Goal: Task Accomplishment & Management: Manage account settings

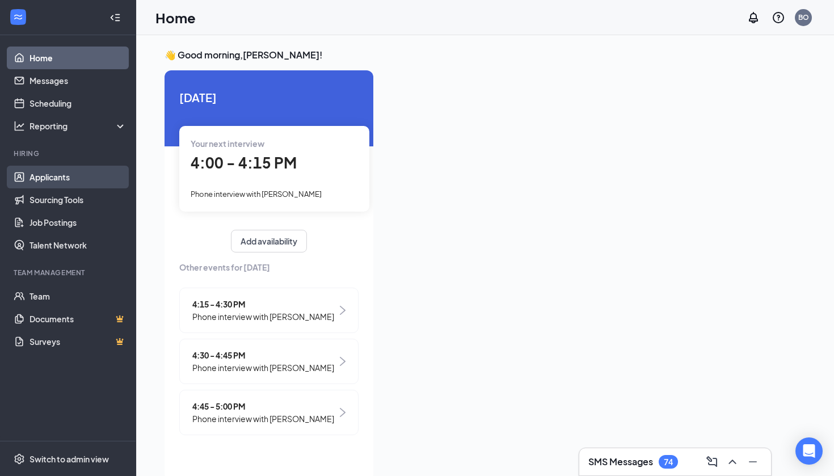
click at [49, 177] on link "Applicants" at bounding box center [77, 177] width 97 height 23
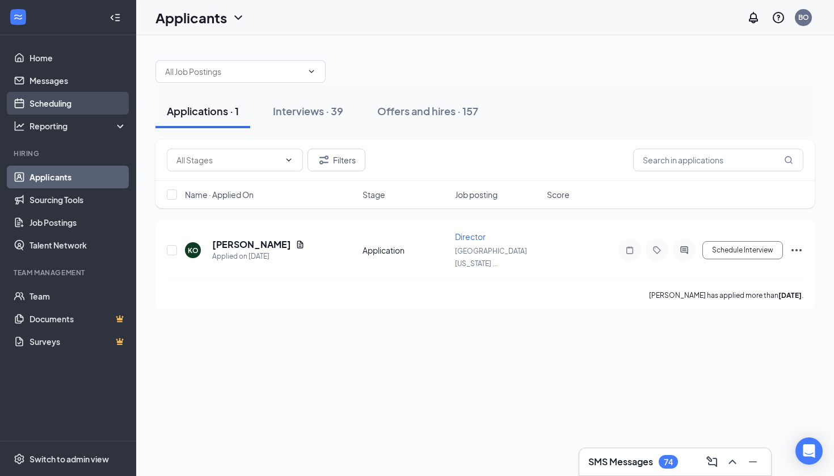
click at [69, 99] on link "Scheduling" at bounding box center [77, 103] width 97 height 23
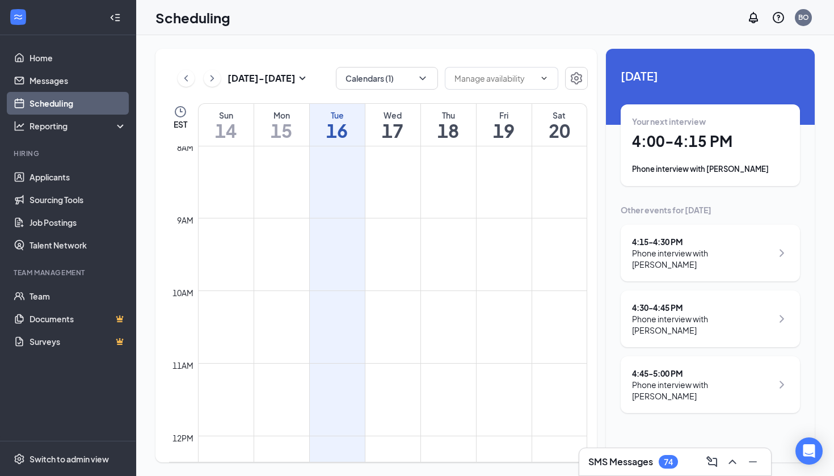
scroll to position [582, 0]
click at [387, 78] on button "Calendars (1)" at bounding box center [387, 78] width 102 height 23
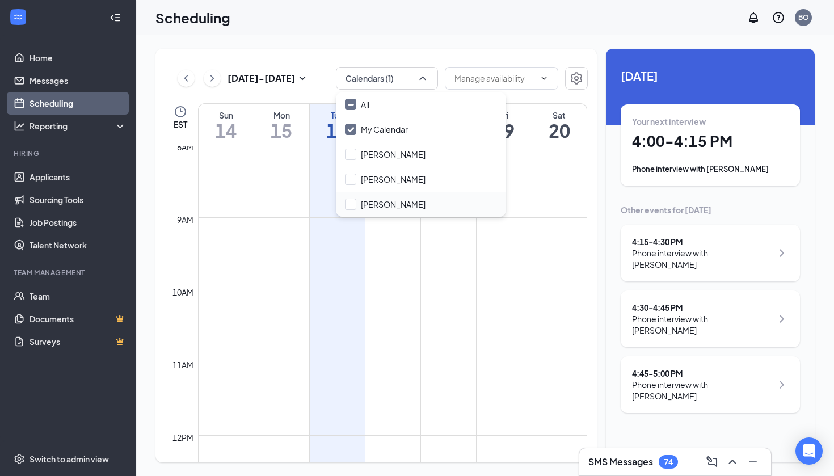
click at [353, 197] on div "[PERSON_NAME]" at bounding box center [421, 204] width 170 height 25
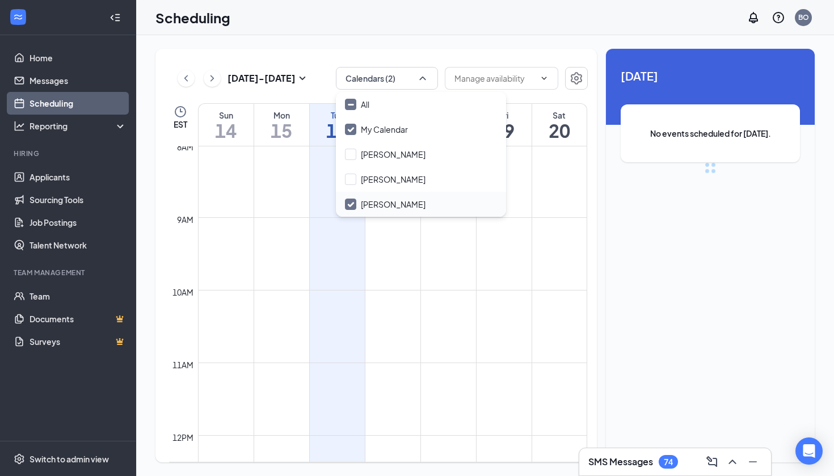
checkbox input "true"
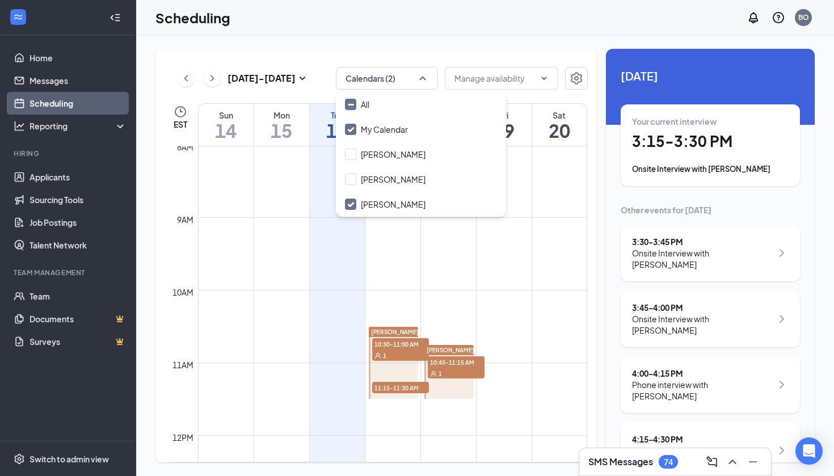
click at [726, 164] on div "Onsite Interview with [PERSON_NAME]" at bounding box center [710, 168] width 156 height 11
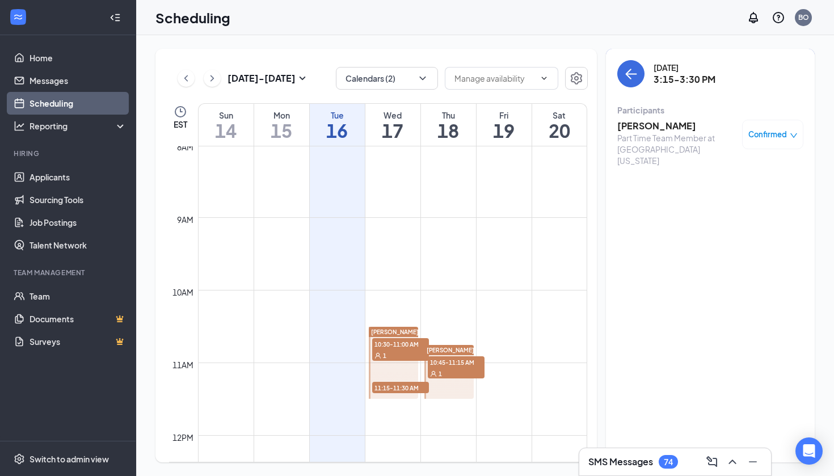
click at [682, 126] on h3 "[PERSON_NAME]" at bounding box center [676, 126] width 119 height 12
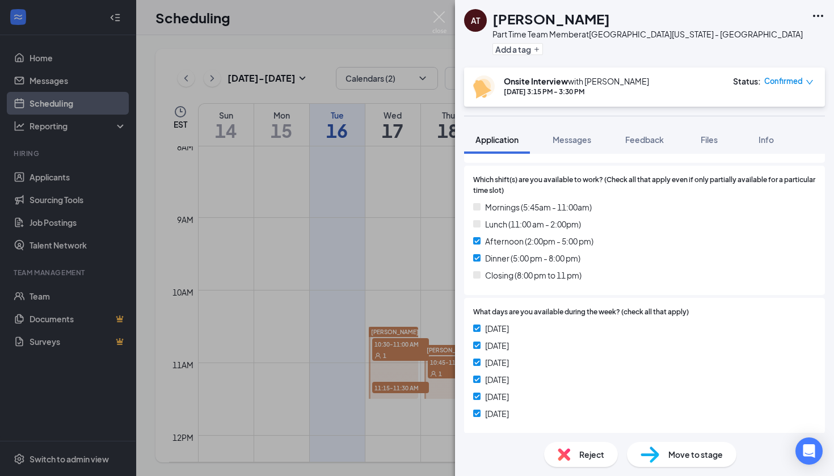
scroll to position [233, 0]
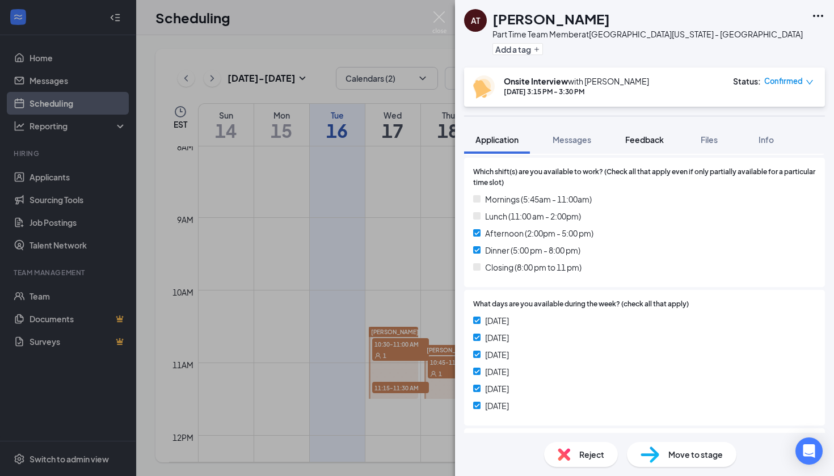
click at [656, 141] on span "Feedback" at bounding box center [644, 139] width 39 height 10
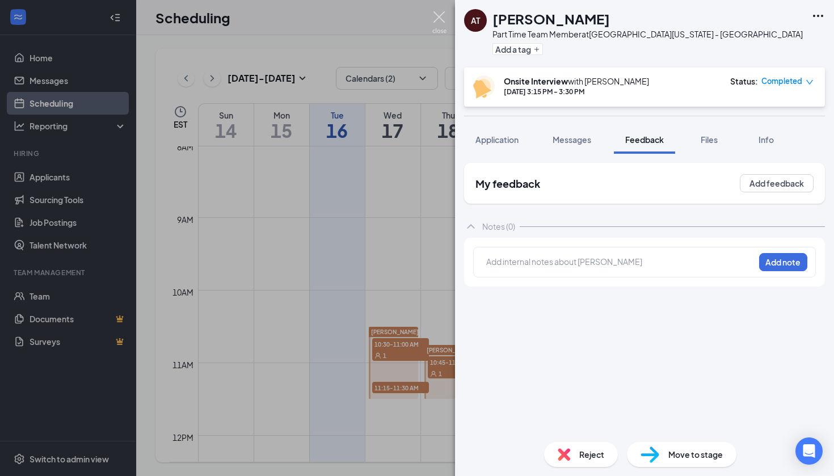
click at [438, 15] on img at bounding box center [439, 22] width 14 height 22
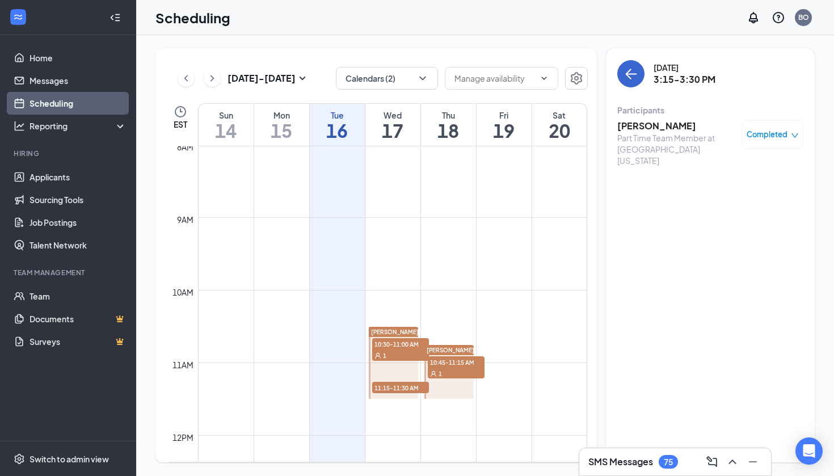
click at [633, 66] on button "back-button" at bounding box center [630, 73] width 27 height 27
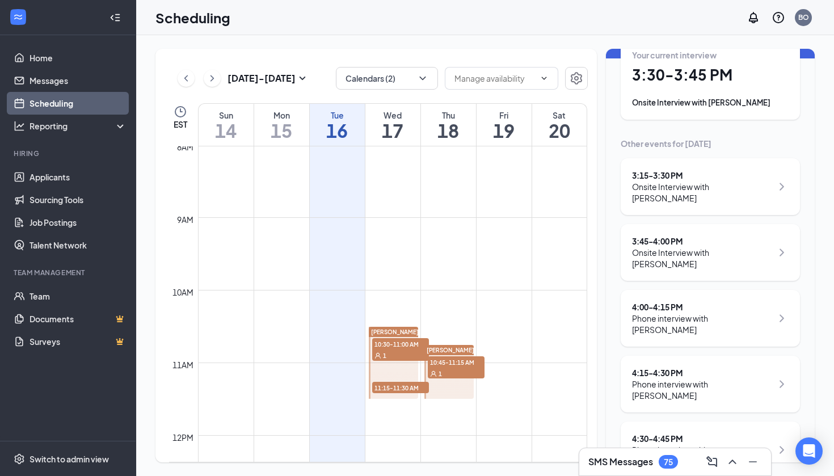
scroll to position [67, 0]
click at [676, 105] on div "Onsite Interview with [PERSON_NAME]" at bounding box center [710, 101] width 156 height 11
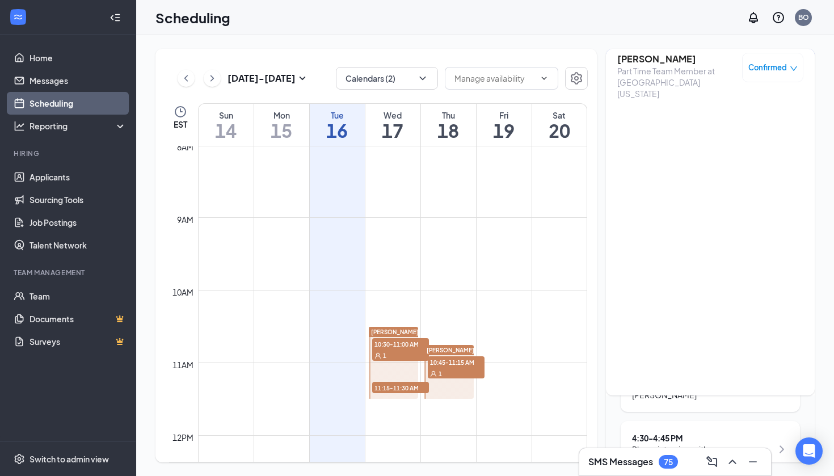
click at [659, 62] on h3 "[PERSON_NAME]" at bounding box center [676, 59] width 119 height 12
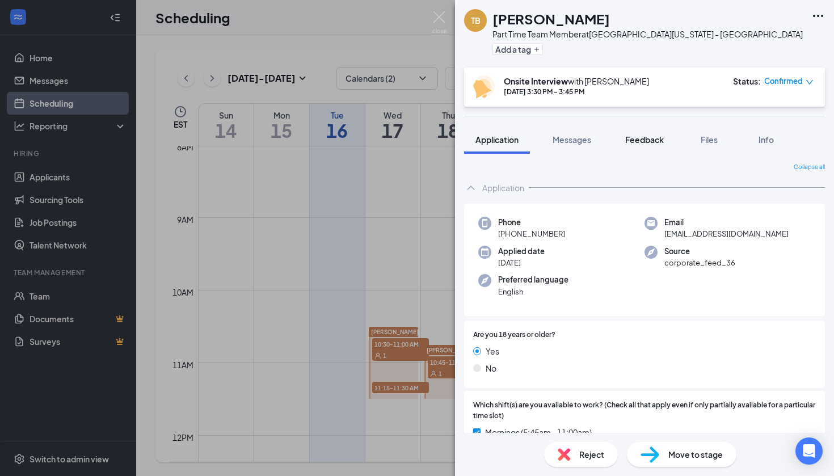
click at [648, 146] on button "Feedback" at bounding box center [644, 139] width 61 height 28
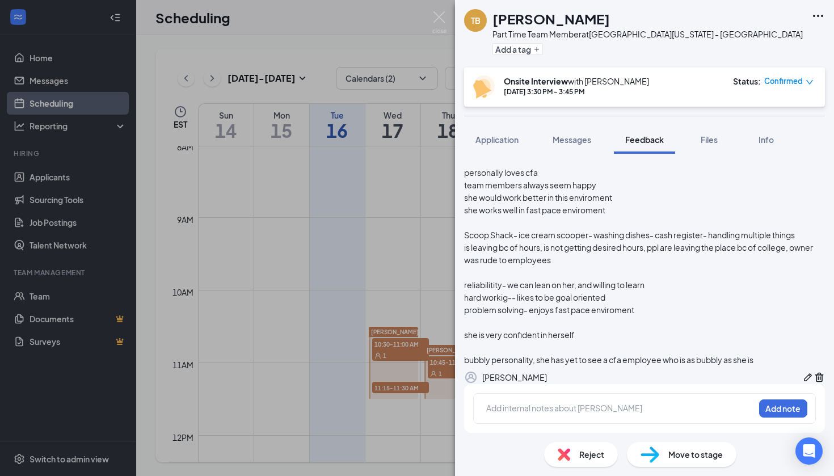
scroll to position [252, 0]
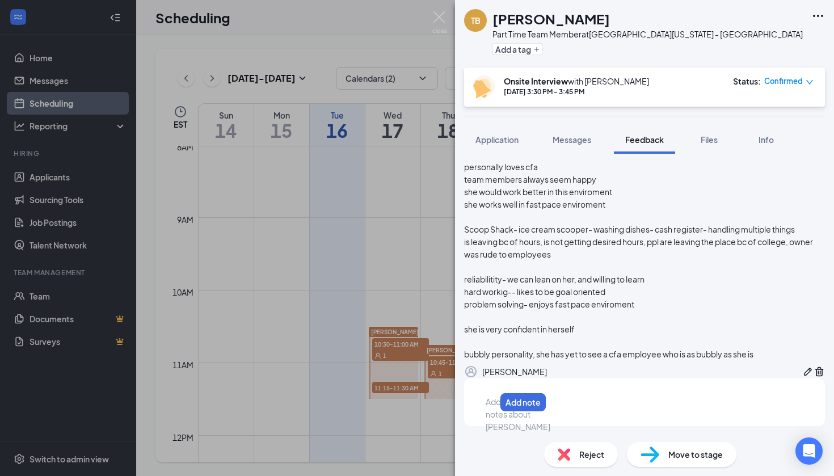
click at [495, 405] on div at bounding box center [490, 402] width 9 height 12
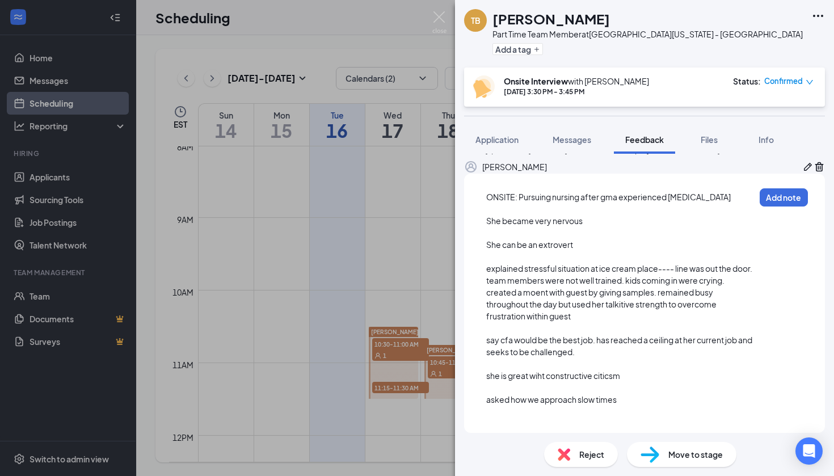
scroll to position [463, 0]
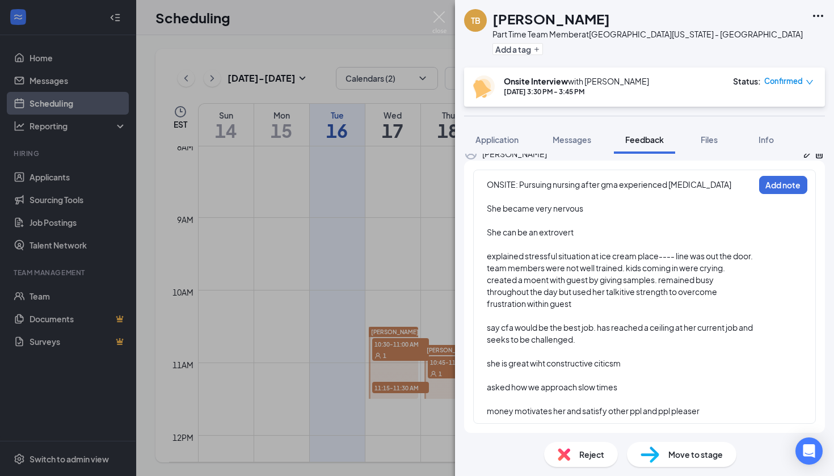
click at [790, 186] on div "ONSITE: Pursuing nursing after gma experienced [MEDICAL_DATA] She became very n…" at bounding box center [644, 297] width 342 height 254
click at [788, 189] on button "Add note" at bounding box center [783, 185] width 48 height 18
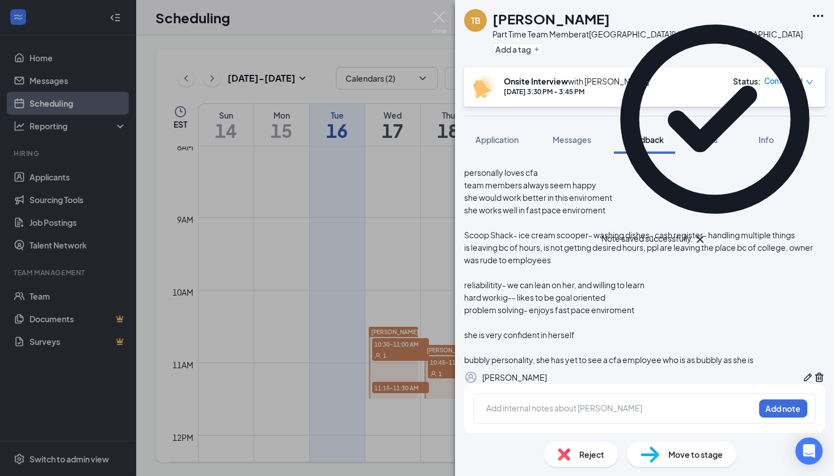
scroll to position [548, 0]
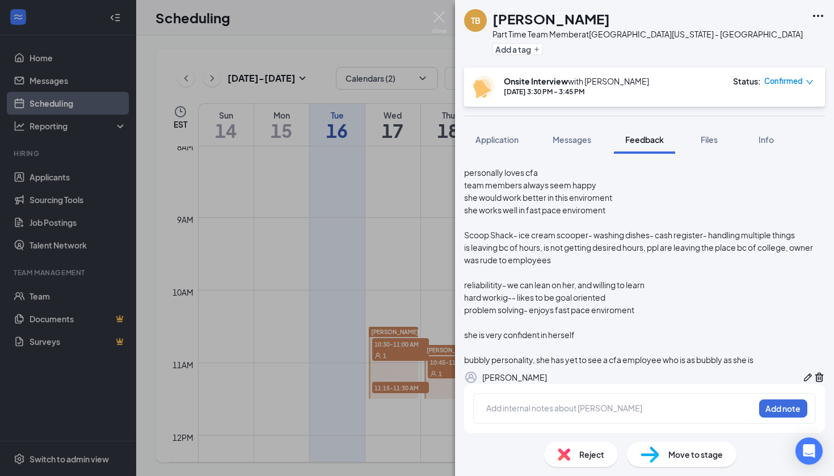
click at [425, 260] on div "TB [PERSON_NAME] Part Time Team Member at [GEOGRAPHIC_DATA][US_STATE] - [GEOGRA…" at bounding box center [417, 238] width 834 height 476
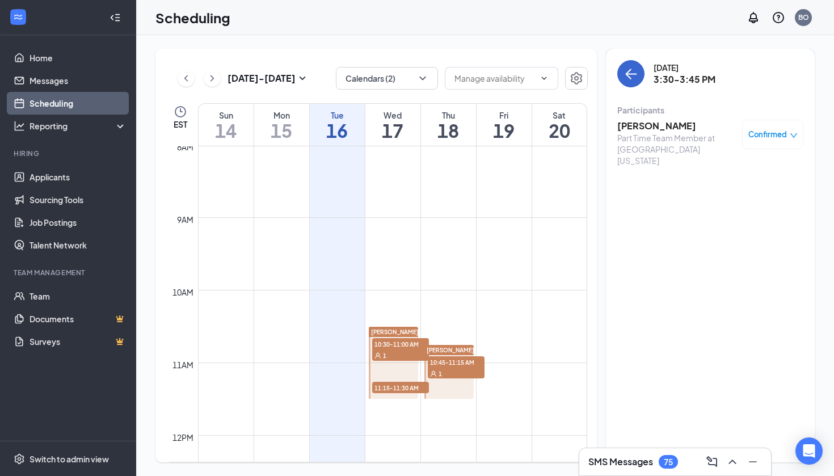
click at [619, 70] on button "back-button" at bounding box center [630, 73] width 27 height 27
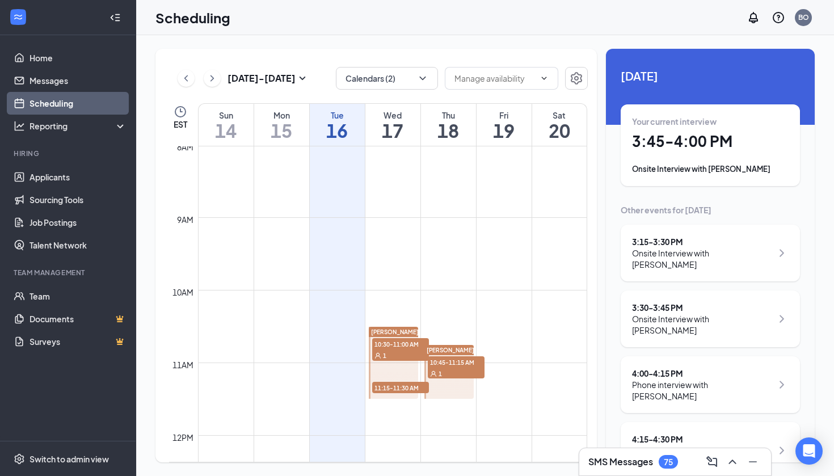
click at [708, 251] on div "Onsite Interview with [PERSON_NAME]" at bounding box center [702, 258] width 140 height 23
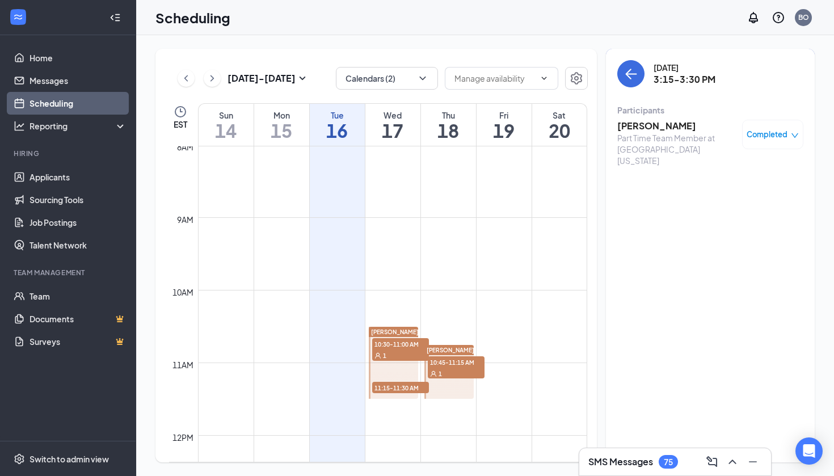
click at [662, 111] on div "Participants" at bounding box center [710, 109] width 186 height 11
click at [662, 132] on div "Part Time Team Member at [GEOGRAPHIC_DATA][US_STATE]" at bounding box center [676, 149] width 119 height 34
click at [661, 125] on h3 "[PERSON_NAME]" at bounding box center [676, 126] width 119 height 12
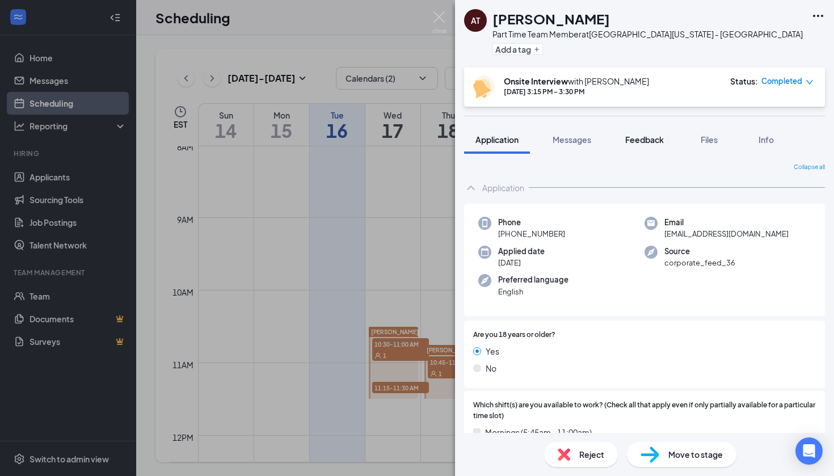
click at [639, 140] on span "Feedback" at bounding box center [644, 139] width 39 height 10
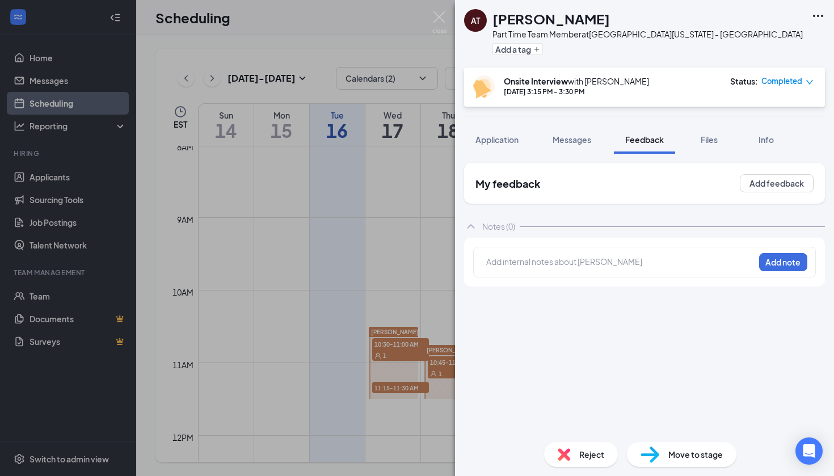
click at [556, 255] on div at bounding box center [620, 263] width 268 height 16
click at [549, 265] on div at bounding box center [620, 262] width 267 height 12
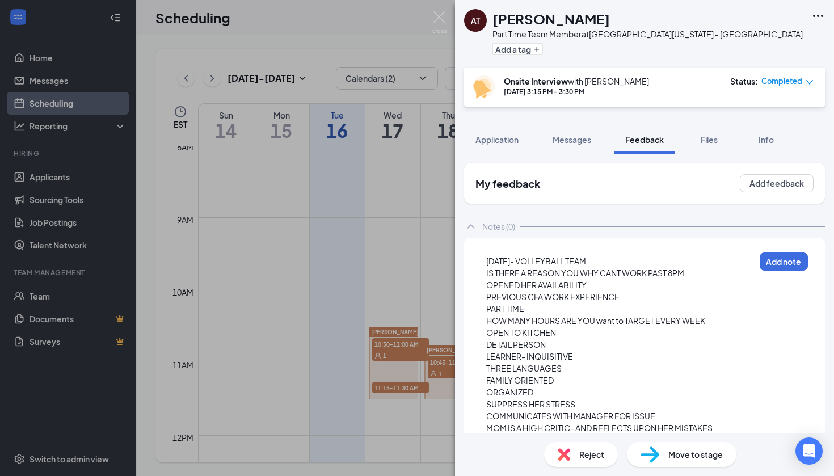
click at [488, 261] on span "[DATE]- VOLLEYBALL TEAM" at bounding box center [536, 261] width 100 height 10
click at [767, 268] on button "Add note" at bounding box center [783, 261] width 48 height 18
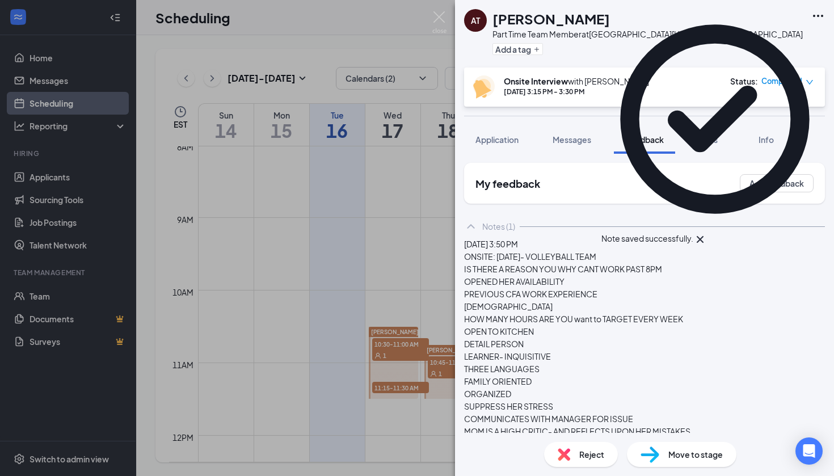
click at [446, 240] on div "AT [PERSON_NAME] Part Time Team Member at [GEOGRAPHIC_DATA][US_STATE] - [GEOGRA…" at bounding box center [417, 238] width 834 height 476
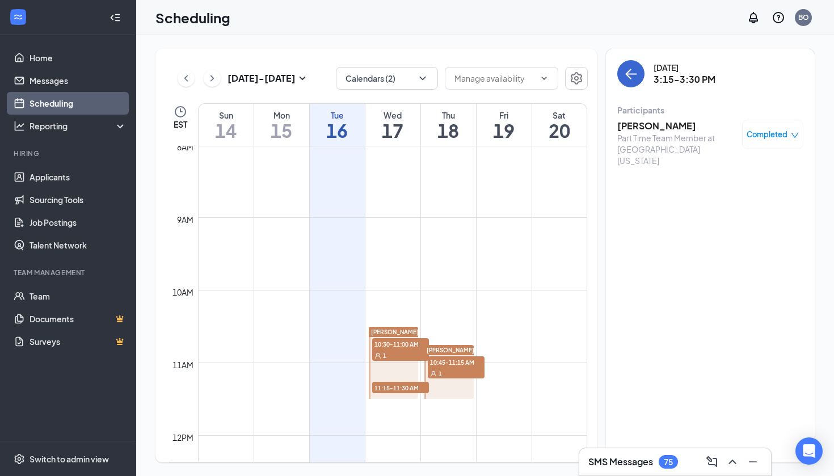
click at [633, 78] on icon "ArrowLeft" at bounding box center [631, 74] width 14 height 14
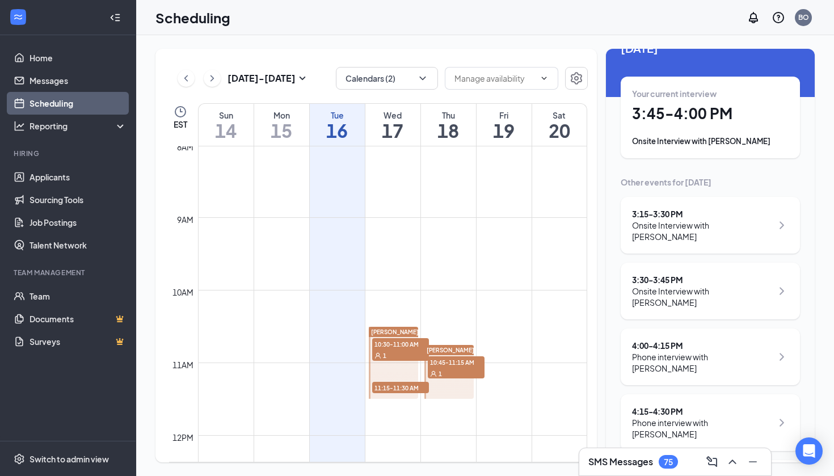
scroll to position [29, 0]
click at [680, 287] on div "Onsite Interview with [PERSON_NAME]" at bounding box center [702, 295] width 140 height 23
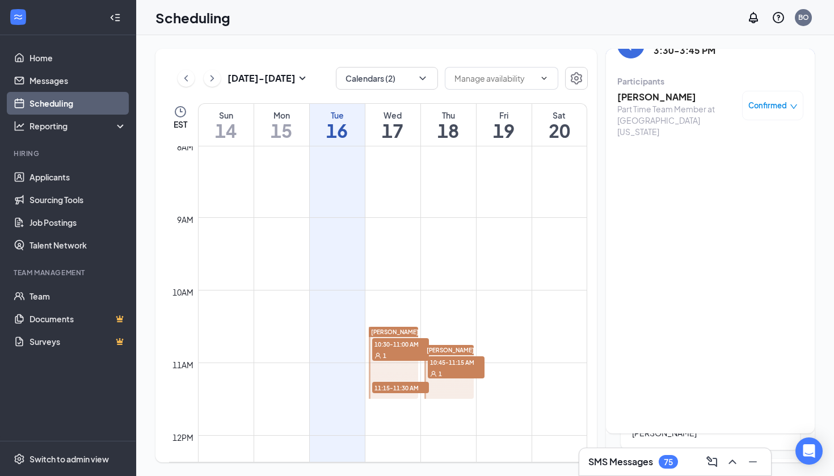
click at [644, 104] on div "Part Time Team Member at [GEOGRAPHIC_DATA][US_STATE]" at bounding box center [676, 120] width 119 height 34
click at [639, 91] on h3 "[PERSON_NAME]" at bounding box center [676, 97] width 119 height 12
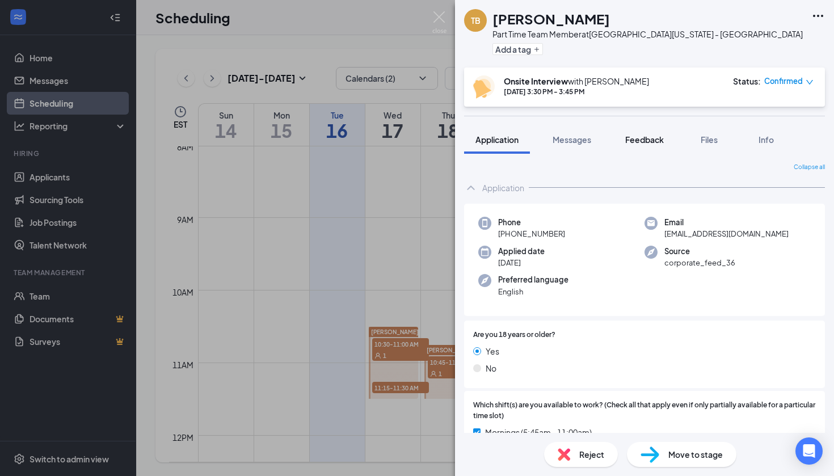
click at [647, 144] on span "Feedback" at bounding box center [644, 139] width 39 height 10
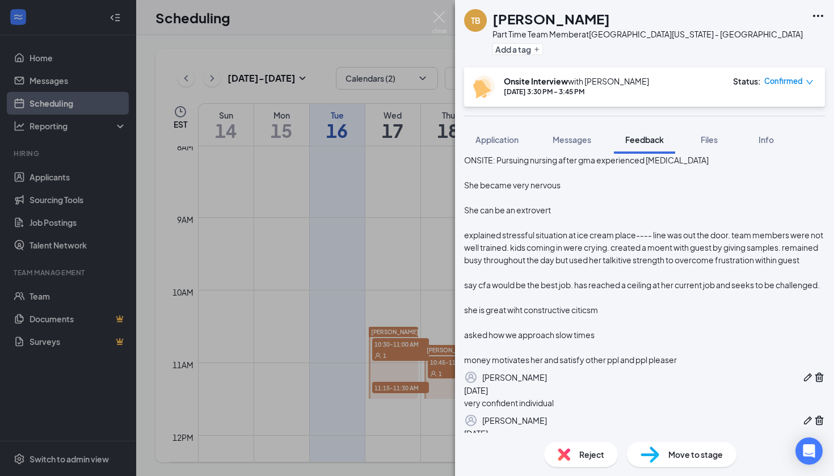
scroll to position [130, 0]
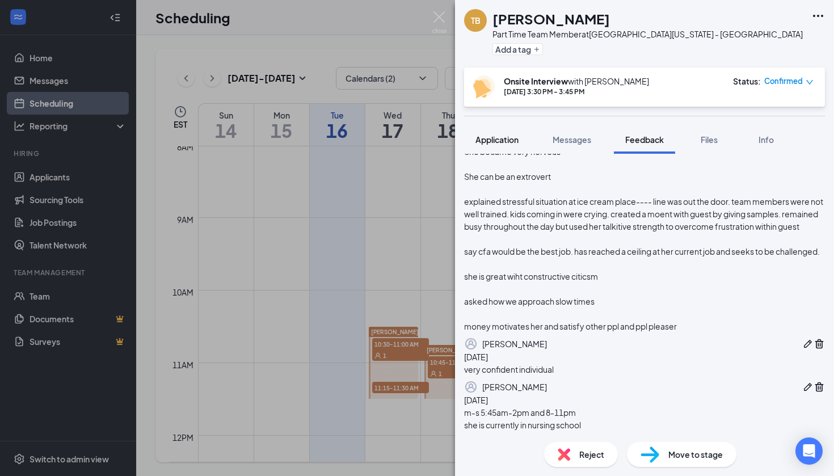
click at [507, 150] on button "Application" at bounding box center [497, 139] width 66 height 28
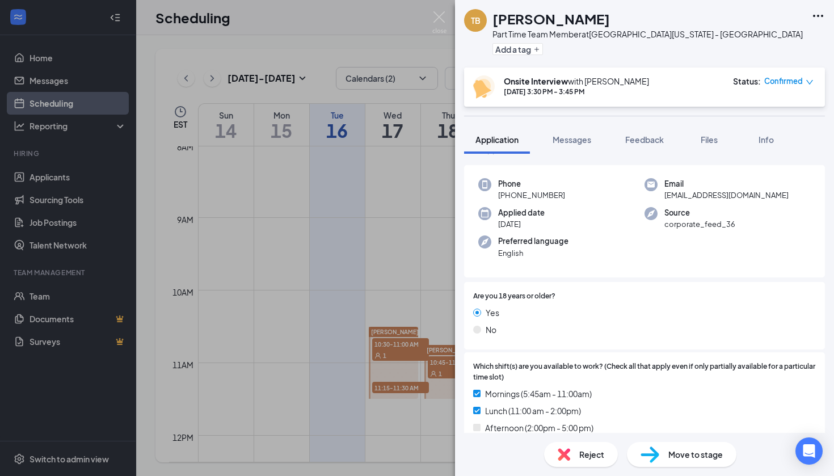
scroll to position [42, 0]
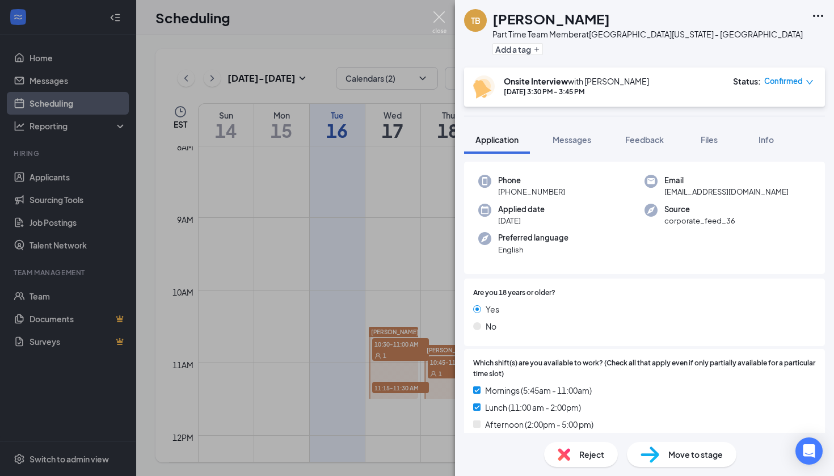
click at [436, 16] on img at bounding box center [439, 22] width 14 height 22
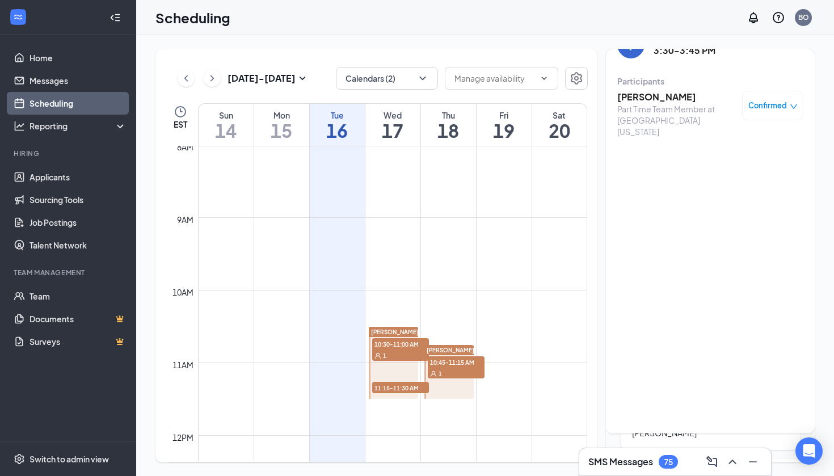
click at [633, 50] on icon "ArrowLeft" at bounding box center [631, 45] width 14 height 14
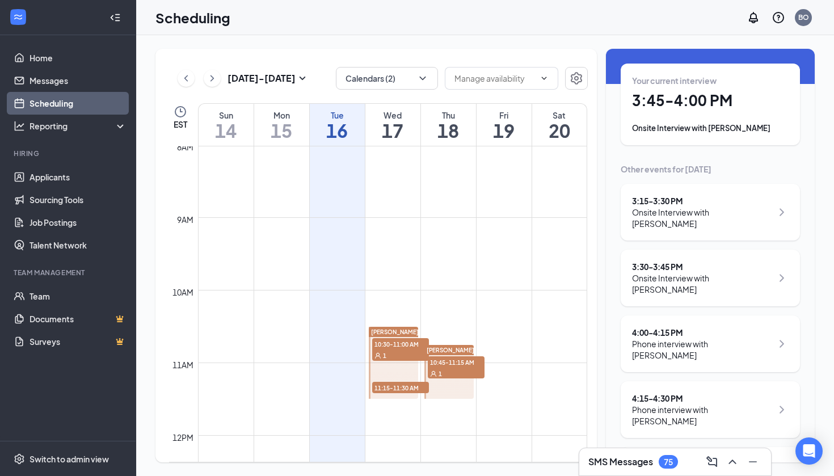
scroll to position [45, 0]
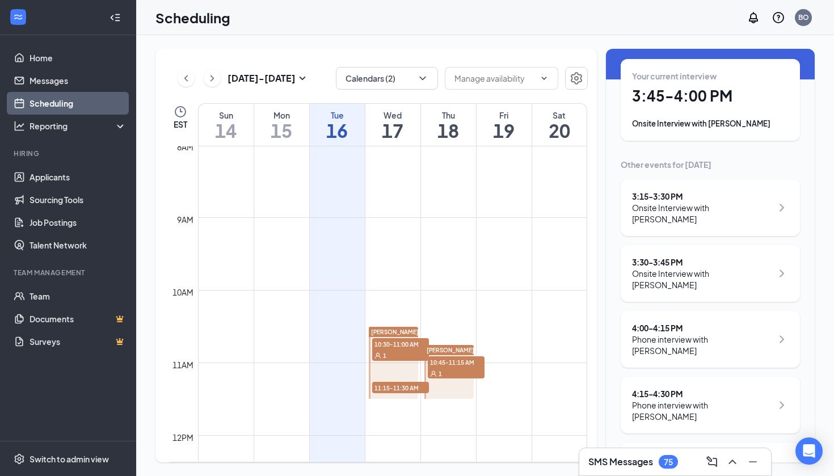
click at [712, 136] on div "Your current interview 3:45 - 4:00 PM Onsite Interview with [PERSON_NAME]" at bounding box center [709, 100] width 179 height 82
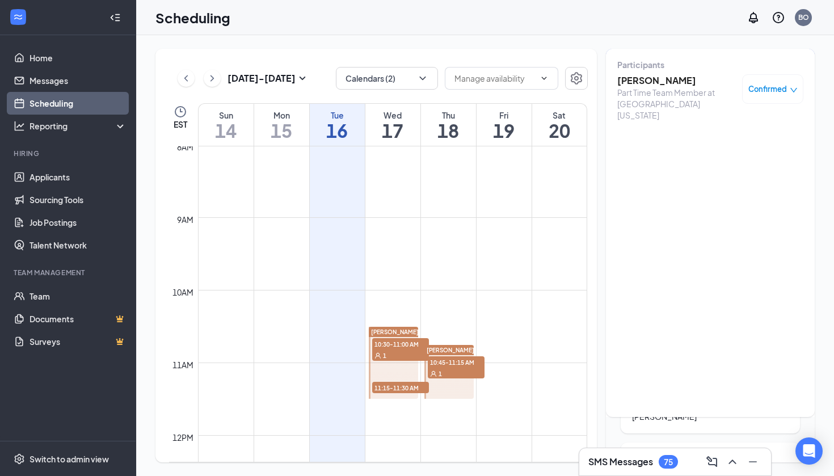
click at [705, 100] on div "Part Time Team Member at [GEOGRAPHIC_DATA][US_STATE]" at bounding box center [676, 104] width 119 height 34
click at [671, 88] on div "Part Time Team Member at [GEOGRAPHIC_DATA][US_STATE]" at bounding box center [676, 104] width 119 height 34
click at [636, 86] on h3 "[PERSON_NAME]" at bounding box center [676, 80] width 119 height 12
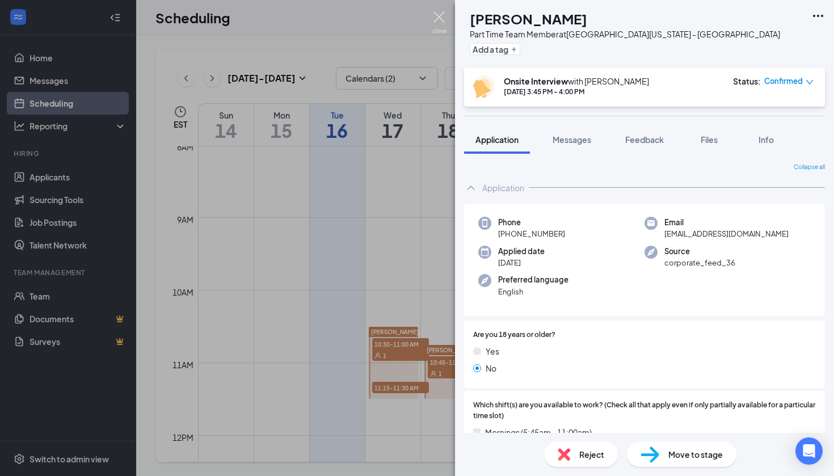
click at [435, 19] on img at bounding box center [439, 22] width 14 height 22
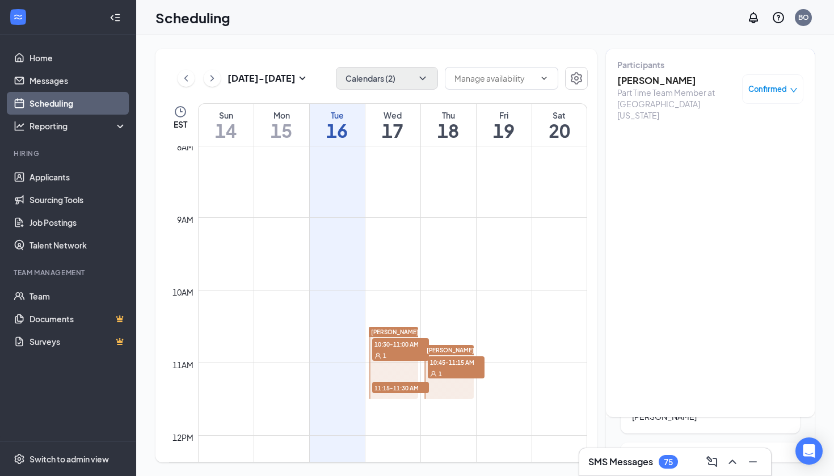
click at [412, 81] on button "Calendars (2)" at bounding box center [387, 78] width 102 height 23
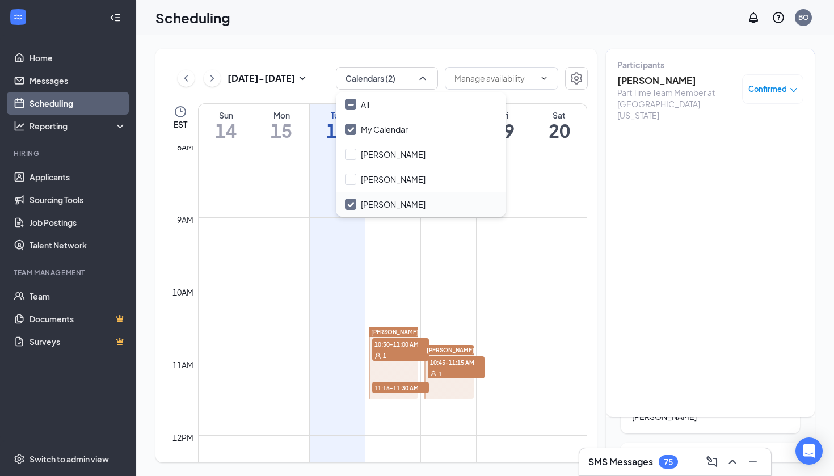
click at [348, 205] on icon "Checkmark" at bounding box center [351, 205] width 10 height 10
click at [348, 205] on input "[PERSON_NAME]" at bounding box center [385, 203] width 81 height 11
click at [350, 202] on input "[PERSON_NAME]" at bounding box center [385, 203] width 81 height 11
checkbox input "false"
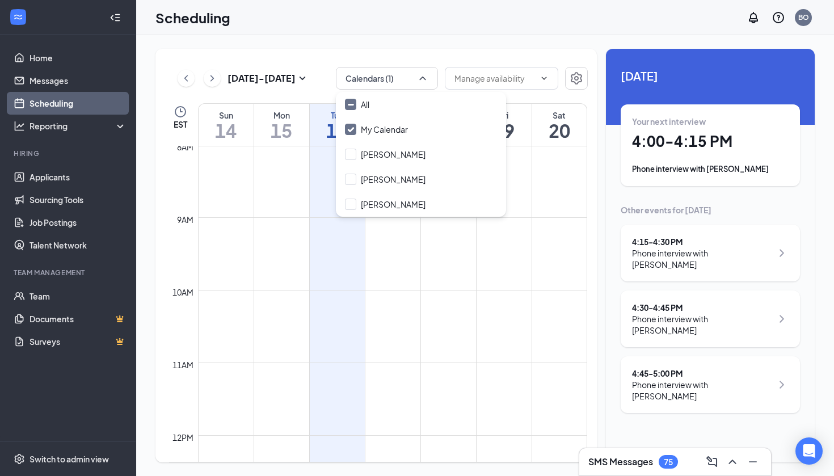
click at [462, 32] on div "Scheduling BO" at bounding box center [484, 17] width 697 height 35
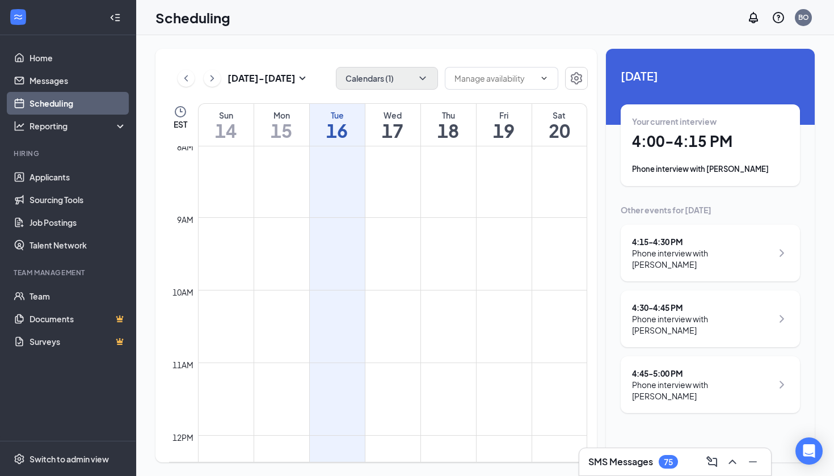
click at [408, 77] on button "Calendars (1)" at bounding box center [387, 78] width 102 height 23
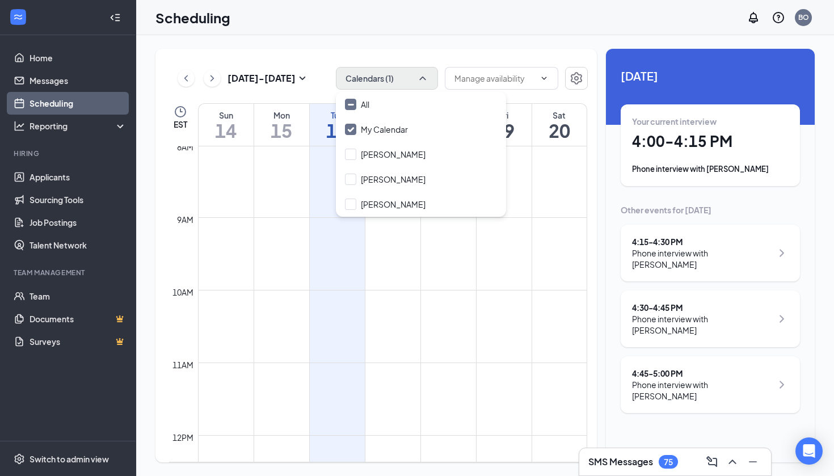
click at [409, 83] on button "Calendars (1)" at bounding box center [387, 78] width 102 height 23
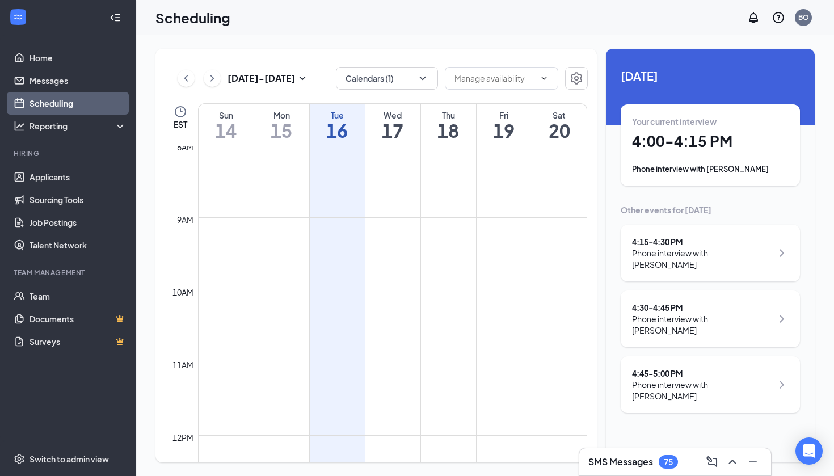
click at [721, 170] on div "Phone interview with [PERSON_NAME]" at bounding box center [710, 168] width 156 height 11
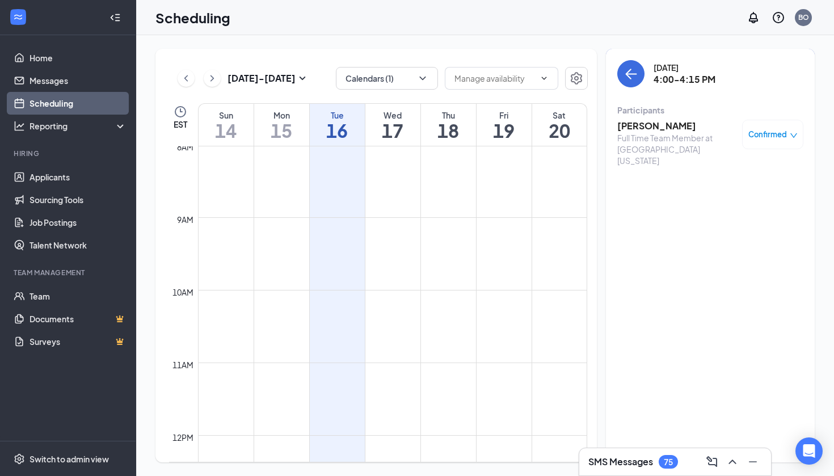
click at [679, 123] on h3 "[PERSON_NAME]" at bounding box center [676, 126] width 119 height 12
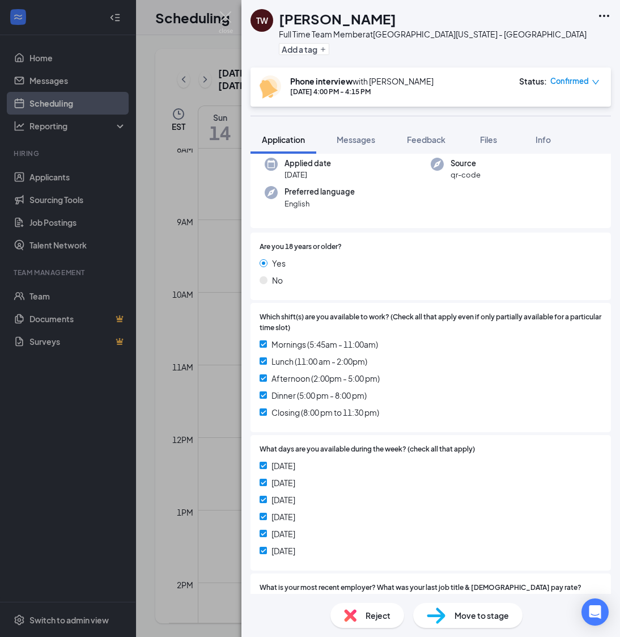
scroll to position [88, 0]
click at [426, 139] on span "Feedback" at bounding box center [426, 139] width 39 height 10
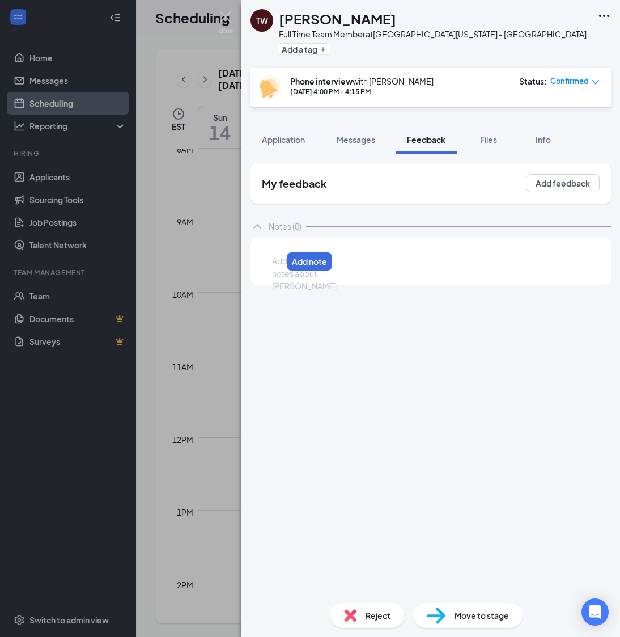
click at [282, 257] on div at bounding box center [277, 261] width 9 height 12
click at [268, 138] on span "Application" at bounding box center [283, 139] width 43 height 10
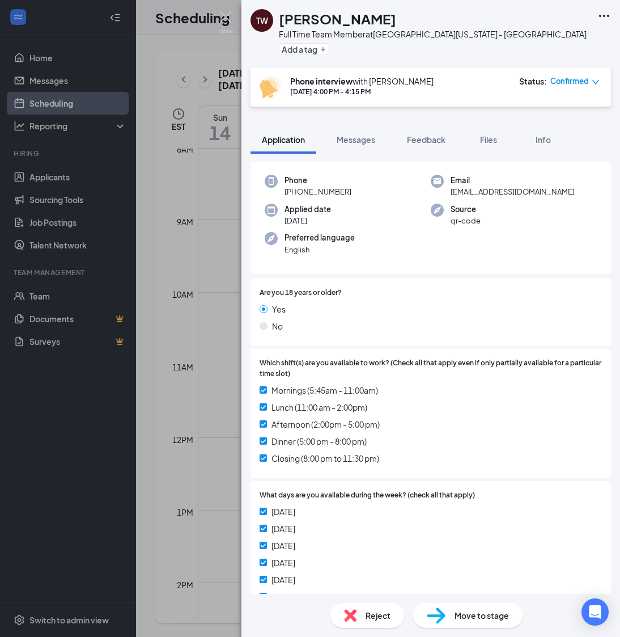
scroll to position [44, 0]
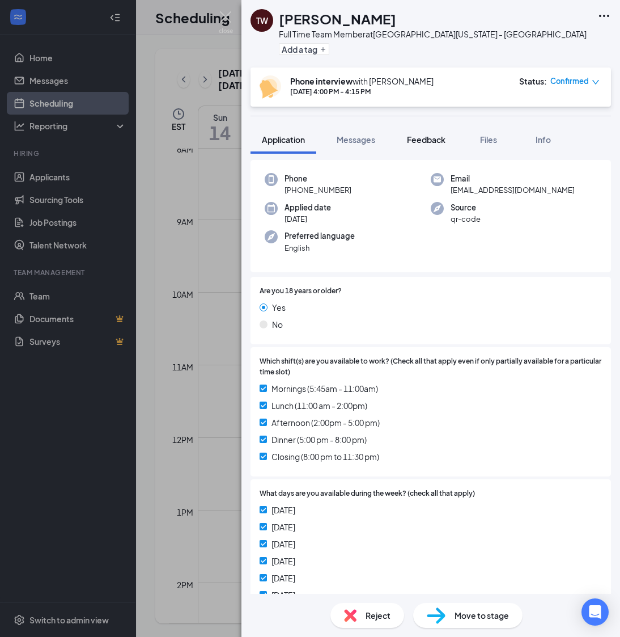
click at [419, 134] on span "Feedback" at bounding box center [426, 139] width 39 height 10
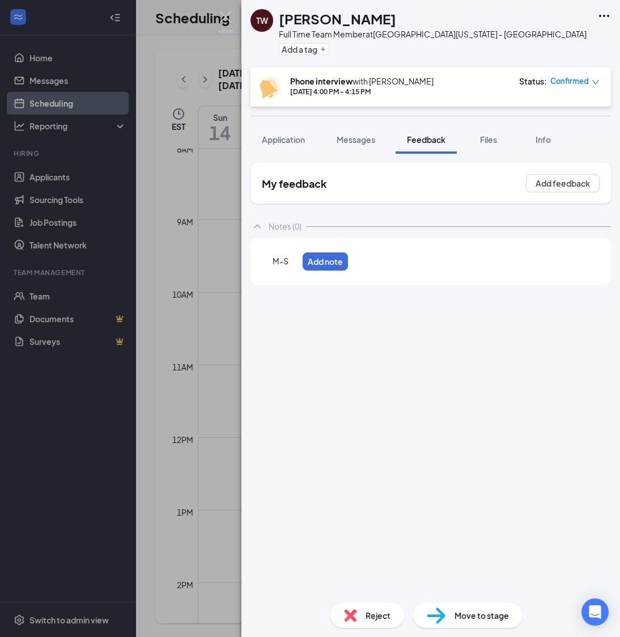
click at [298, 255] on div "M-S" at bounding box center [285, 261] width 25 height 12
drag, startPoint x: 308, startPoint y: 261, endPoint x: 294, endPoint y: 261, distance: 14.7
click at [294, 261] on span "M-S open to close" at bounding box center [306, 261] width 67 height 10
click at [346, 264] on div "M-S 7am to close" at bounding box center [309, 261] width 73 height 12
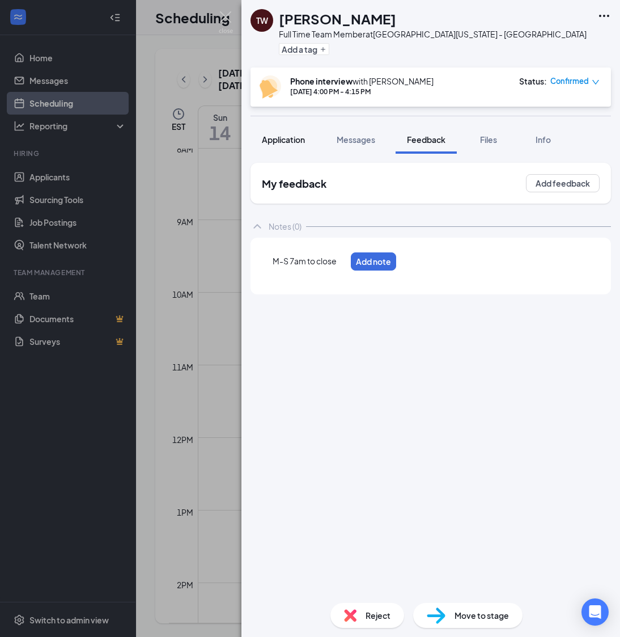
click at [267, 141] on span "Application" at bounding box center [283, 139] width 43 height 10
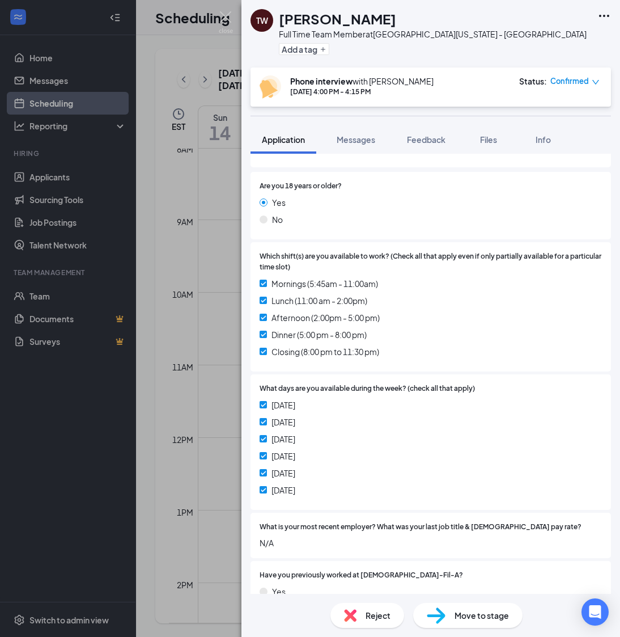
scroll to position [153, 0]
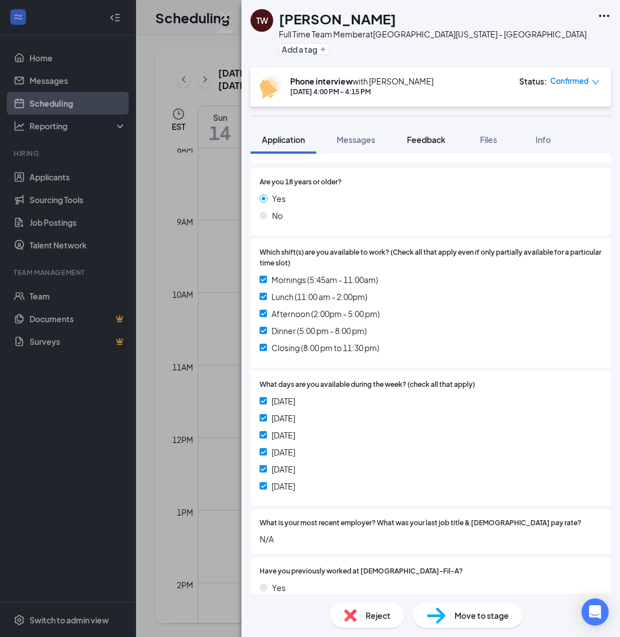
click at [448, 139] on button "Feedback" at bounding box center [426, 139] width 61 height 28
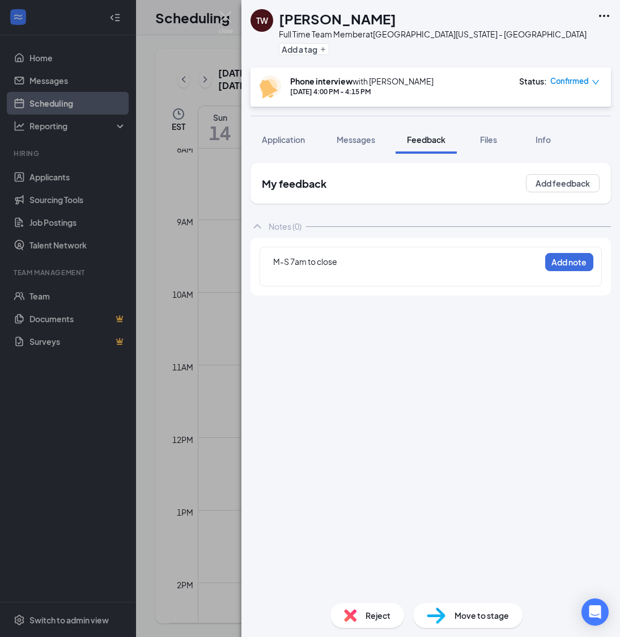
click at [311, 272] on div at bounding box center [406, 274] width 267 height 12
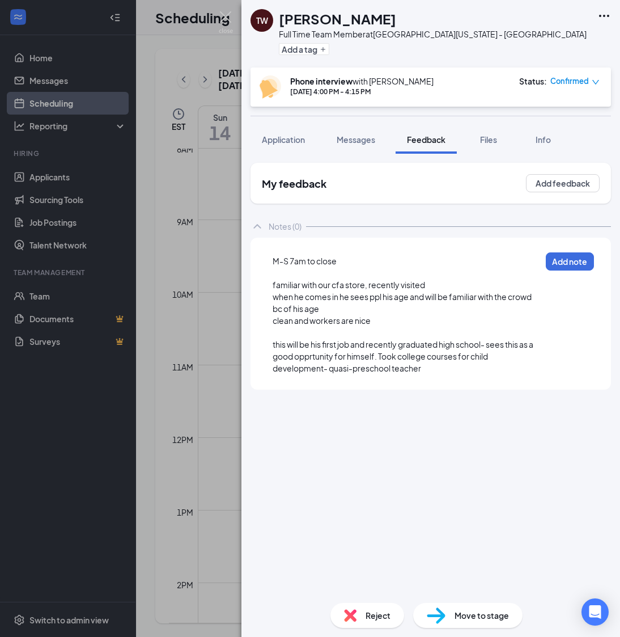
click at [428, 358] on span "this will be his first job and recently graduated high school- sees this as a g…" at bounding box center [404, 356] width 263 height 34
click at [493, 359] on span "this will be his first job and recently graduated high school- sees this as a g…" at bounding box center [404, 356] width 263 height 34
click at [446, 383] on div "M-S 7am to close familiar with our cfa store, recently visited when he comes in…" at bounding box center [431, 314] width 361 height 152
click at [448, 367] on div "this will be his first job and recently graduated high school- sees this as a g…" at bounding box center [406, 357] width 267 height 36
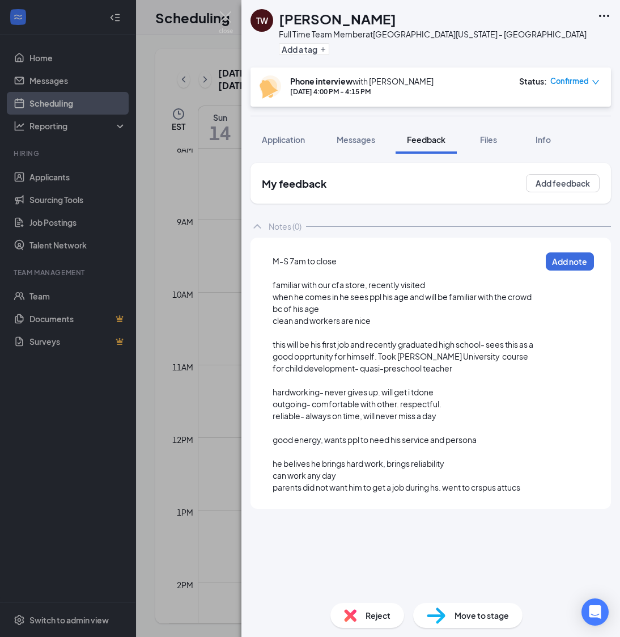
click at [365, 475] on div "can work any day" at bounding box center [407, 475] width 268 height 12
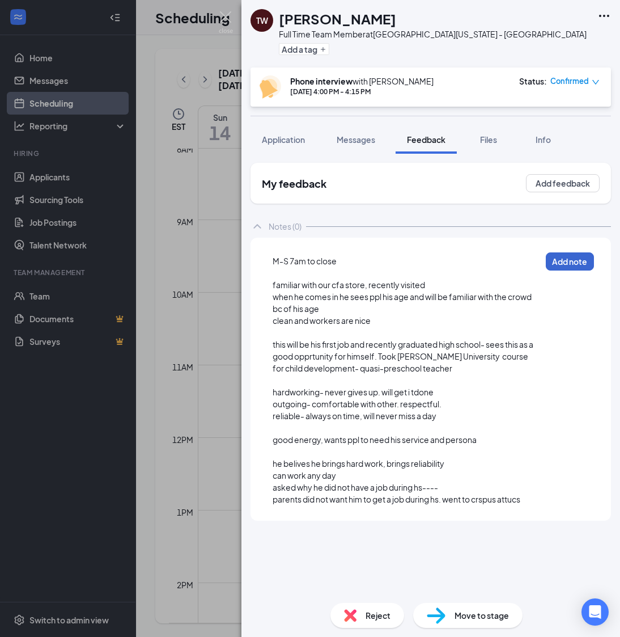
click at [583, 253] on button "Add note" at bounding box center [570, 261] width 48 height 18
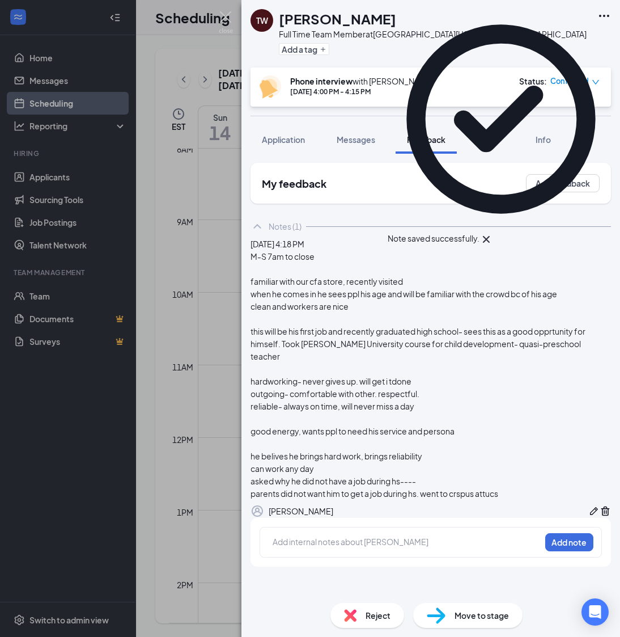
click at [210, 256] on div "TW [PERSON_NAME] Full Time Team Member at [GEOGRAPHIC_DATA][US_STATE] - [GEOGRA…" at bounding box center [310, 318] width 620 height 637
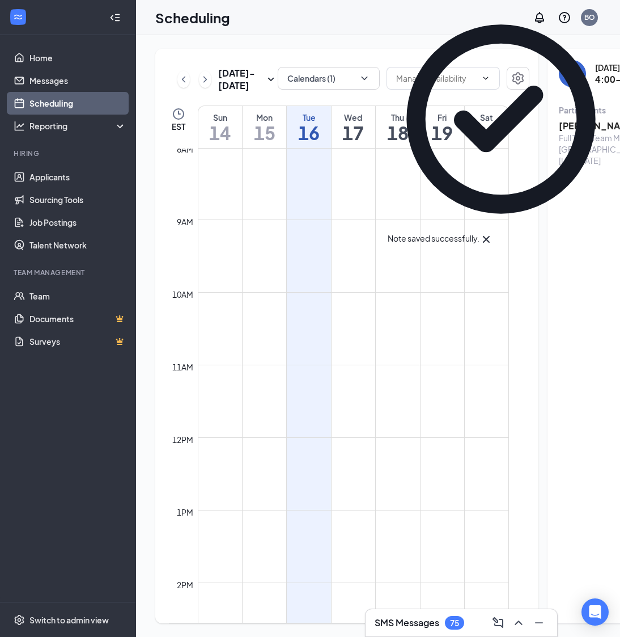
click at [559, 84] on button "back-button" at bounding box center [572, 73] width 27 height 27
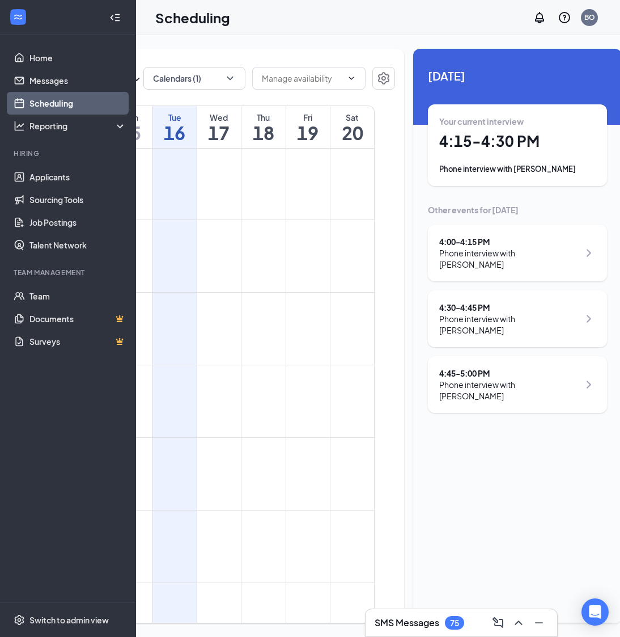
scroll to position [0, 136]
click at [484, 130] on div "Your current interview 4:15 - 4:30 PM Phone interview with [PERSON_NAME]" at bounding box center [516, 145] width 156 height 59
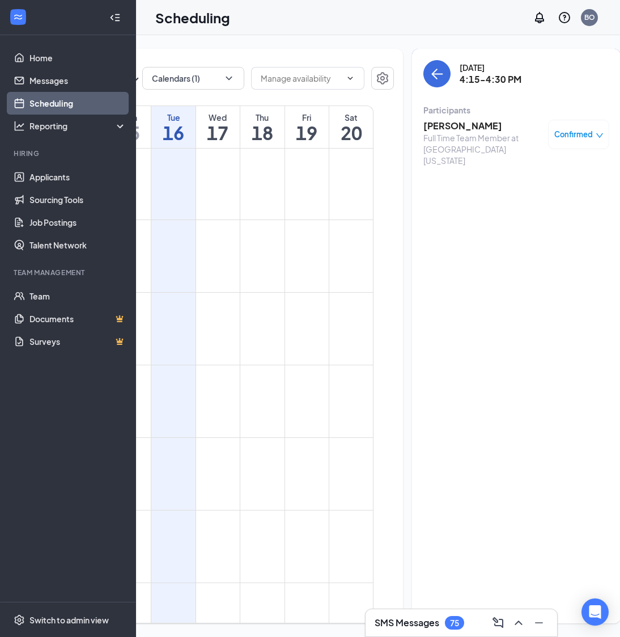
click at [481, 145] on div "Full Time Team Member at [GEOGRAPHIC_DATA][US_STATE]" at bounding box center [483, 149] width 119 height 34
click at [468, 132] on h3 "[PERSON_NAME]" at bounding box center [483, 126] width 119 height 12
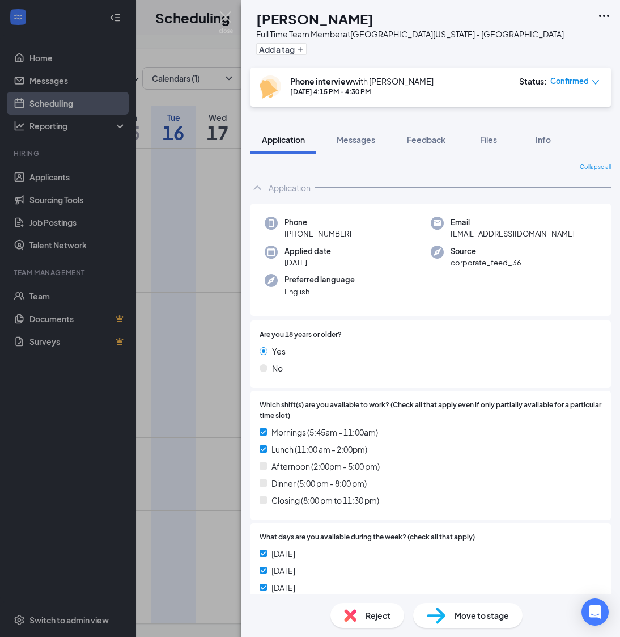
click at [433, 122] on div "KE [PERSON_NAME] Full Time Team Member at [GEOGRAPHIC_DATA][US_STATE] - [GEOGRA…" at bounding box center [431, 318] width 379 height 637
click at [422, 136] on span "Feedback" at bounding box center [426, 139] width 39 height 10
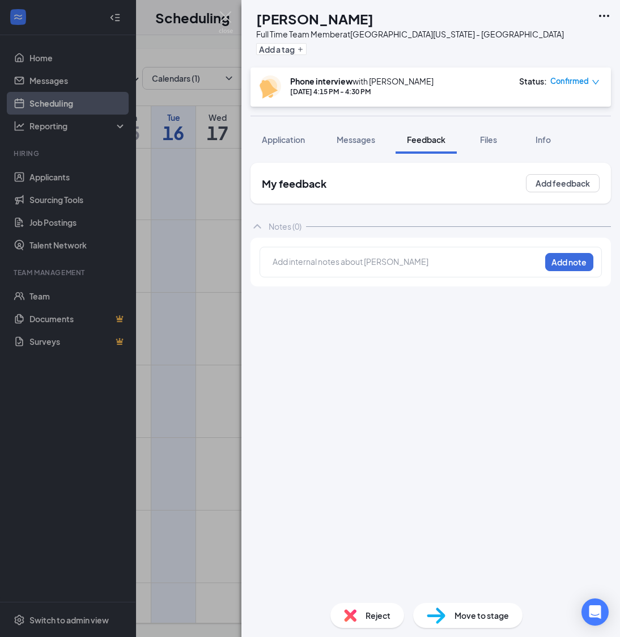
click at [361, 257] on div at bounding box center [406, 262] width 267 height 12
click at [277, 143] on span "Application" at bounding box center [283, 139] width 43 height 10
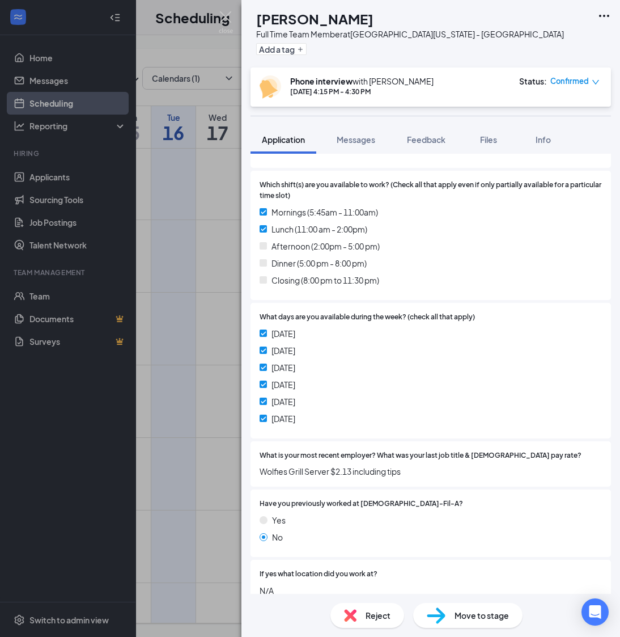
scroll to position [221, 0]
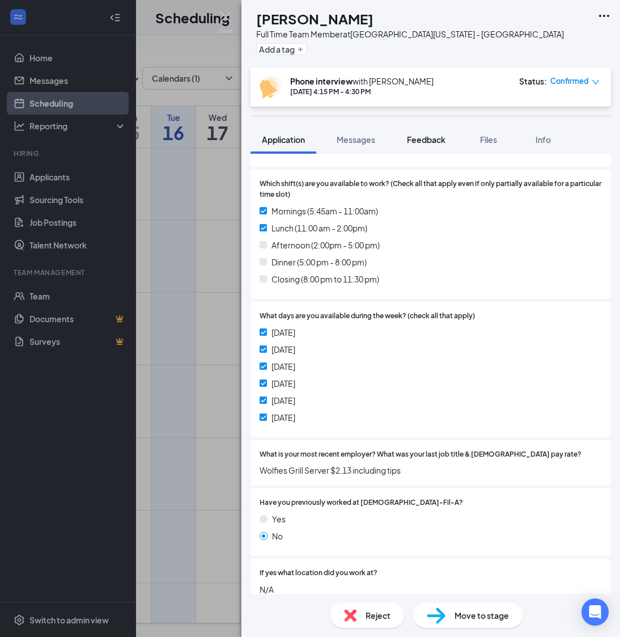
click at [425, 139] on span "Feedback" at bounding box center [426, 139] width 39 height 10
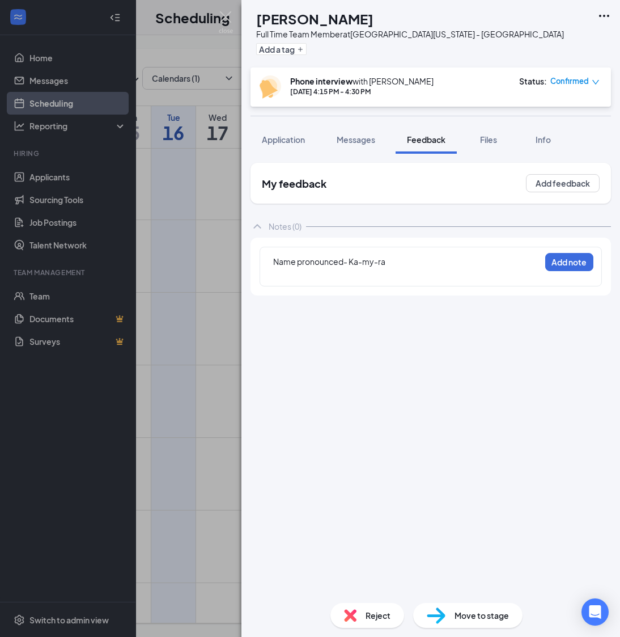
click at [386, 282] on div "Name pronounced- Ka-my-ra Add note" at bounding box center [431, 267] width 342 height 40
click at [375, 277] on div at bounding box center [406, 274] width 267 height 12
click at [298, 130] on button "Application" at bounding box center [284, 139] width 66 height 28
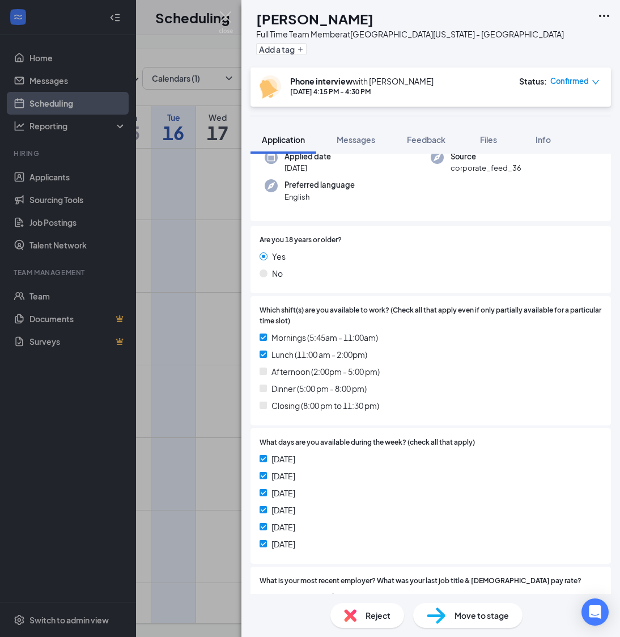
scroll to position [103, 0]
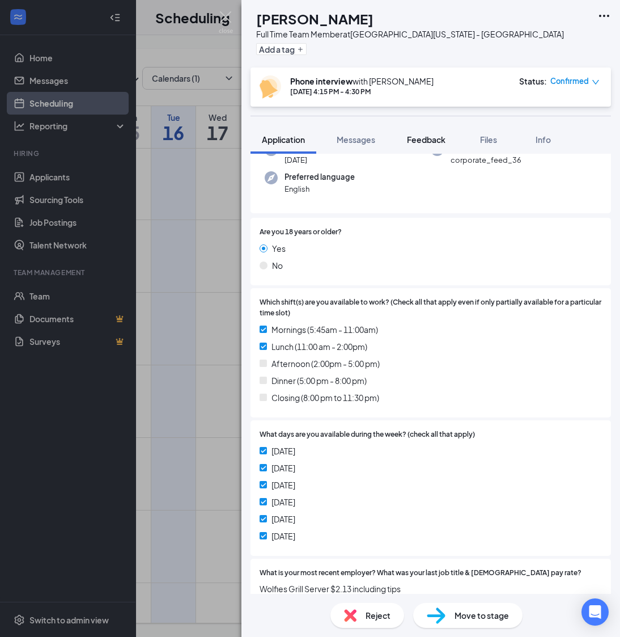
click at [430, 142] on span "Feedback" at bounding box center [426, 139] width 39 height 10
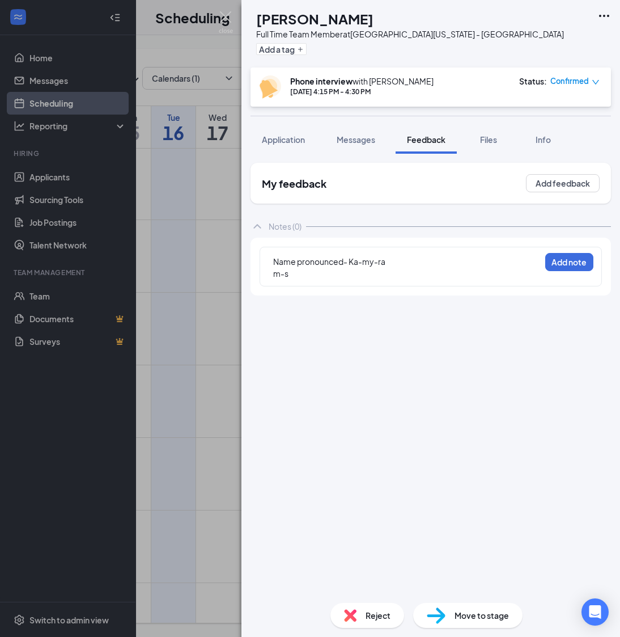
click at [392, 277] on div "m-s" at bounding box center [406, 274] width 267 height 12
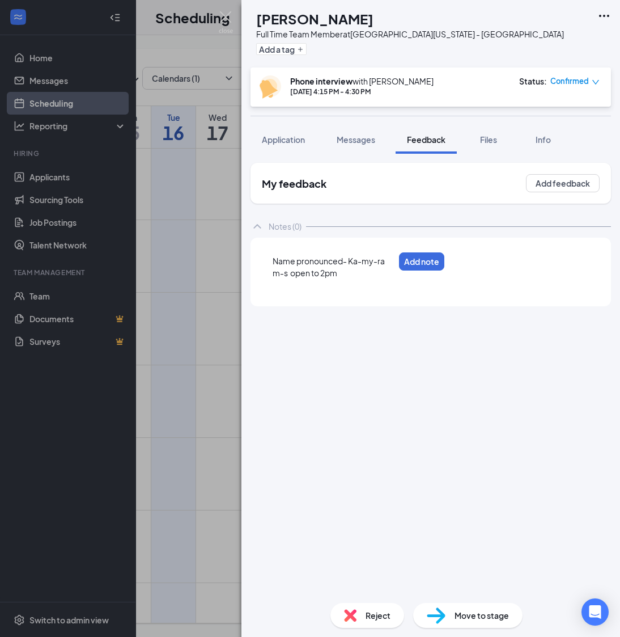
click at [327, 275] on span "m-s open to 2pm" at bounding box center [305, 273] width 65 height 10
click at [338, 280] on div at bounding box center [333, 285] width 121 height 12
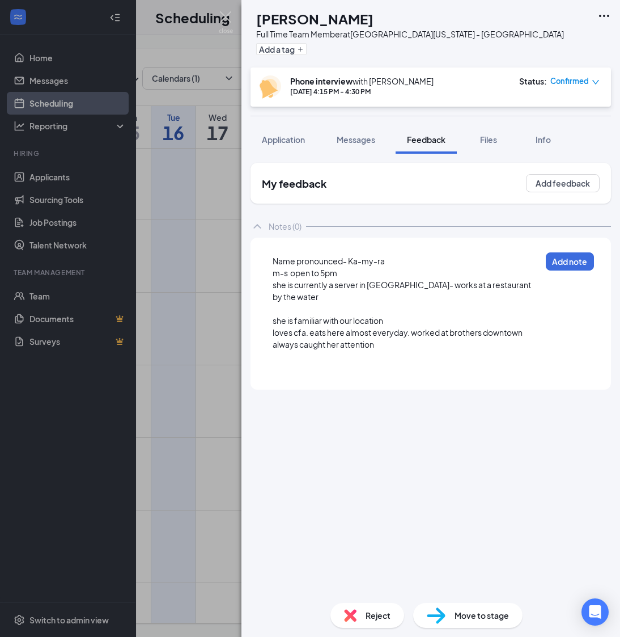
scroll to position [1, 0]
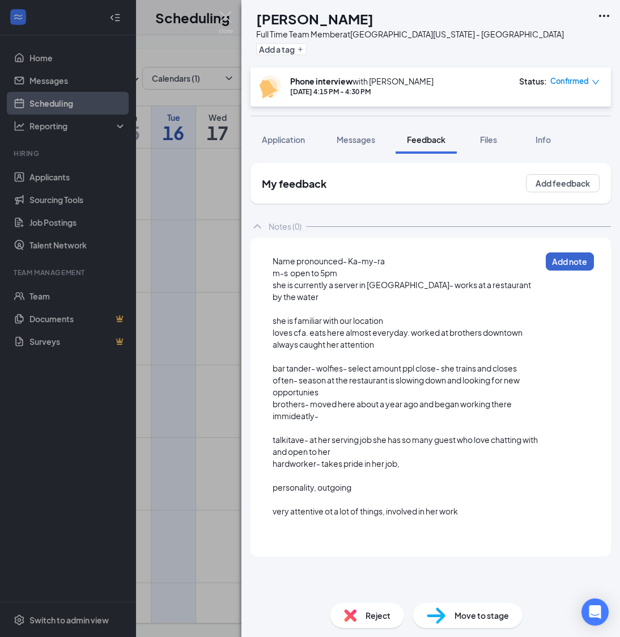
click at [574, 259] on button "Add note" at bounding box center [570, 261] width 48 height 18
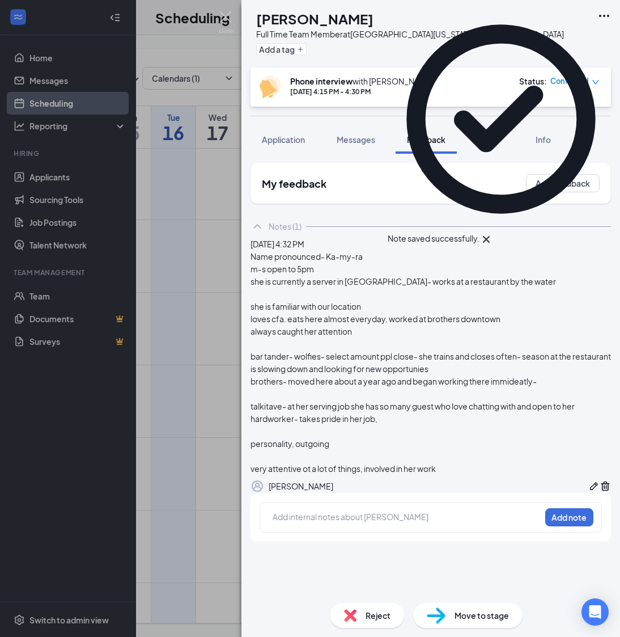
click at [336, 475] on div at bounding box center [406, 518] width 267 height 15
click at [342, 475] on div "Add internal notes about [PERSON_NAME] Add note" at bounding box center [431, 517] width 342 height 31
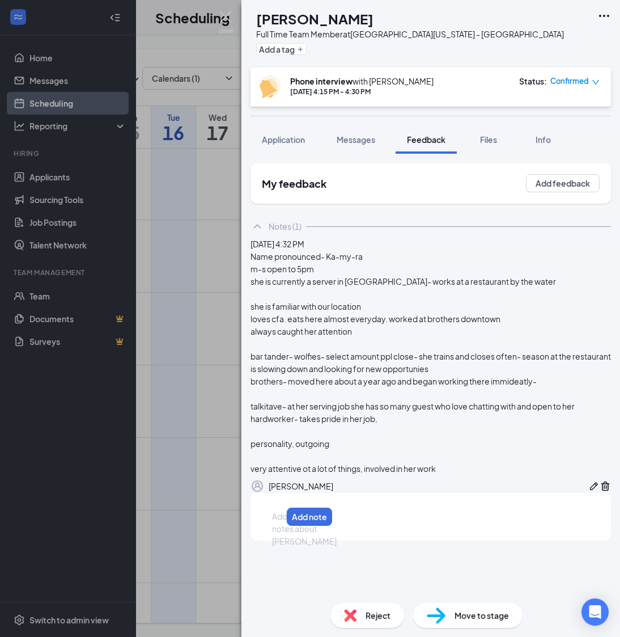
click at [282, 475] on div at bounding box center [277, 516] width 9 height 12
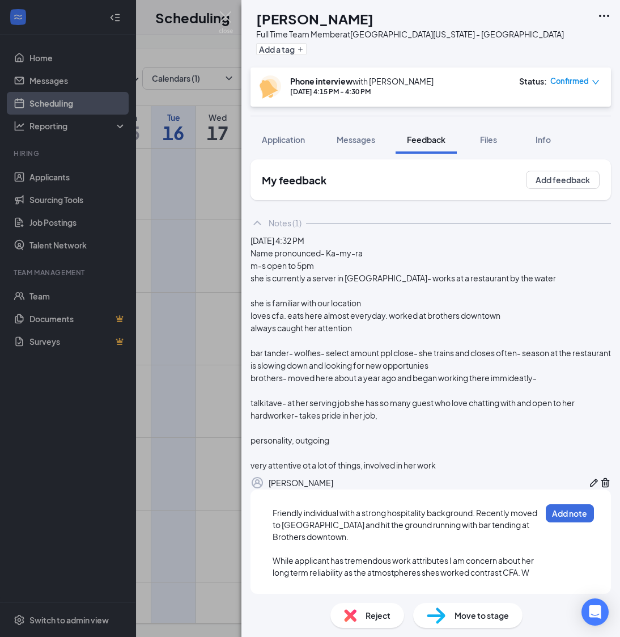
scroll to position [59, 0]
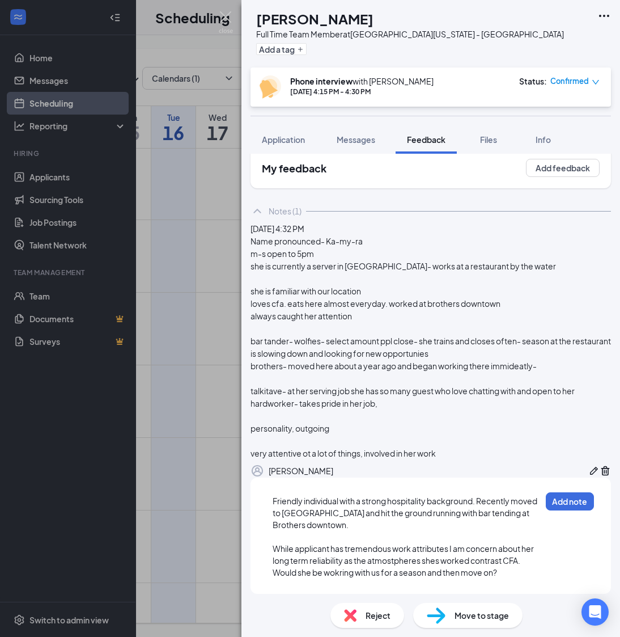
click at [587, 475] on div "Friendly individual with a strong hospitality background. Recently moved to [GE…" at bounding box center [431, 536] width 342 height 98
click at [581, 475] on button "Add note" at bounding box center [569, 501] width 48 height 18
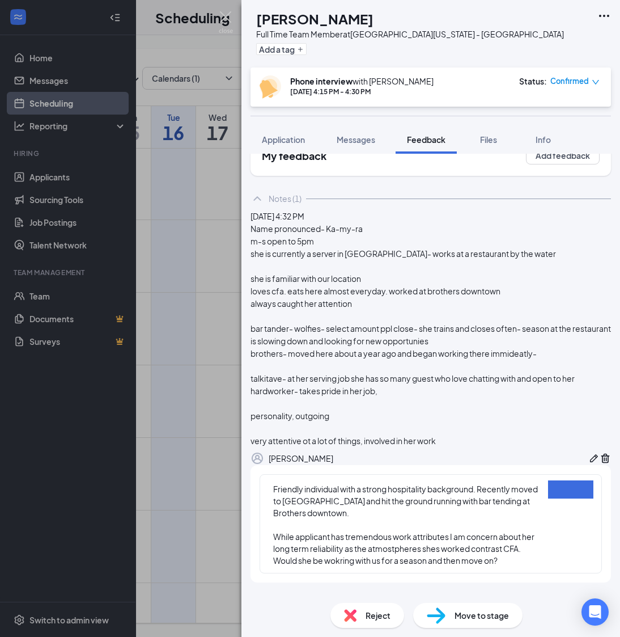
scroll to position [7, 0]
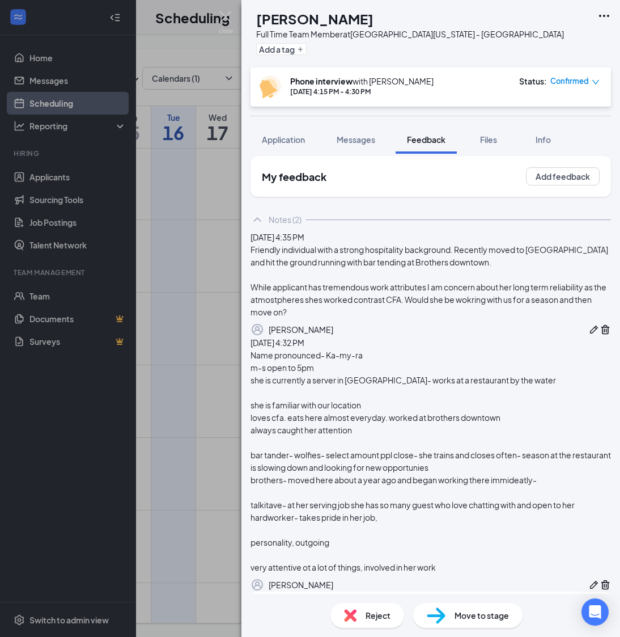
click at [216, 277] on div "KE [PERSON_NAME] Full Time Team Member at [GEOGRAPHIC_DATA][US_STATE] - [GEOGRA…" at bounding box center [310, 318] width 620 height 637
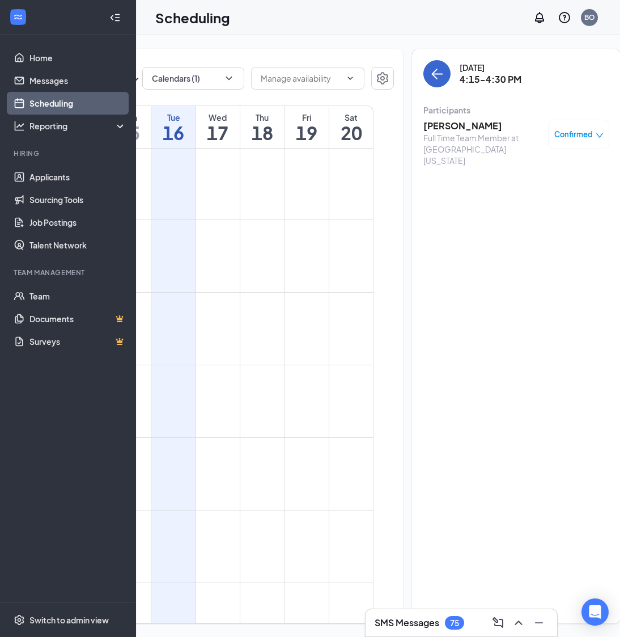
click at [433, 74] on icon "ArrowLeft" at bounding box center [438, 74] width 11 height 1
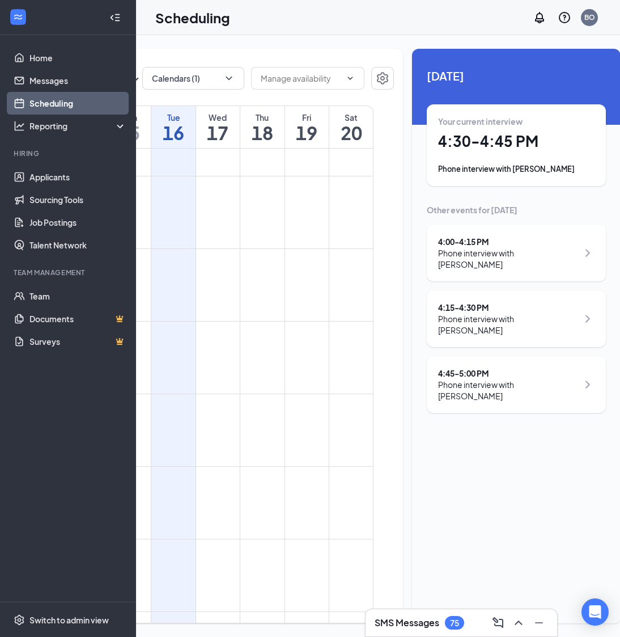
click at [508, 367] on div "4:45 - 5:00 PM" at bounding box center [508, 372] width 140 height 11
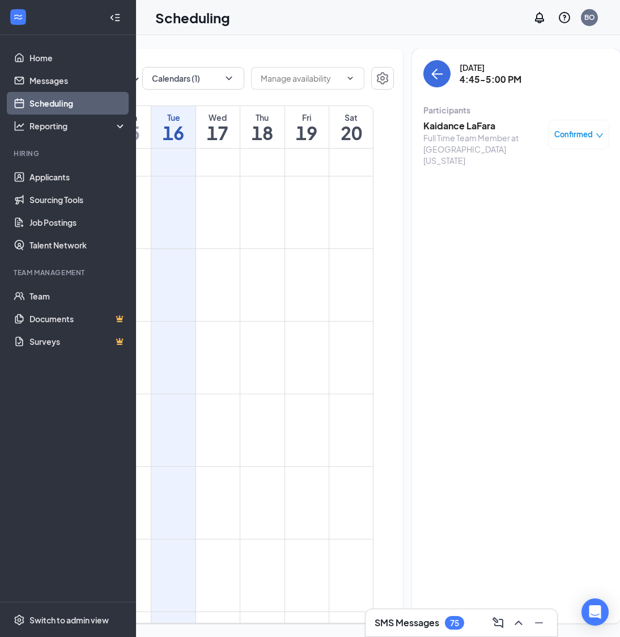
click at [455, 152] on div "Full Time Team Member at [GEOGRAPHIC_DATA][US_STATE]" at bounding box center [483, 149] width 119 height 34
click at [452, 129] on h3 "Kaidance LaFara" at bounding box center [483, 126] width 119 height 12
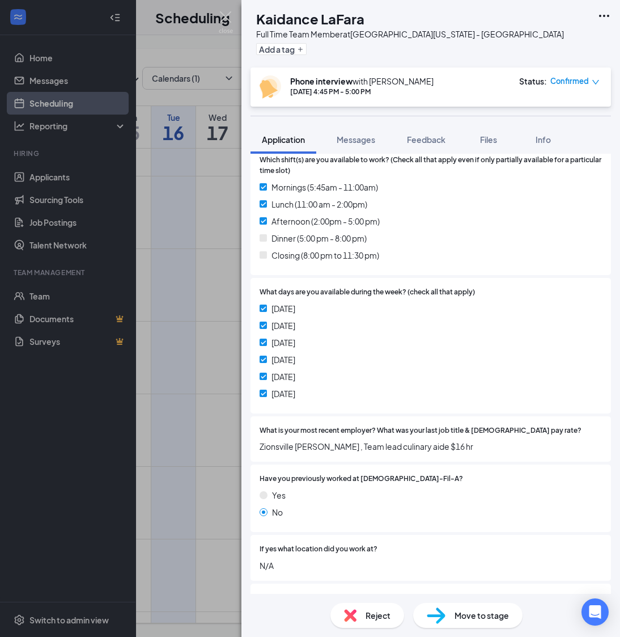
scroll to position [294, 0]
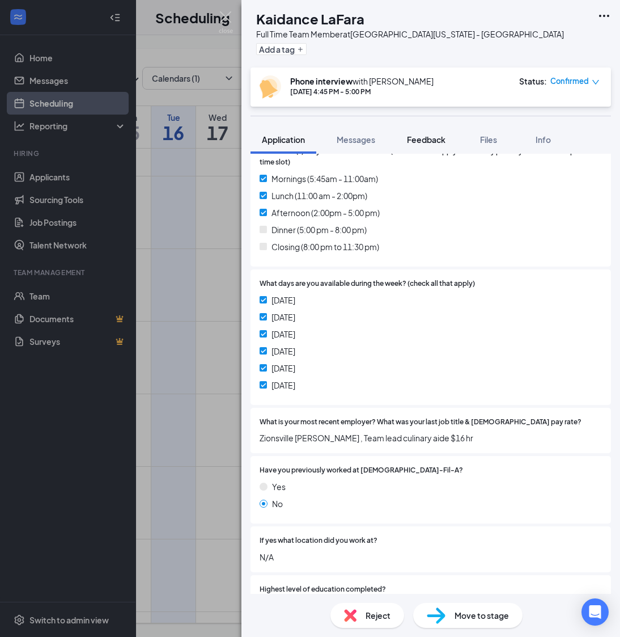
click at [421, 144] on span "Feedback" at bounding box center [426, 139] width 39 height 10
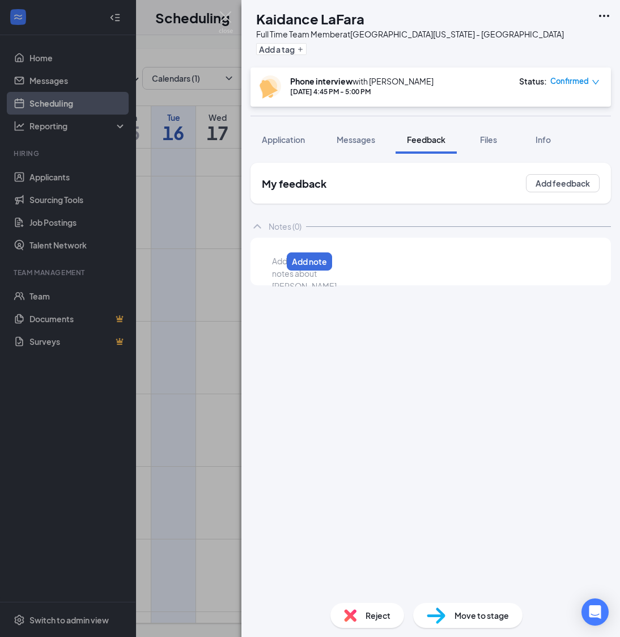
click at [282, 264] on div at bounding box center [277, 261] width 9 height 12
click at [273, 145] on button "Application" at bounding box center [284, 139] width 66 height 28
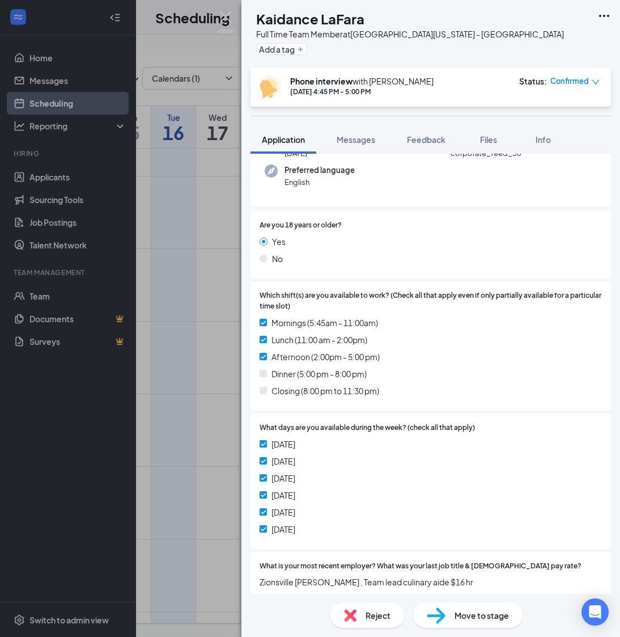
scroll to position [153, 0]
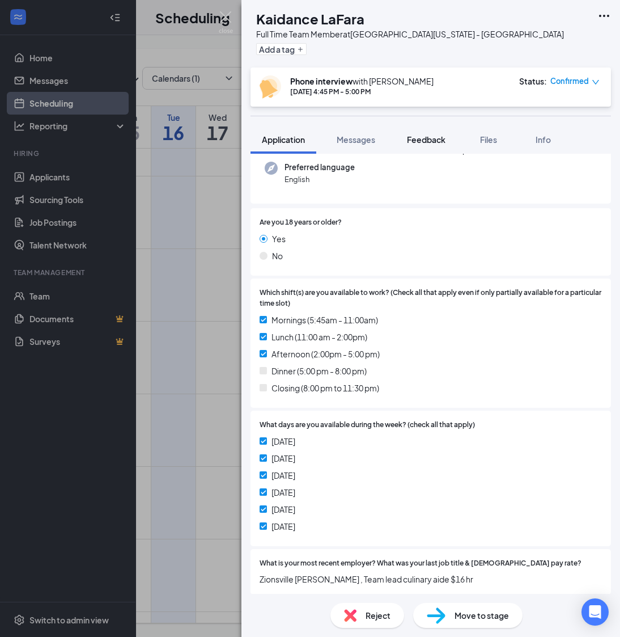
click at [439, 130] on button "Feedback" at bounding box center [426, 139] width 61 height 28
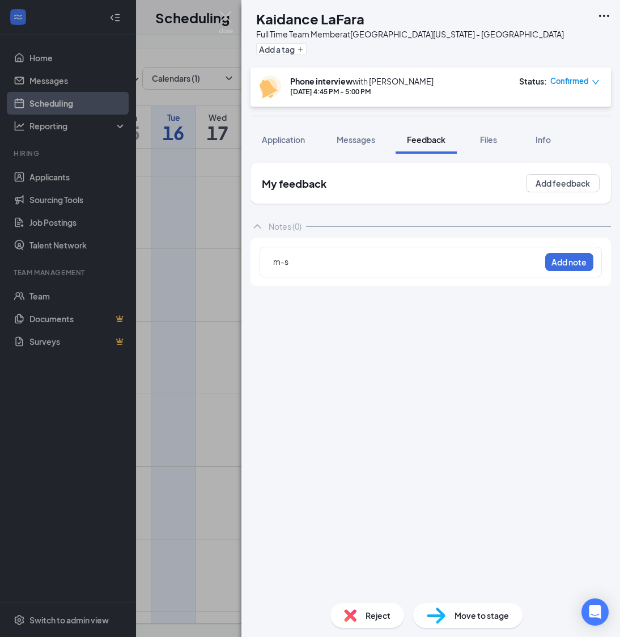
click at [365, 273] on div "m-s Add note" at bounding box center [431, 262] width 342 height 31
click at [297, 267] on div "m-s" at bounding box center [285, 261] width 24 height 12
click at [286, 261] on span "m-s open-to-" at bounding box center [299, 261] width 53 height 10
click at [287, 261] on span "m-s open-to-" at bounding box center [299, 261] width 53 height 10
click at [334, 266] on div "m-t open-to-" at bounding box center [303, 261] width 61 height 12
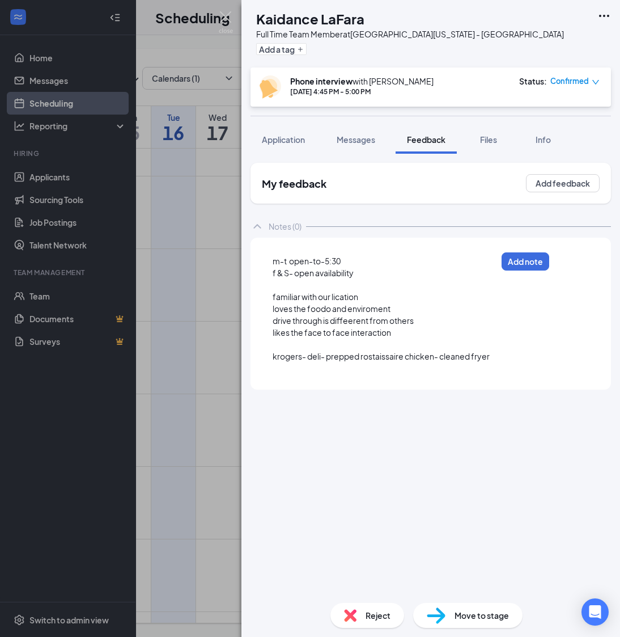
click at [396, 273] on div "f & S- open availability" at bounding box center [385, 273] width 224 height 12
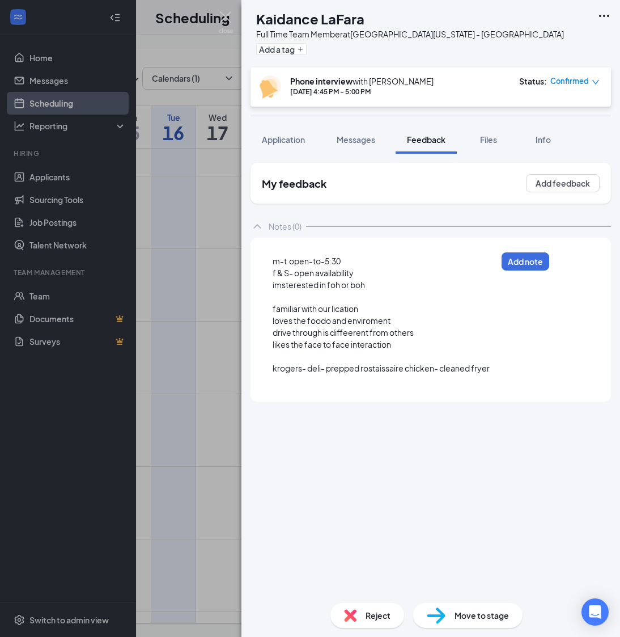
click at [497, 384] on div at bounding box center [385, 380] width 224 height 12
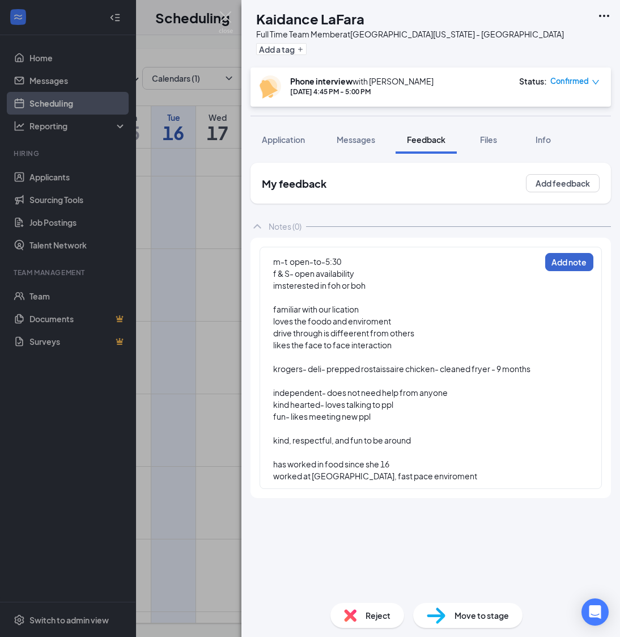
click at [566, 261] on button "Add note" at bounding box center [569, 262] width 48 height 18
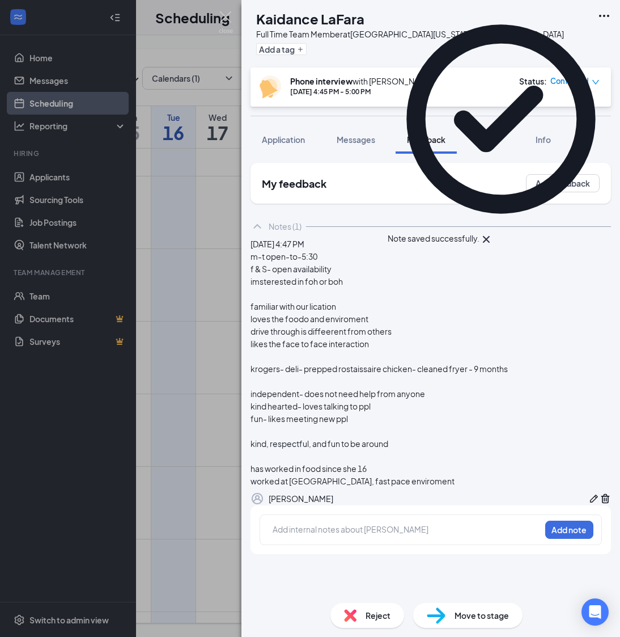
scroll to position [1, 0]
click at [400, 475] on div at bounding box center [406, 530] width 267 height 15
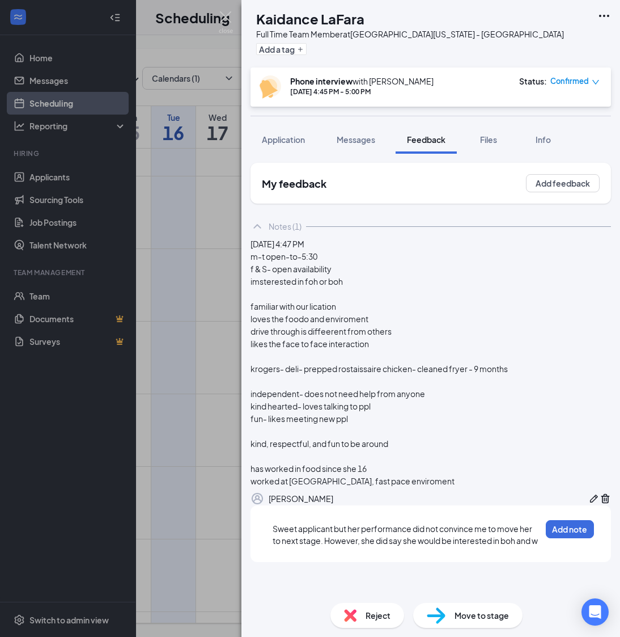
scroll to position [11, 0]
click at [578, 475] on div "Sweet applicant but her performance did not convince me to move her to next sta…" at bounding box center [431, 540] width 342 height 52
click at [577, 475] on button "Add note" at bounding box center [569, 530] width 48 height 18
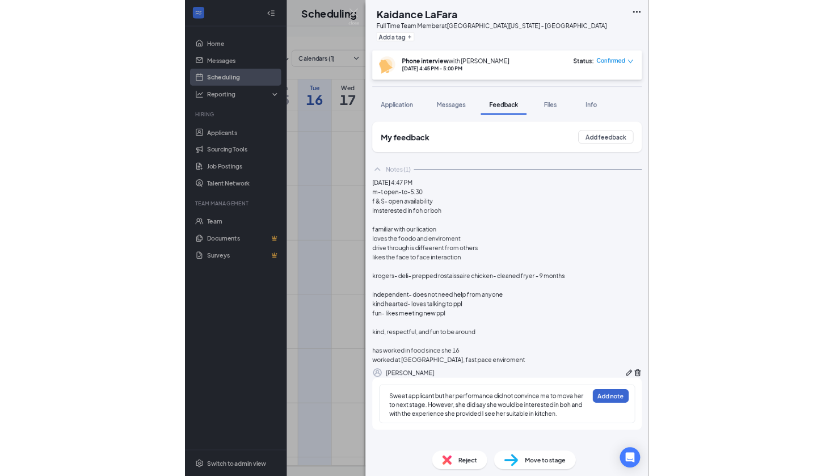
scroll to position [7, 0]
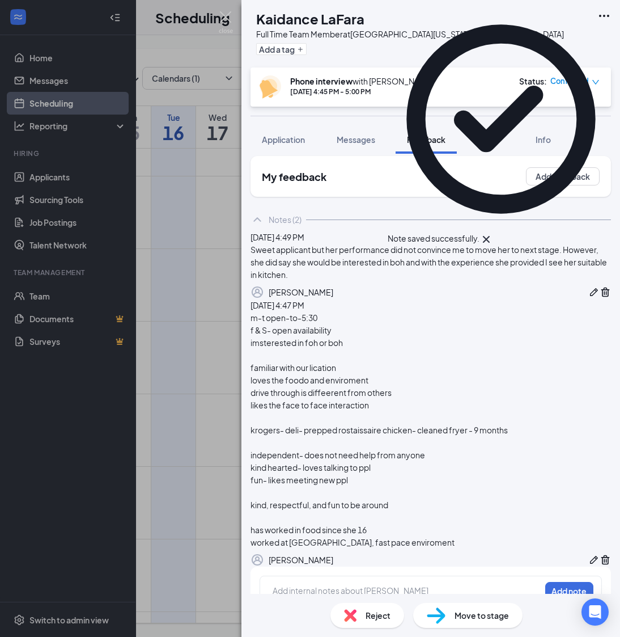
click at [214, 320] on div "KL Kaidance LaFara Full Time Team Member at [GEOGRAPHIC_DATA][US_STATE] - [GEOG…" at bounding box center [310, 318] width 620 height 637
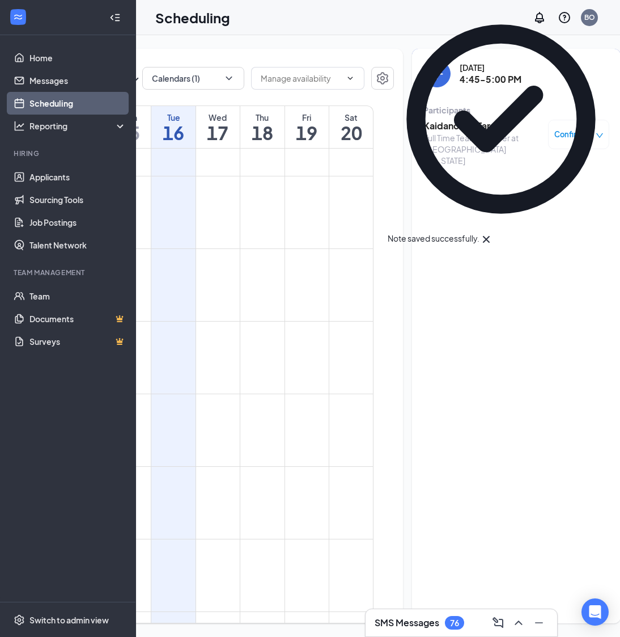
click at [430, 156] on div "Kaidance LaFara Full Time Team Member at [GEOGRAPHIC_DATA][US_STATE] Confirmed" at bounding box center [517, 143] width 186 height 54
click at [433, 131] on h3 "Kaidance LaFara" at bounding box center [483, 126] width 119 height 12
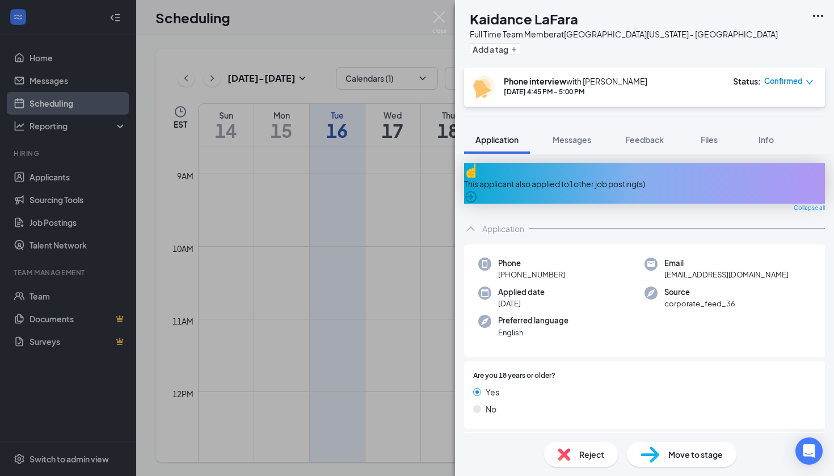
click at [655, 455] on img at bounding box center [649, 454] width 19 height 16
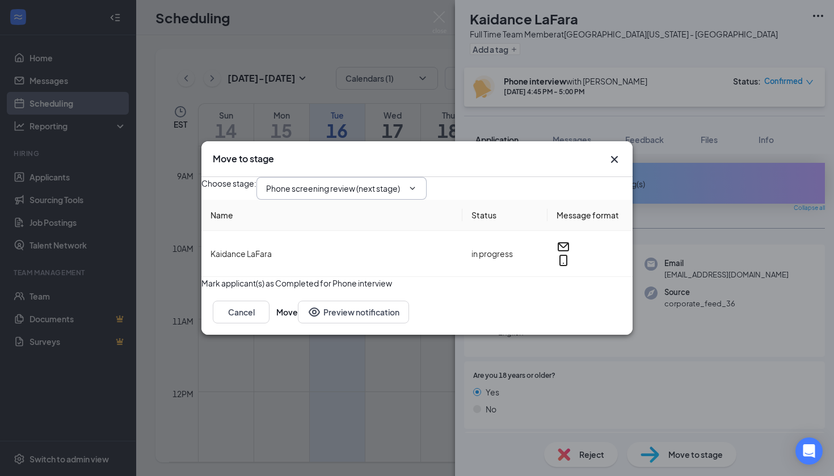
click at [424, 185] on span "Phone screening review (next stage)" at bounding box center [341, 188] width 170 height 23
click at [401, 177] on span "Phone screening review (next stage)" at bounding box center [341, 188] width 170 height 23
click at [401, 182] on input "Phone screening review (next stage)" at bounding box center [334, 188] width 137 height 12
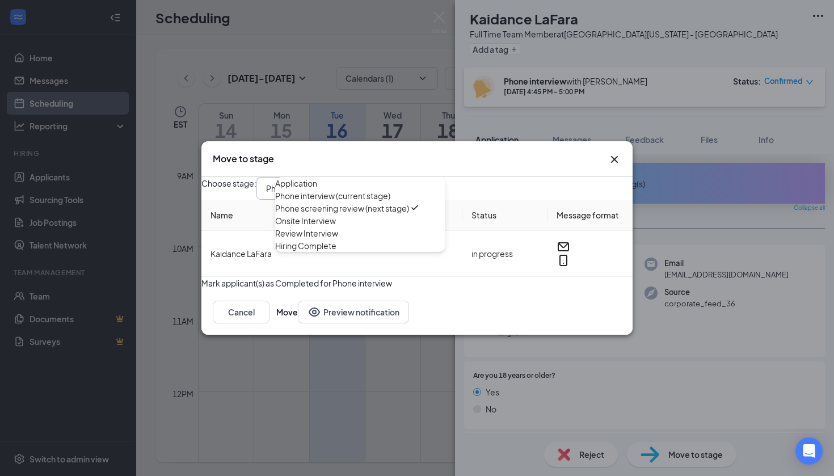
click at [336, 227] on div "Onsite Interview" at bounding box center [305, 220] width 61 height 12
type input "Onsite Interview"
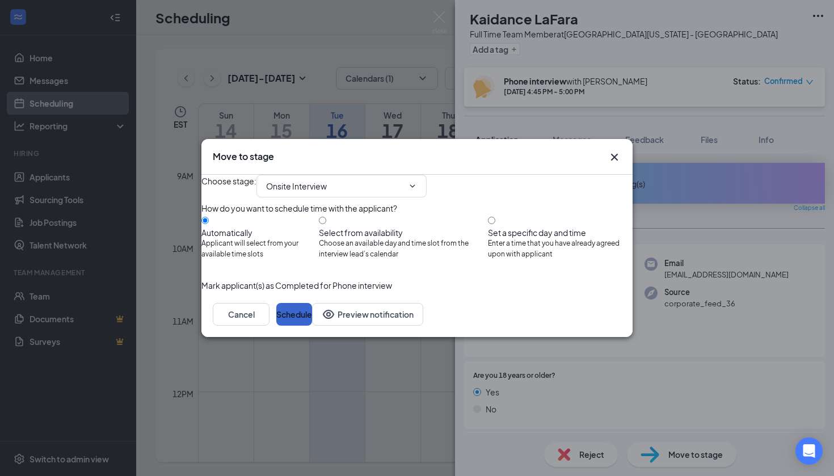
click at [312, 325] on button "Schedule" at bounding box center [294, 314] width 36 height 23
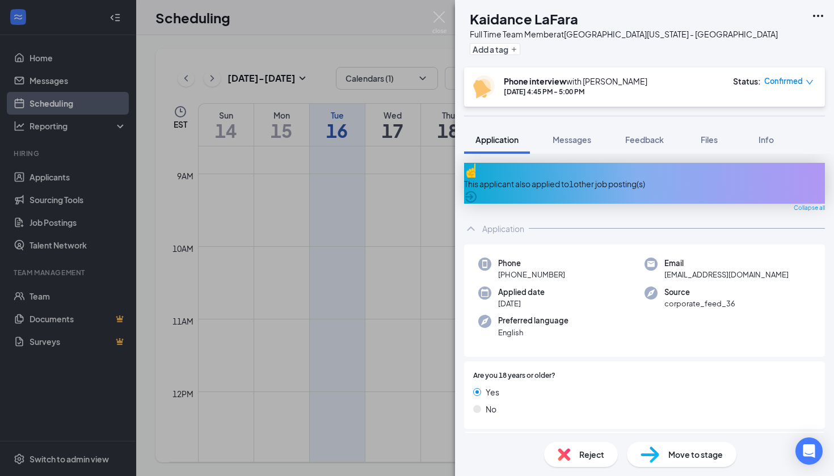
click at [444, 23] on img at bounding box center [439, 22] width 14 height 22
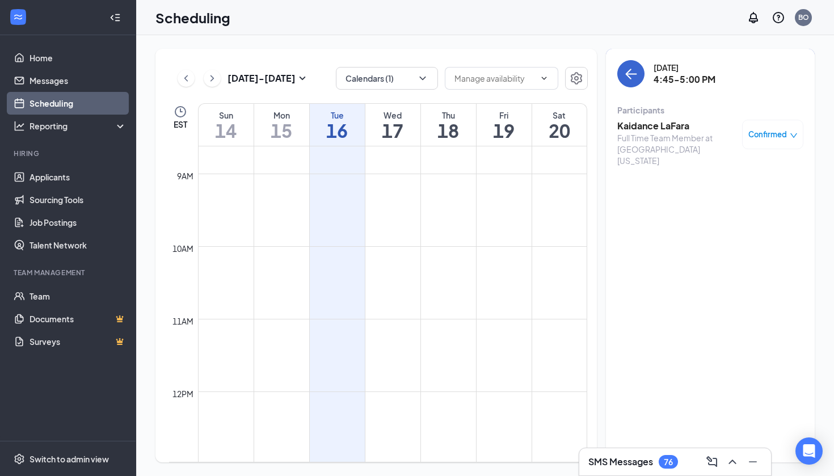
click at [629, 69] on icon "ArrowLeft" at bounding box center [631, 74] width 14 height 14
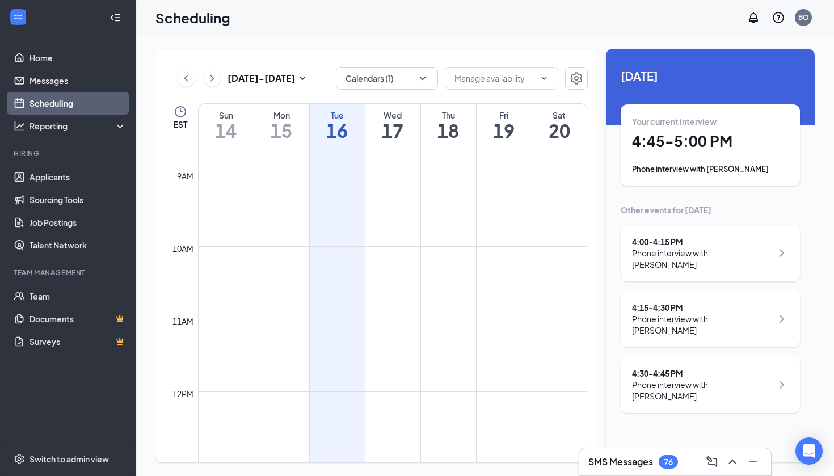
click at [689, 248] on div "Phone interview with [PERSON_NAME]" at bounding box center [702, 258] width 140 height 23
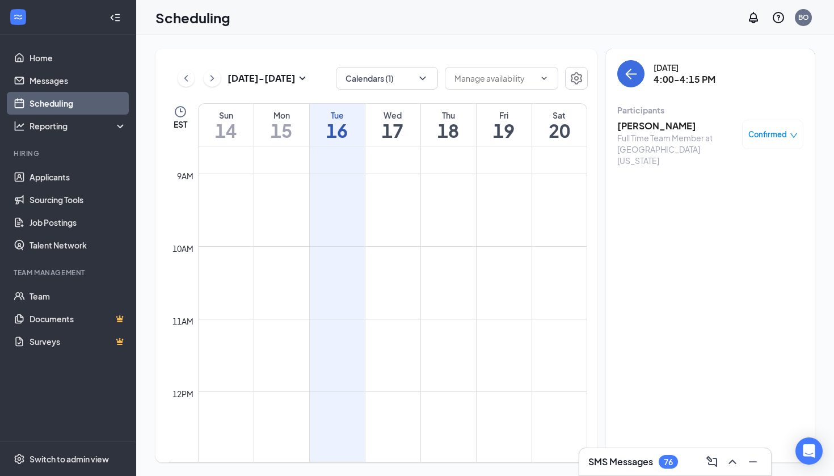
click at [659, 133] on div "Full Time Team Member at [GEOGRAPHIC_DATA][US_STATE]" at bounding box center [676, 149] width 119 height 34
click at [659, 129] on h3 "[PERSON_NAME]" at bounding box center [676, 126] width 119 height 12
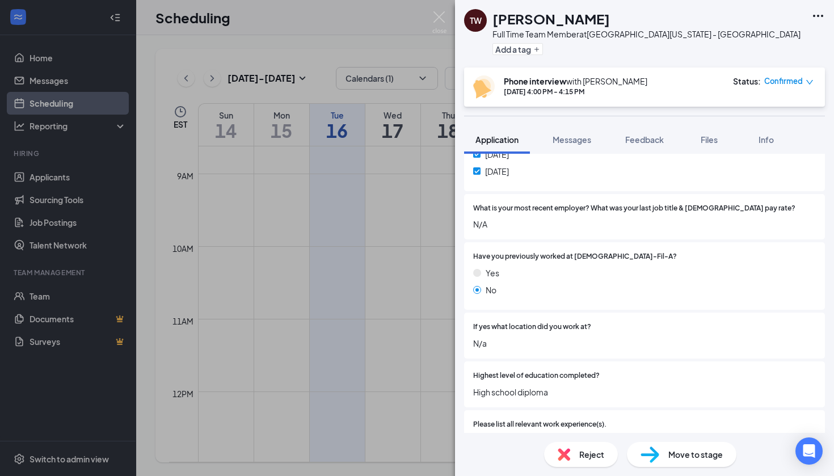
scroll to position [306, 0]
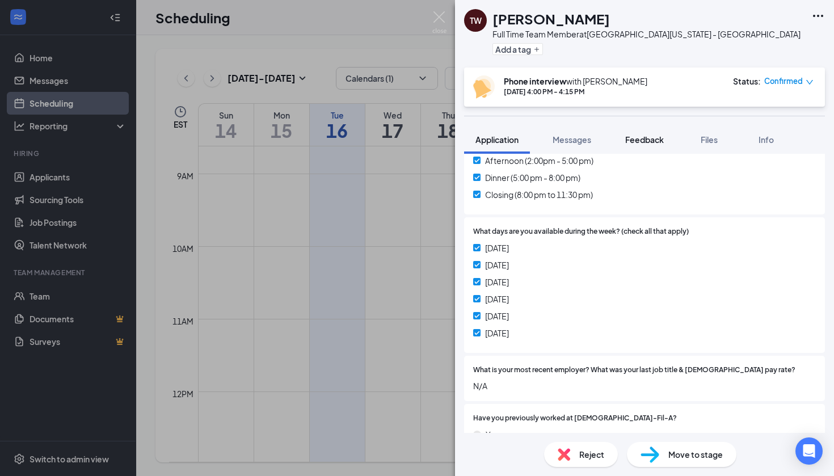
click at [645, 142] on span "Feedback" at bounding box center [644, 139] width 39 height 10
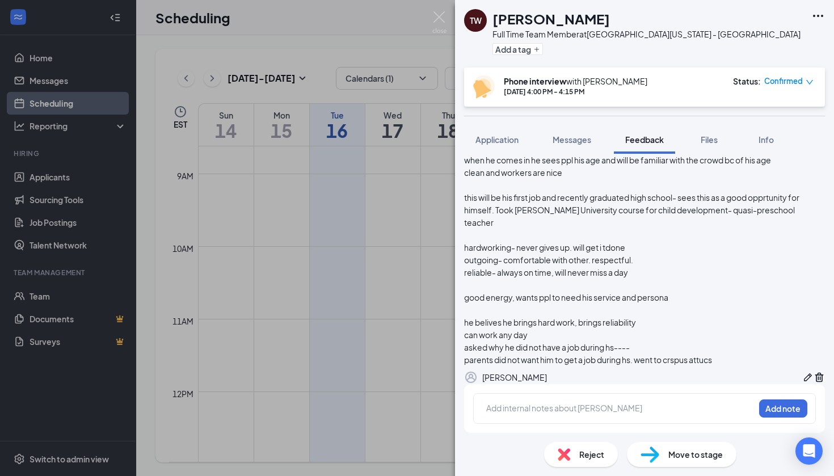
scroll to position [180, 0]
click at [598, 409] on div at bounding box center [620, 408] width 267 height 12
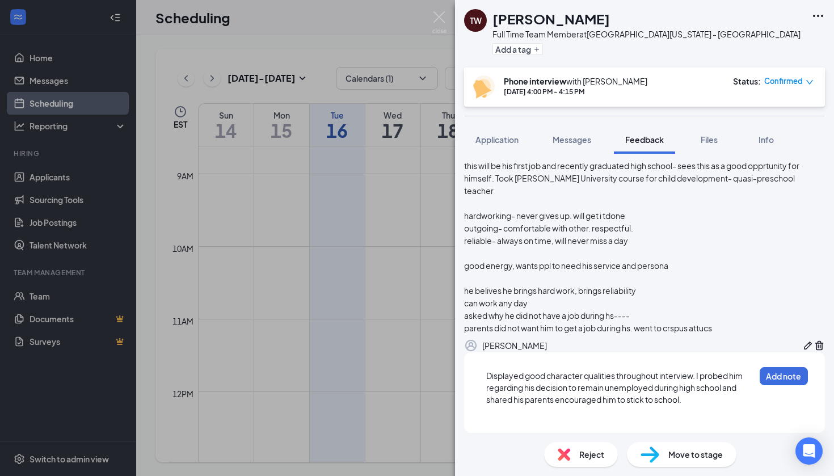
scroll to position [213, 0]
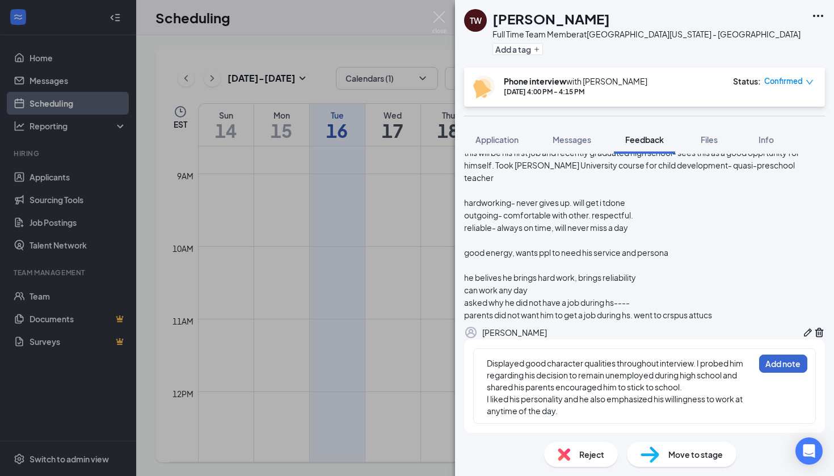
click at [780, 373] on button "Add note" at bounding box center [783, 363] width 48 height 18
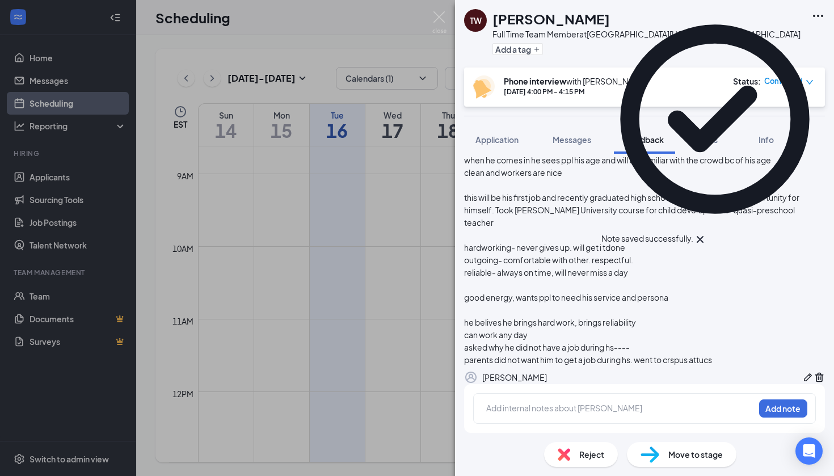
scroll to position [302, 0]
click at [679, 458] on span "Move to stage" at bounding box center [695, 454] width 54 height 12
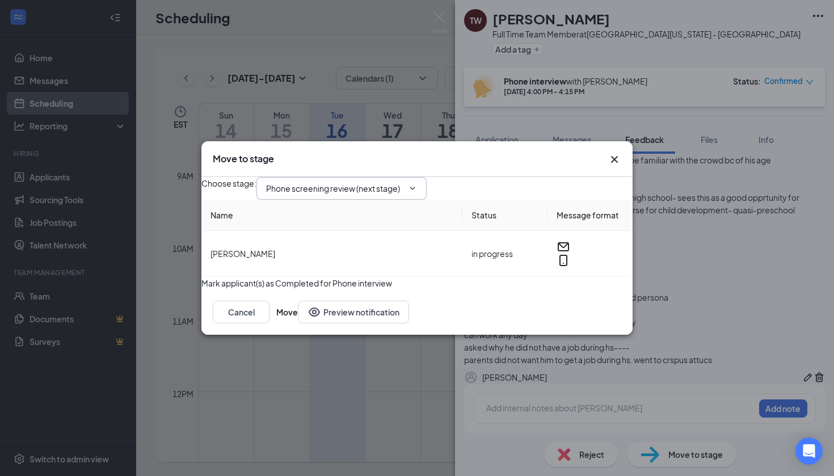
click at [375, 184] on input "Phone screening review (next stage)" at bounding box center [334, 188] width 137 height 12
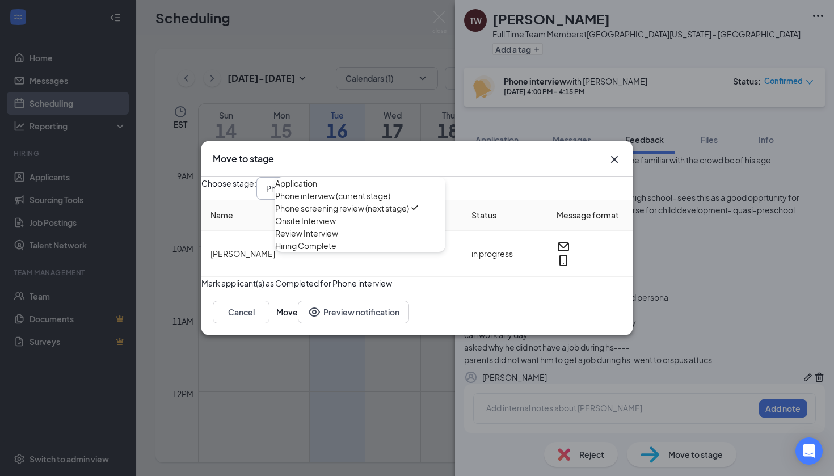
click at [375, 189] on div "Phone interview (current stage)" at bounding box center [360, 195] width 170 height 12
click at [336, 227] on div "Onsite Interview" at bounding box center [305, 220] width 61 height 12
type input "Onsite Interview"
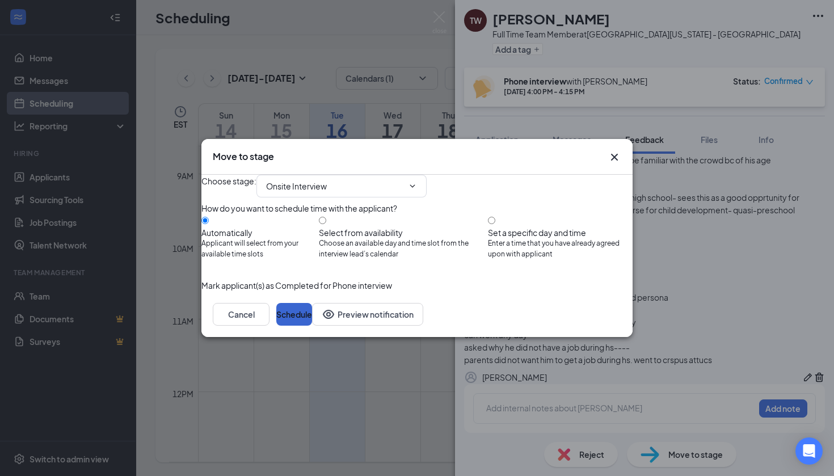
click at [312, 325] on button "Schedule" at bounding box center [294, 314] width 36 height 23
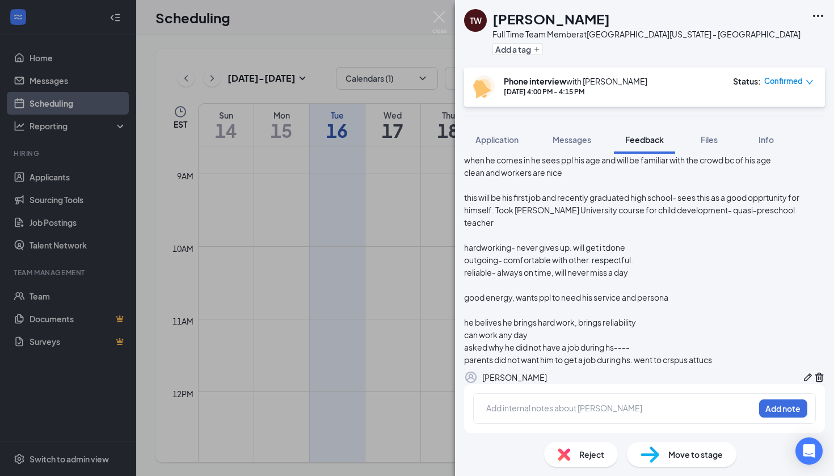
click at [439, 17] on img at bounding box center [439, 22] width 14 height 22
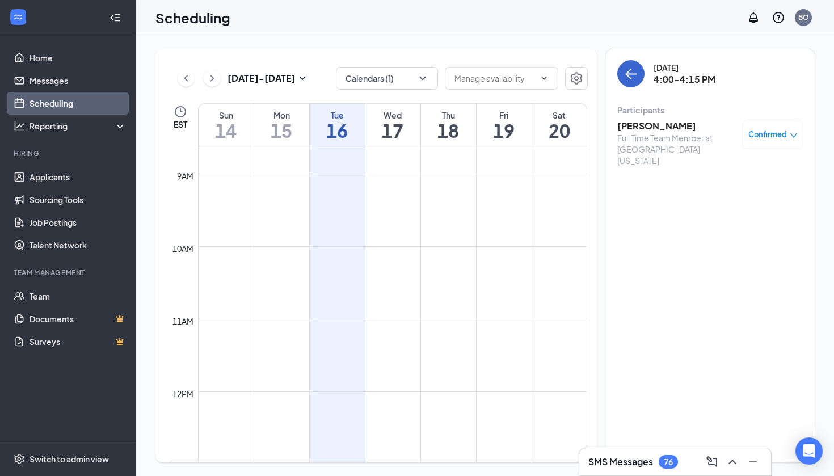
click at [629, 71] on icon "ArrowLeft" at bounding box center [628, 74] width 6 height 11
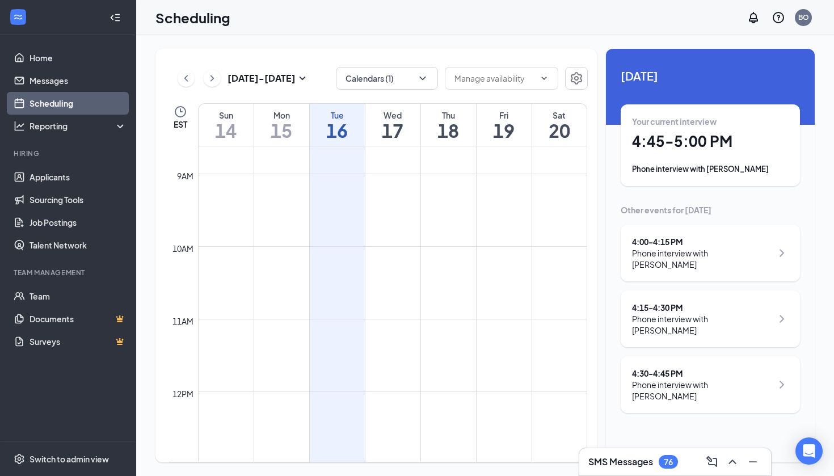
click at [683, 178] on div "Your current interview 4:45 - 5:00 PM Phone interview with [PERSON_NAME]" at bounding box center [709, 145] width 179 height 82
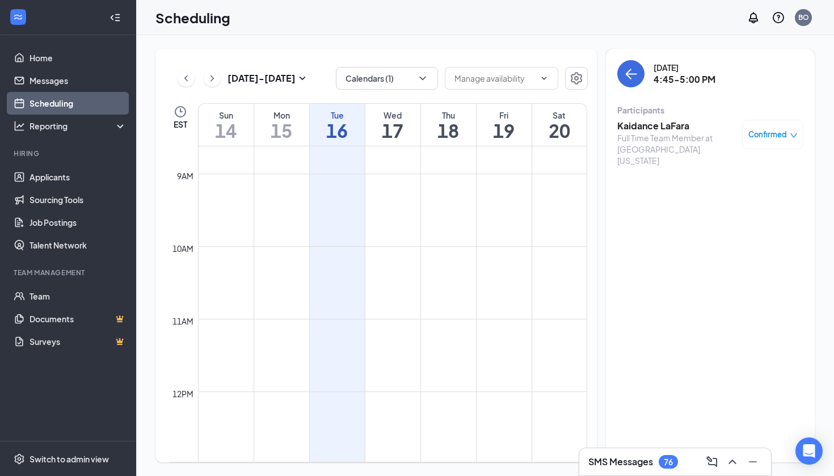
click at [675, 132] on h3 "Kaidance LaFara" at bounding box center [676, 126] width 119 height 12
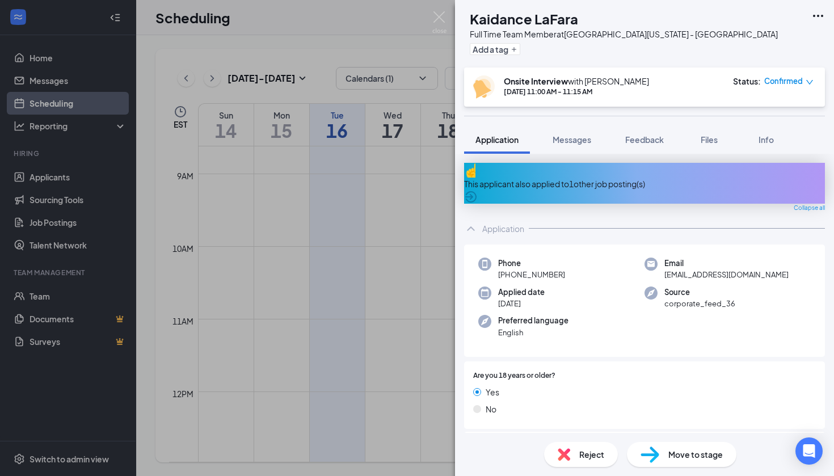
click at [676, 452] on span "Move to stage" at bounding box center [695, 454] width 54 height 12
type input "Review Interview (next stage)"
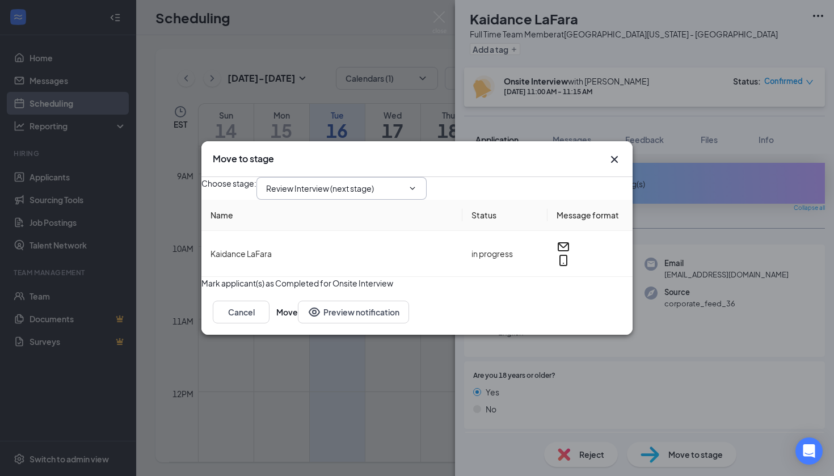
click at [353, 182] on input "Review Interview (next stage)" at bounding box center [334, 188] width 137 height 12
click at [269, 323] on button "Cancel" at bounding box center [241, 312] width 57 height 23
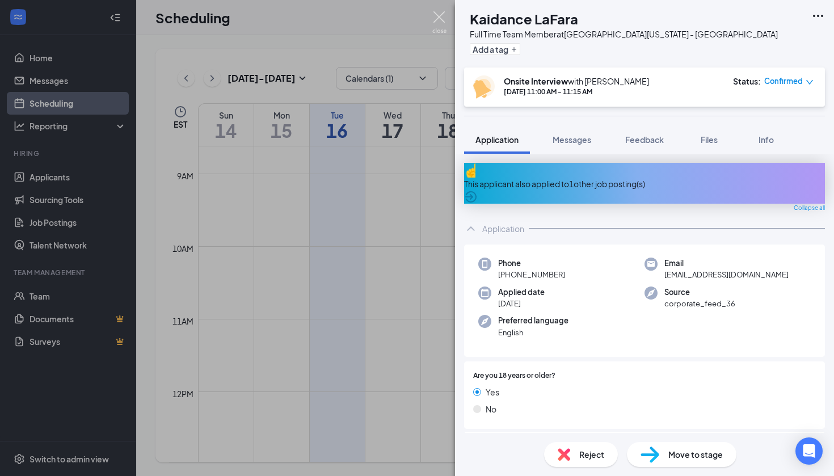
click at [446, 15] on img at bounding box center [439, 22] width 14 height 22
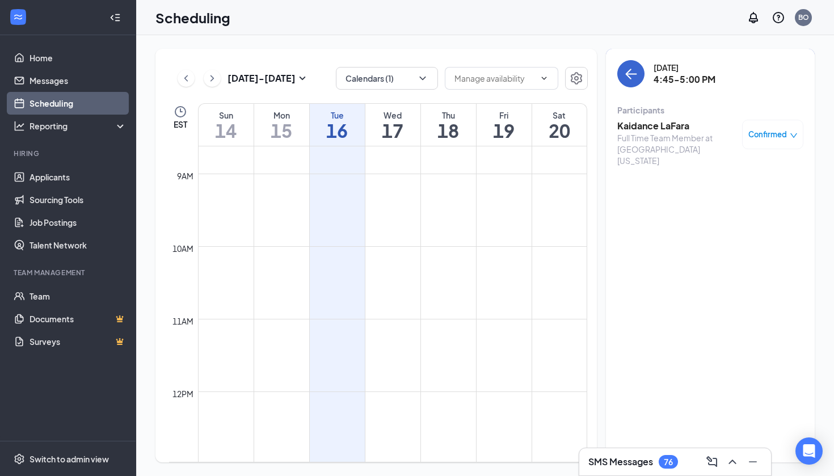
click at [621, 80] on button "back-button" at bounding box center [630, 73] width 27 height 27
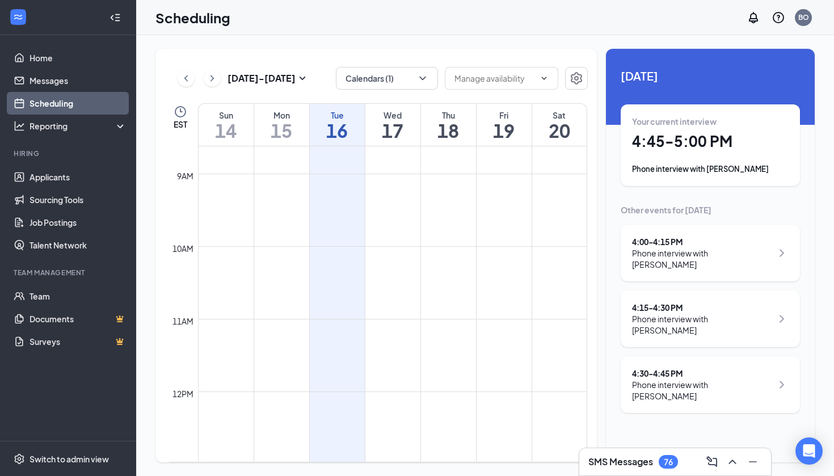
click at [734, 253] on div "Phone interview with [PERSON_NAME]" at bounding box center [702, 258] width 140 height 23
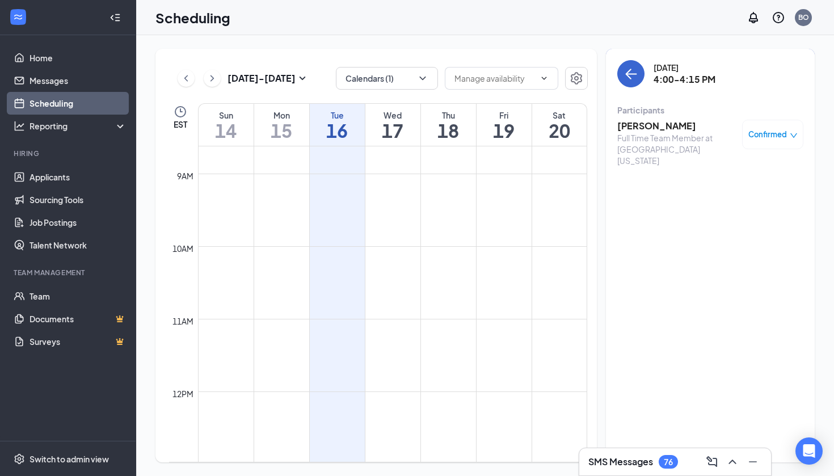
click at [636, 71] on icon "ArrowLeft" at bounding box center [631, 74] width 14 height 14
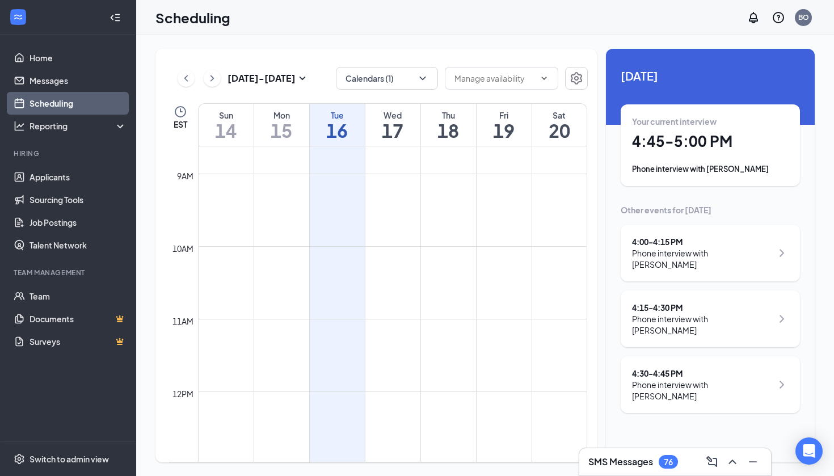
click at [700, 302] on div "4:15 - 4:30 PM" at bounding box center [702, 307] width 140 height 11
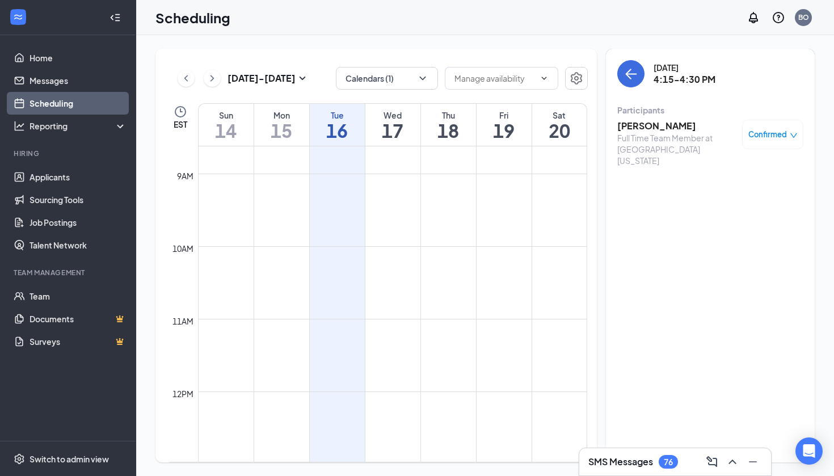
click at [660, 138] on div "Full Time Team Member at [GEOGRAPHIC_DATA][US_STATE]" at bounding box center [676, 149] width 119 height 34
click at [658, 131] on h3 "[PERSON_NAME]" at bounding box center [676, 126] width 119 height 12
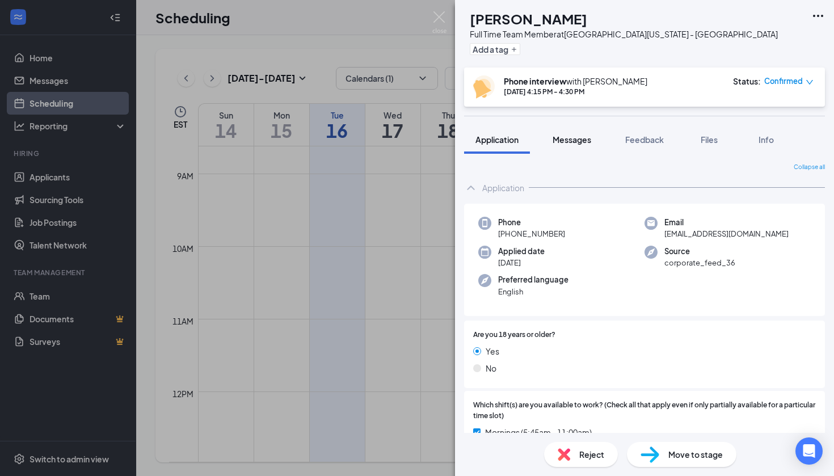
click at [587, 139] on span "Messages" at bounding box center [571, 139] width 39 height 10
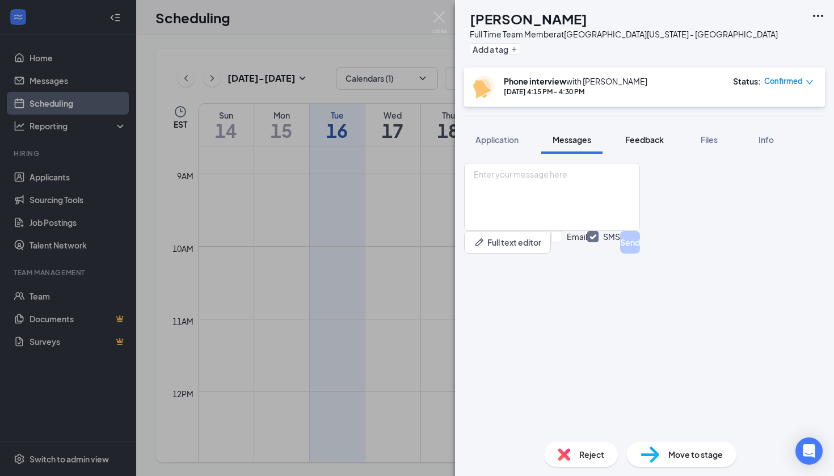
click at [628, 137] on span "Feedback" at bounding box center [644, 139] width 39 height 10
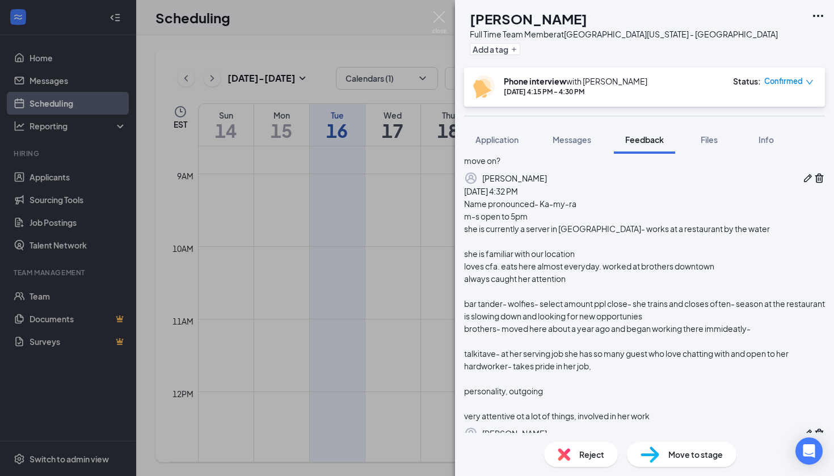
scroll to position [302, 0]
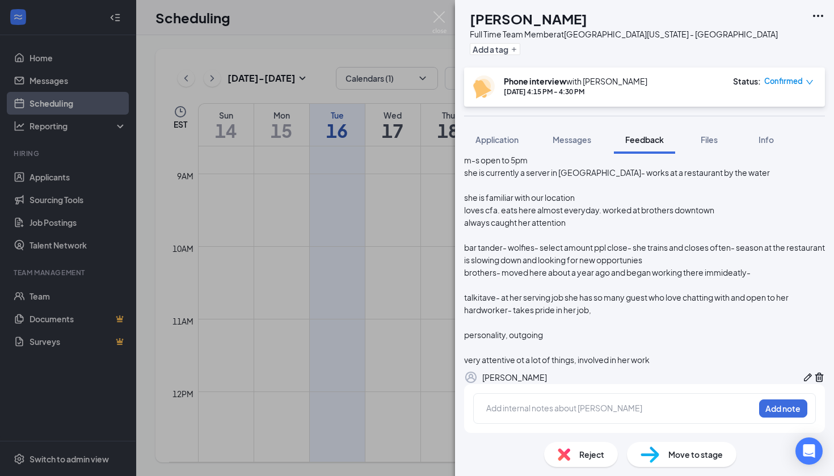
click at [673, 455] on span "Move to stage" at bounding box center [695, 454] width 54 height 12
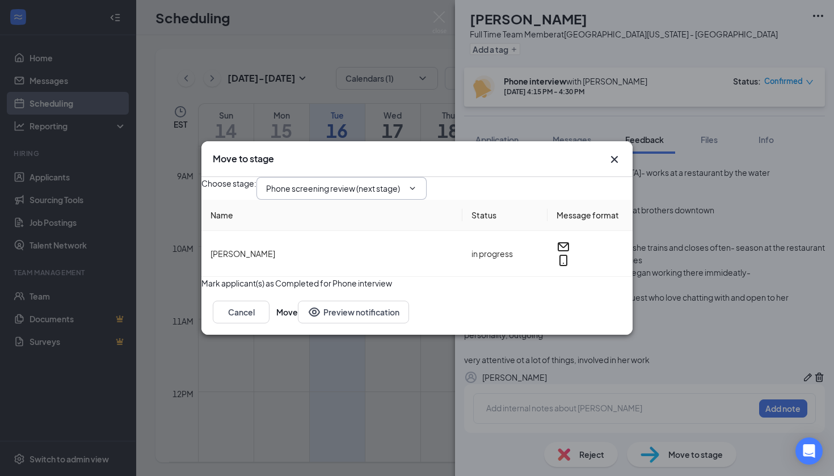
click at [364, 182] on input "Phone screening review (next stage)" at bounding box center [334, 188] width 137 height 12
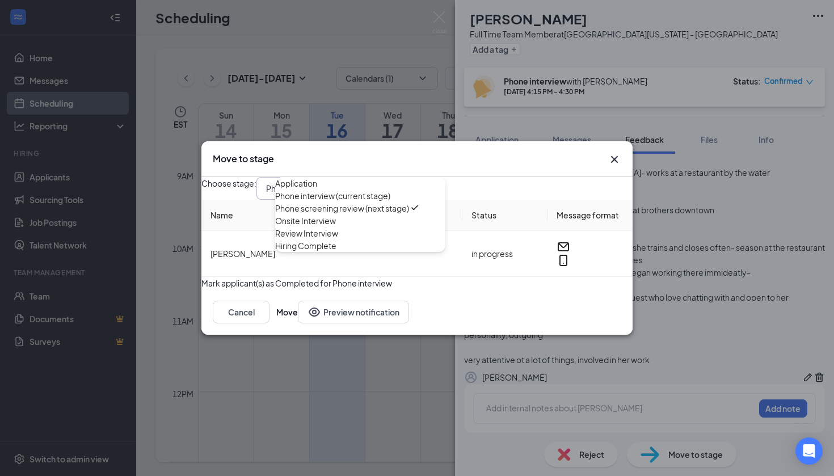
click at [336, 227] on div "Onsite Interview" at bounding box center [305, 220] width 61 height 12
type input "Onsite Interview"
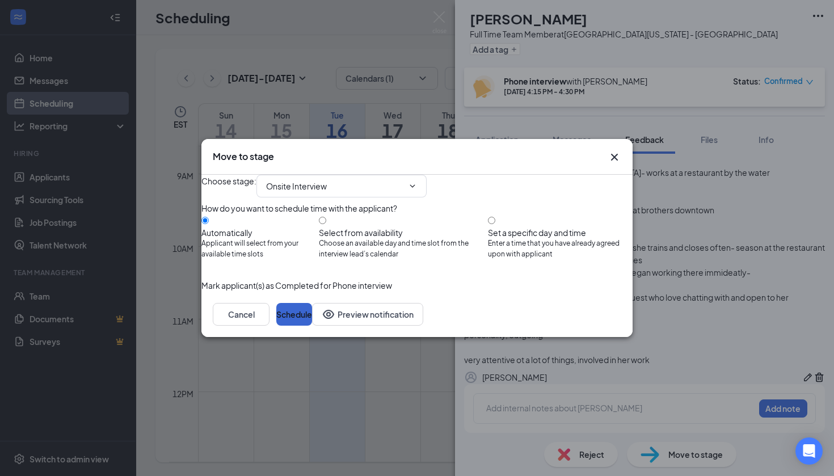
click at [312, 325] on button "Schedule" at bounding box center [294, 314] width 36 height 23
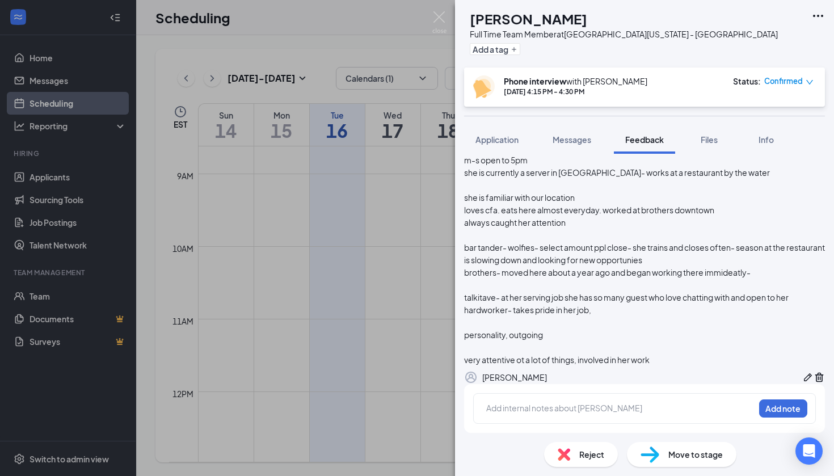
click at [425, 19] on div "KE [PERSON_NAME] Full Time Team Member at [GEOGRAPHIC_DATA][US_STATE] - [GEOGRA…" at bounding box center [417, 238] width 834 height 476
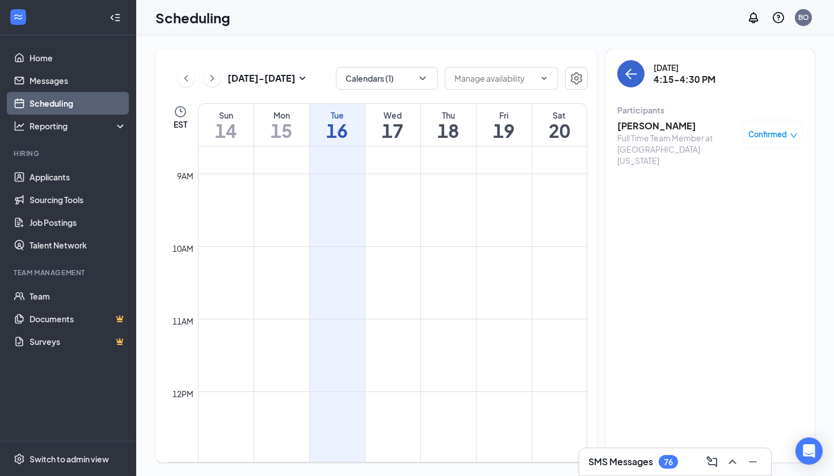
click at [627, 74] on icon "ArrowLeft" at bounding box center [631, 74] width 11 height 1
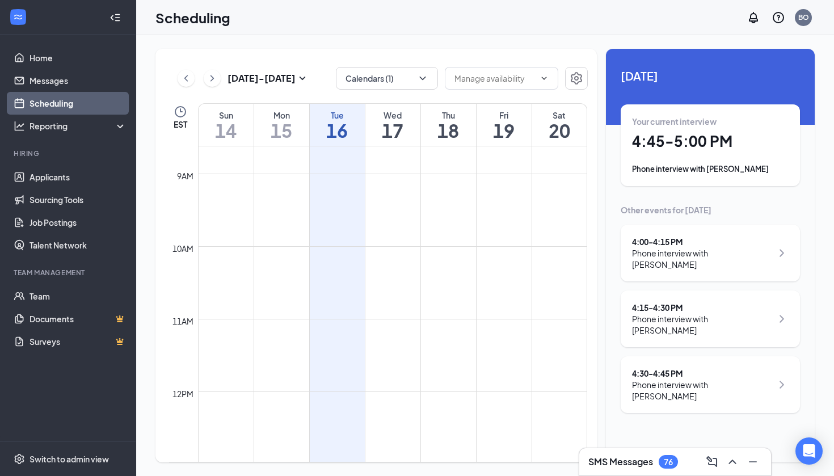
click at [741, 368] on div "4:30 - 4:45 PM Phone interview with [PERSON_NAME]" at bounding box center [709, 384] width 179 height 57
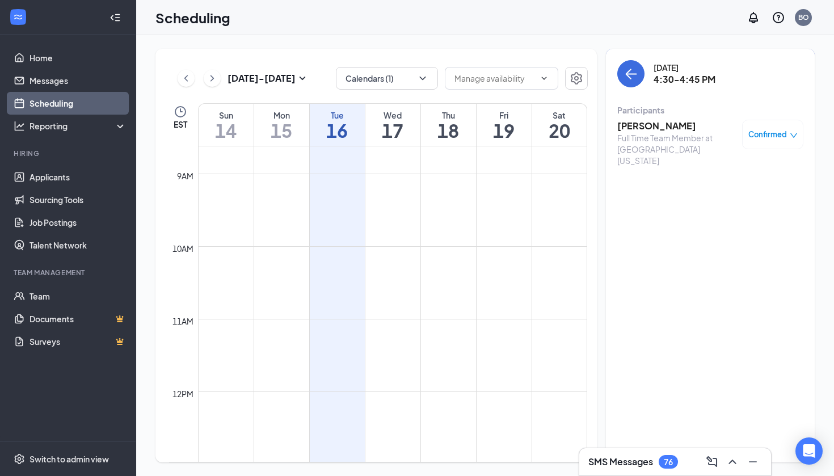
click at [665, 125] on h3 "[PERSON_NAME]" at bounding box center [676, 126] width 119 height 12
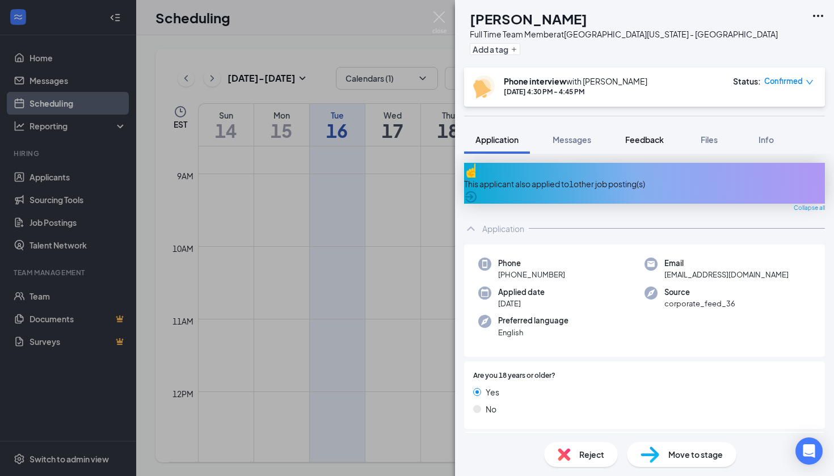
click at [651, 139] on span "Feedback" at bounding box center [644, 139] width 39 height 10
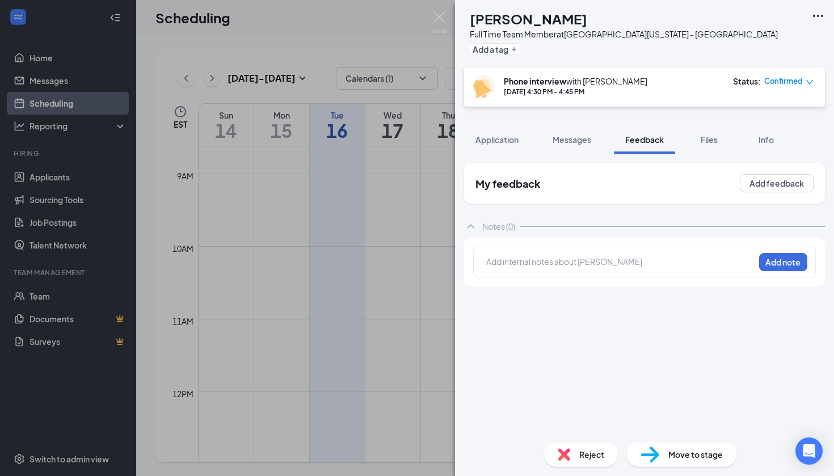
click at [463, 1] on div "[PERSON_NAME] Jenoire [PERSON_NAME] Full Time Team Member at [GEOGRAPHIC_DATA][…" at bounding box center [644, 33] width 379 height 67
click at [458, 22] on div "[PERSON_NAME] Jenoire [PERSON_NAME] Full Time Team Member at [GEOGRAPHIC_DATA][…" at bounding box center [644, 33] width 379 height 67
click at [438, 16] on img at bounding box center [439, 22] width 14 height 22
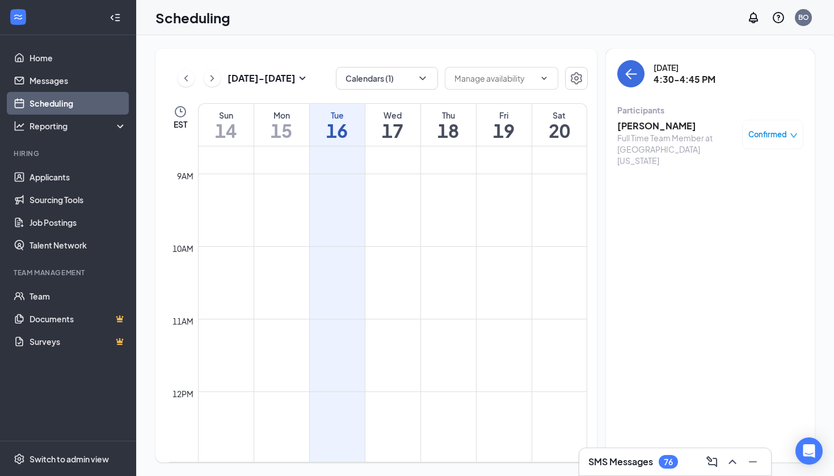
click at [614, 69] on div "[DATE] 4:30-4:45 PM Participants [PERSON_NAME] Full Time Team Member at [GEOGRA…" at bounding box center [710, 255] width 209 height 413
click at [641, 77] on button "back-button" at bounding box center [630, 73] width 27 height 27
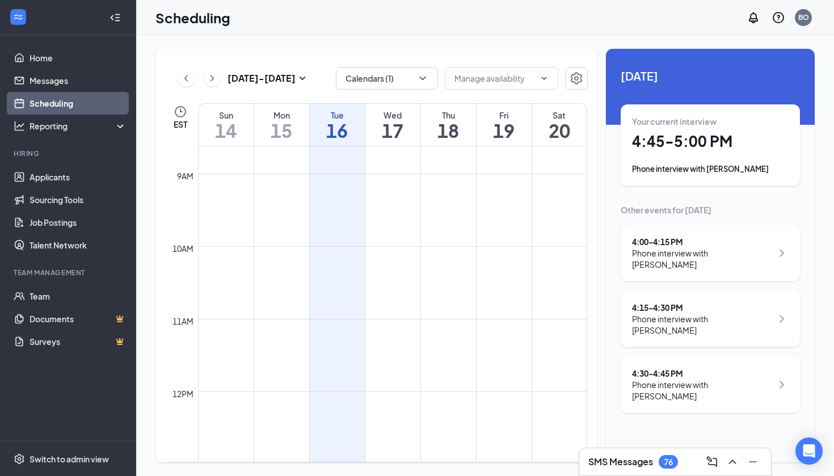
click at [678, 371] on div "4:30 - 4:45 PM Phone interview with [PERSON_NAME]" at bounding box center [709, 384] width 179 height 57
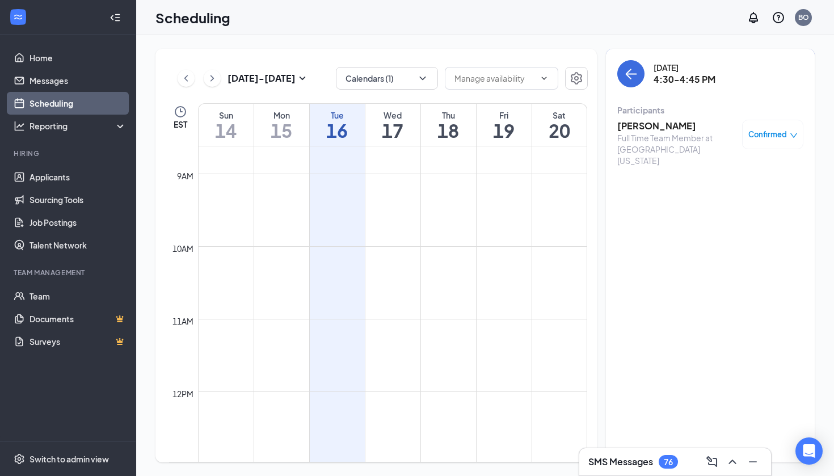
click at [646, 128] on h3 "[PERSON_NAME]" at bounding box center [676, 126] width 119 height 12
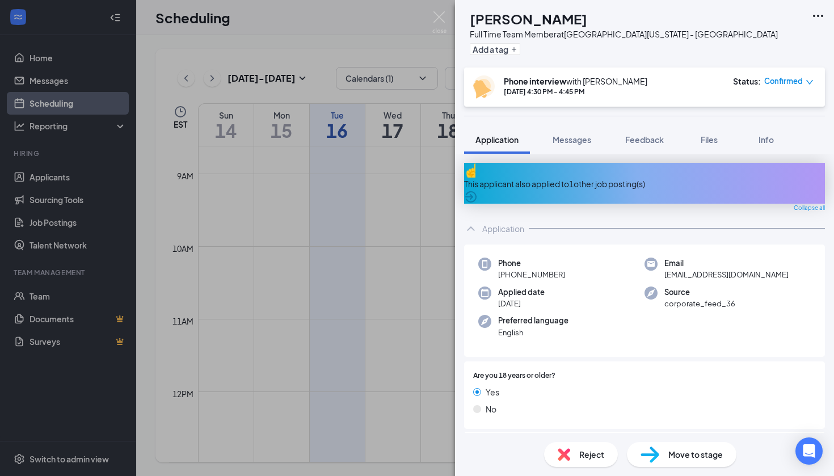
click at [443, 27] on img at bounding box center [439, 22] width 14 height 22
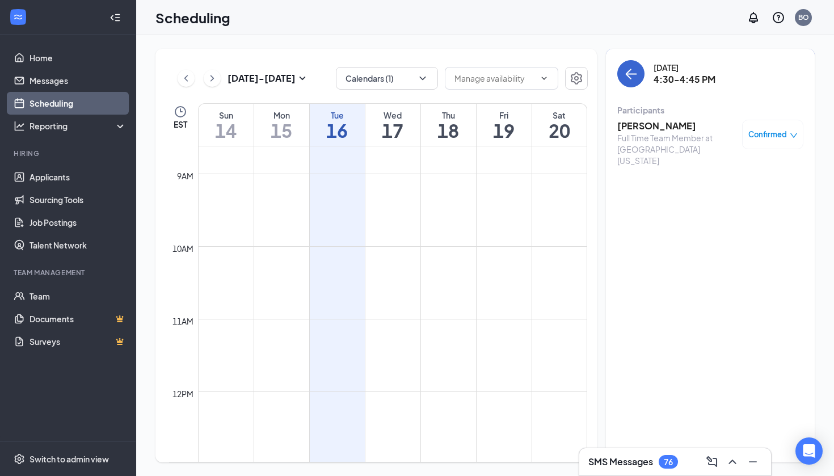
click at [632, 73] on icon "ArrowLeft" at bounding box center [631, 74] width 14 height 14
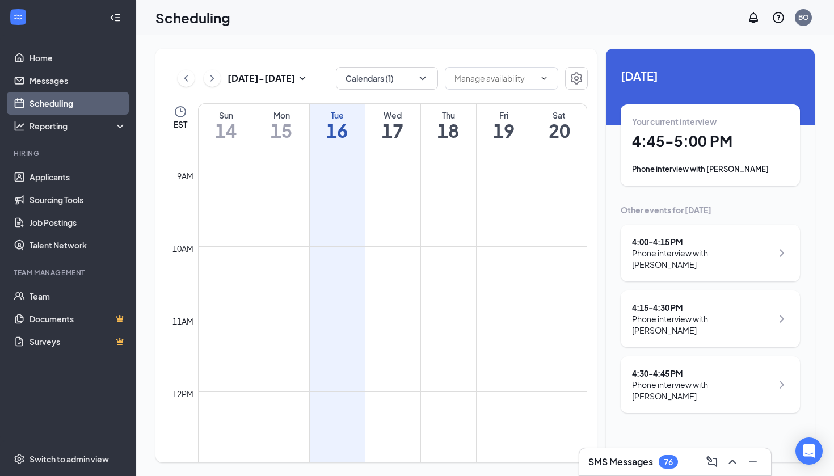
click at [700, 373] on div "4:30 - 4:45 PM Phone interview with [PERSON_NAME]" at bounding box center [709, 384] width 179 height 57
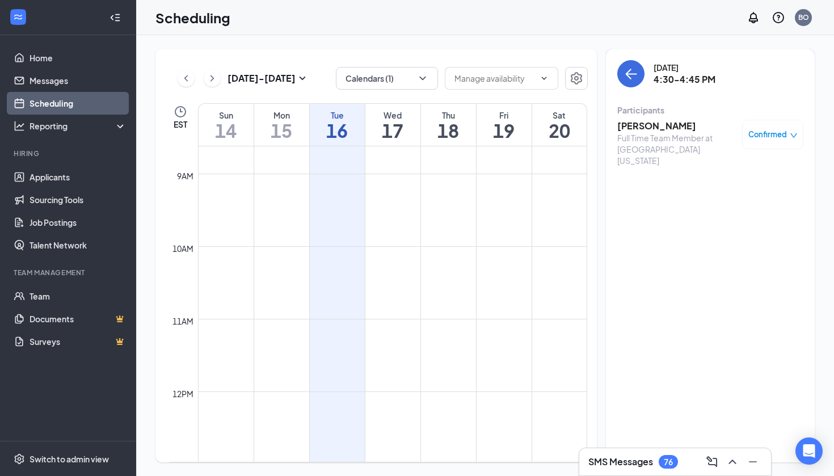
click at [642, 135] on div "Full Time Team Member at [GEOGRAPHIC_DATA][US_STATE]" at bounding box center [676, 149] width 119 height 34
click at [642, 115] on div "Participants" at bounding box center [710, 109] width 186 height 11
click at [642, 119] on div "[PERSON_NAME] Full Time Team Member at [GEOGRAPHIC_DATA][US_STATE] - [GEOGRAPHI…" at bounding box center [710, 143] width 186 height 54
click at [646, 141] on div "Full Time Team Member at [GEOGRAPHIC_DATA][US_STATE]" at bounding box center [676, 149] width 119 height 34
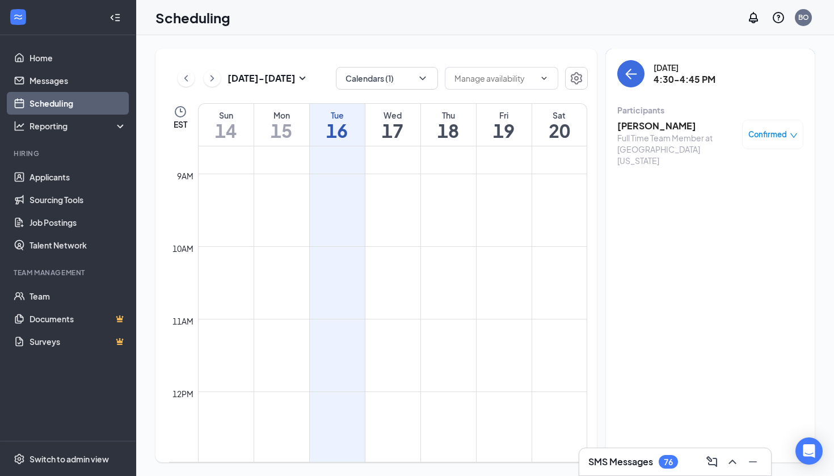
click at [647, 133] on div "Full Time Team Member at [GEOGRAPHIC_DATA][US_STATE]" at bounding box center [676, 149] width 119 height 34
click at [649, 113] on div "Participants" at bounding box center [710, 109] width 186 height 11
click at [649, 126] on h3 "[PERSON_NAME]" at bounding box center [676, 126] width 119 height 12
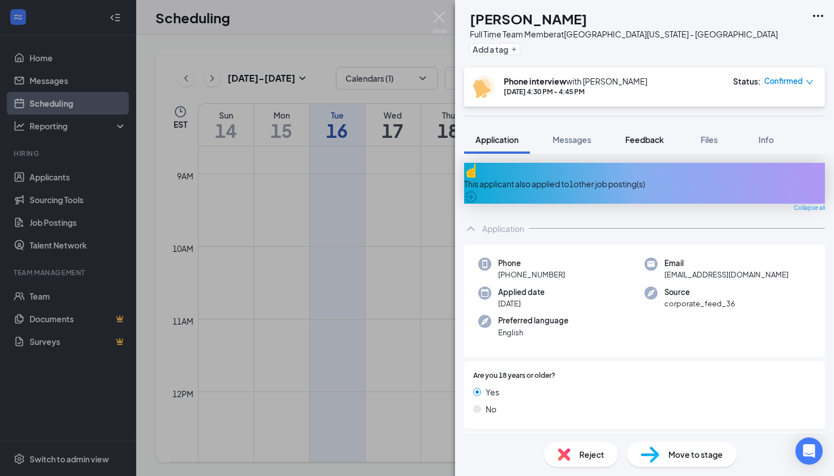
click at [650, 139] on span "Feedback" at bounding box center [644, 139] width 39 height 10
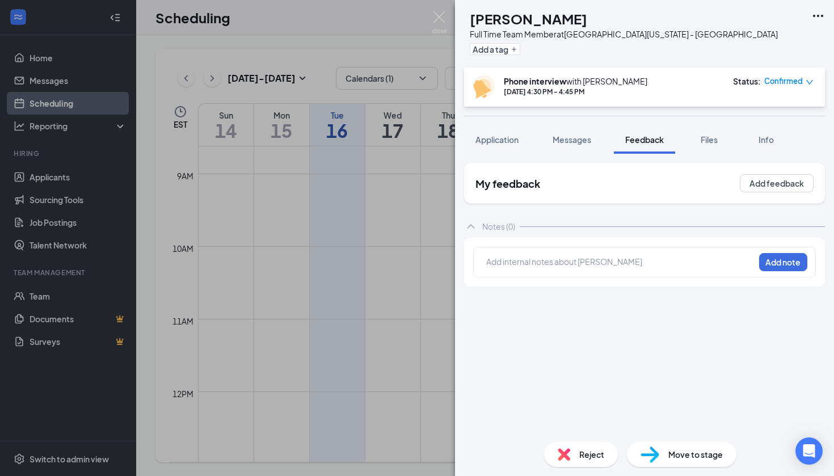
click at [564, 263] on div at bounding box center [620, 262] width 267 height 12
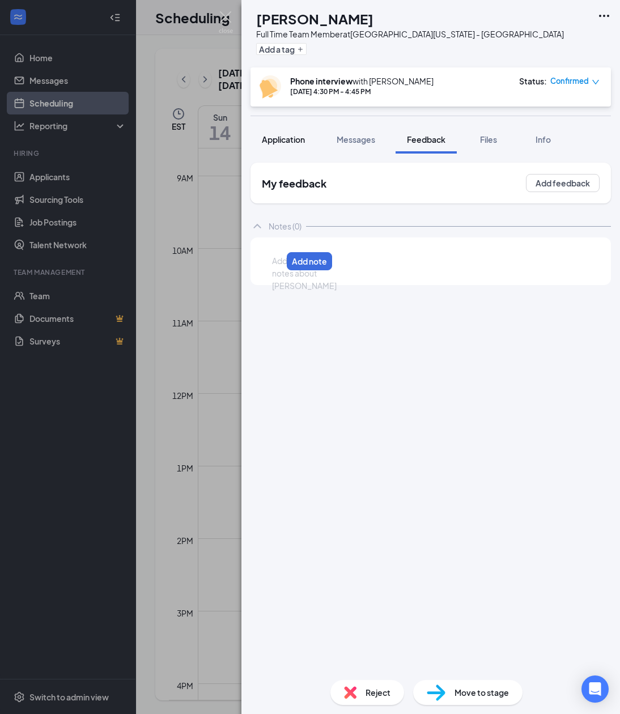
click at [289, 145] on button "Application" at bounding box center [284, 139] width 66 height 28
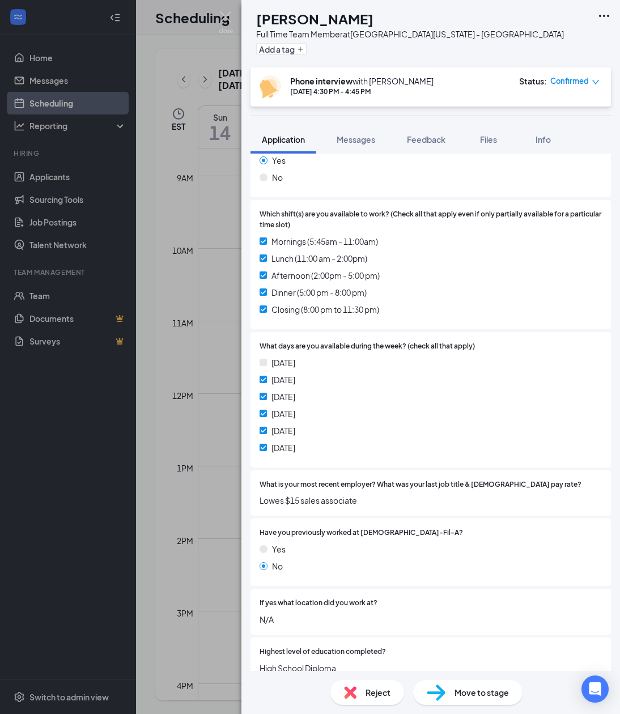
scroll to position [231, 0]
click at [429, 145] on button "Feedback" at bounding box center [426, 139] width 61 height 28
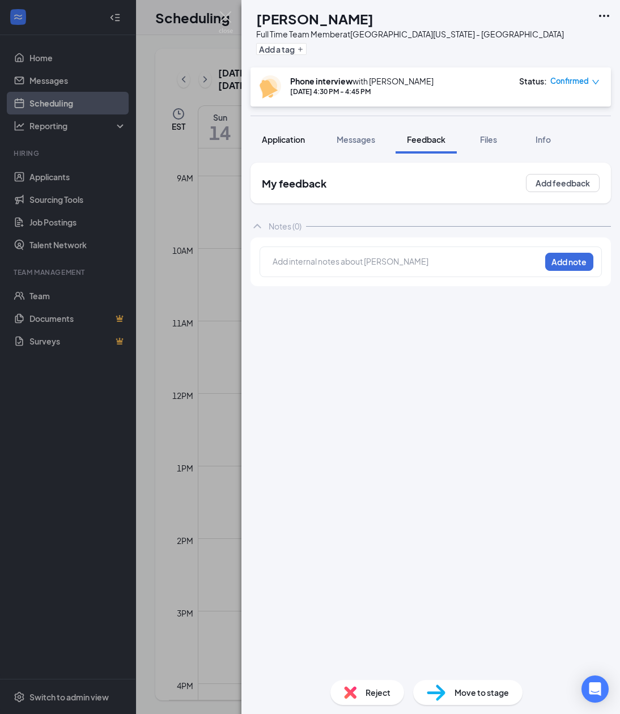
click at [291, 137] on span "Application" at bounding box center [283, 139] width 43 height 10
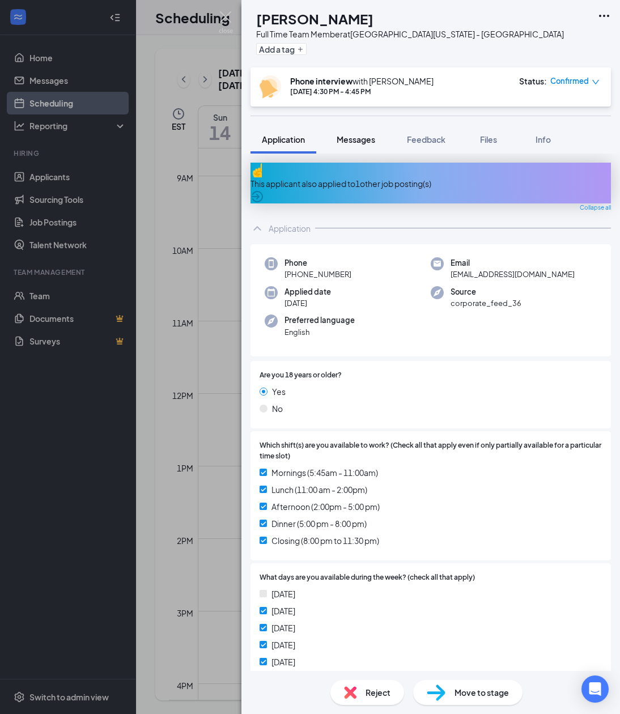
click at [345, 142] on span "Messages" at bounding box center [356, 139] width 39 height 10
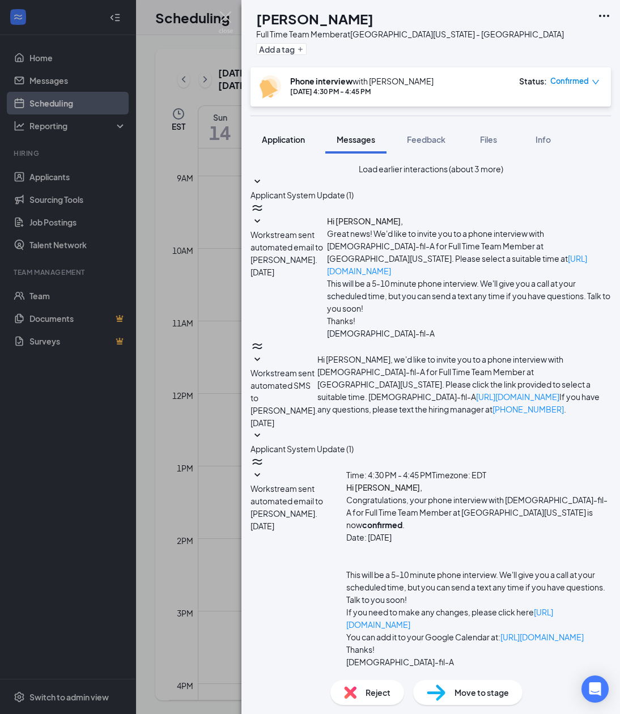
scroll to position [1, 0]
click at [299, 142] on span "Application" at bounding box center [283, 139] width 43 height 10
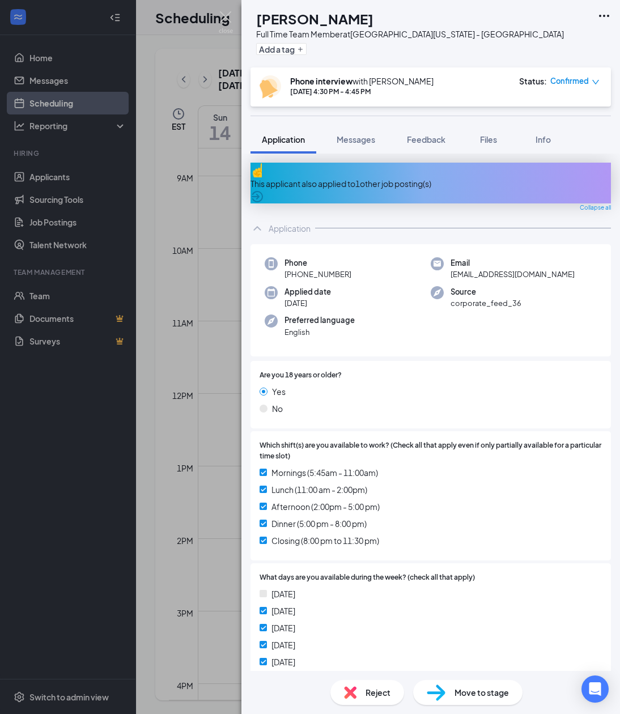
scroll to position [109, 0]
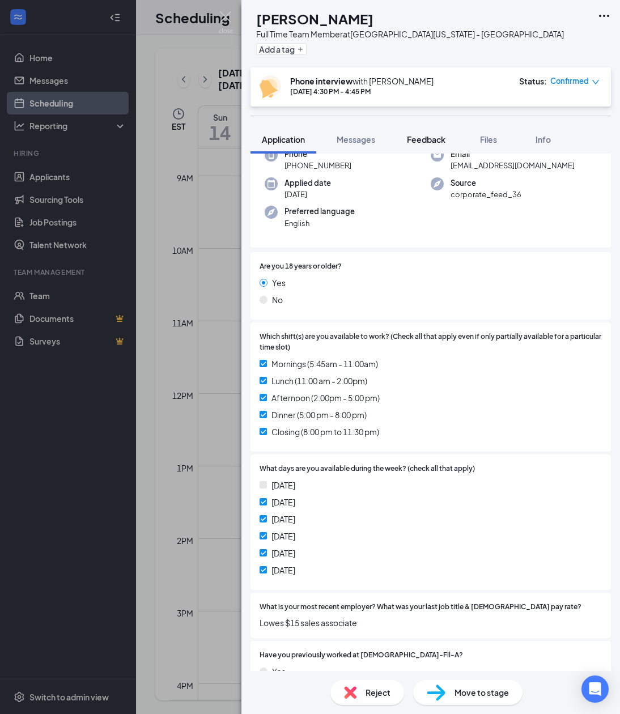
click at [429, 143] on span "Feedback" at bounding box center [426, 139] width 39 height 10
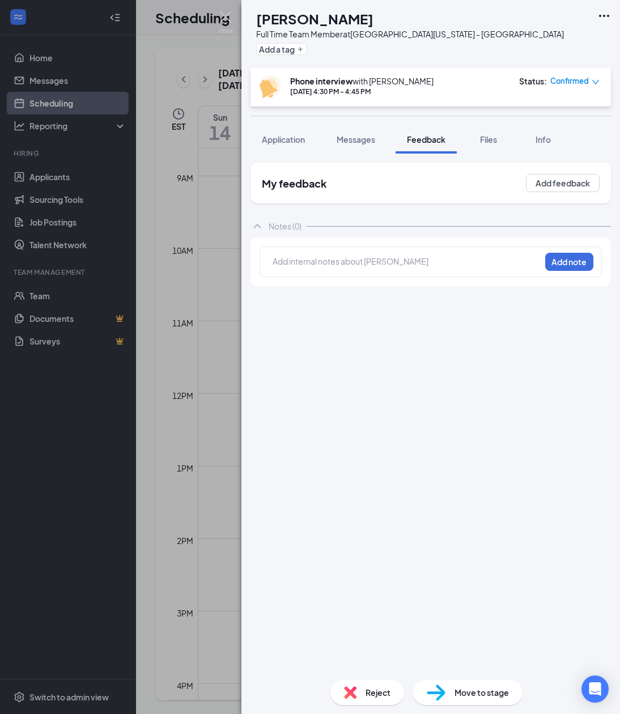
click at [342, 250] on div "Add internal notes about [PERSON_NAME] Add note" at bounding box center [431, 262] width 342 height 31
click at [282, 257] on div at bounding box center [277, 261] width 9 height 12
click at [283, 137] on span "Application" at bounding box center [283, 139] width 43 height 10
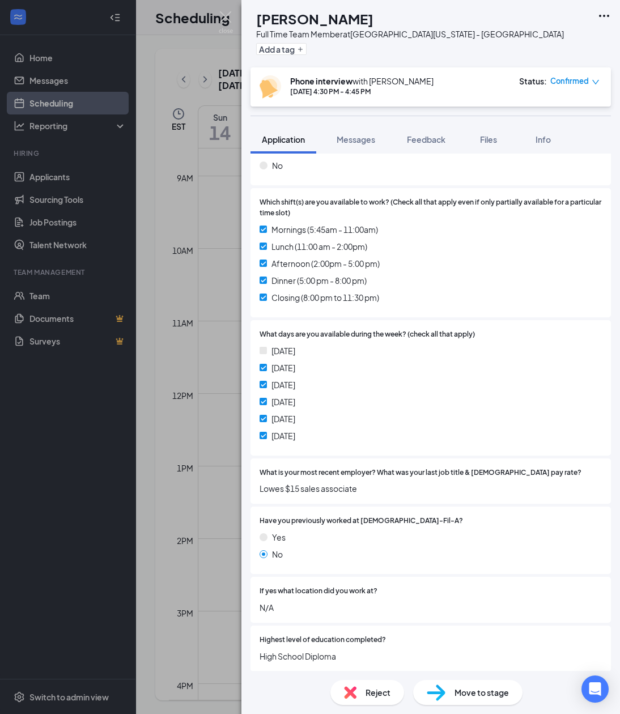
scroll to position [245, 0]
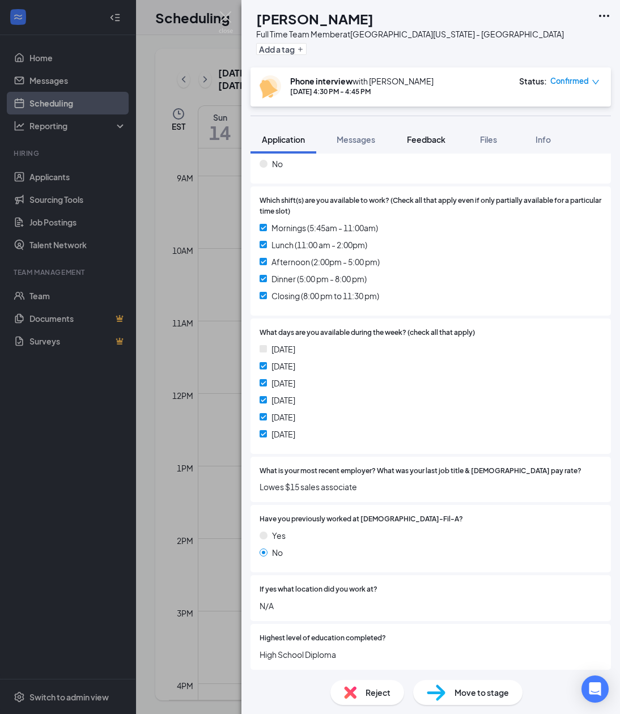
click at [434, 137] on span "Feedback" at bounding box center [426, 139] width 39 height 10
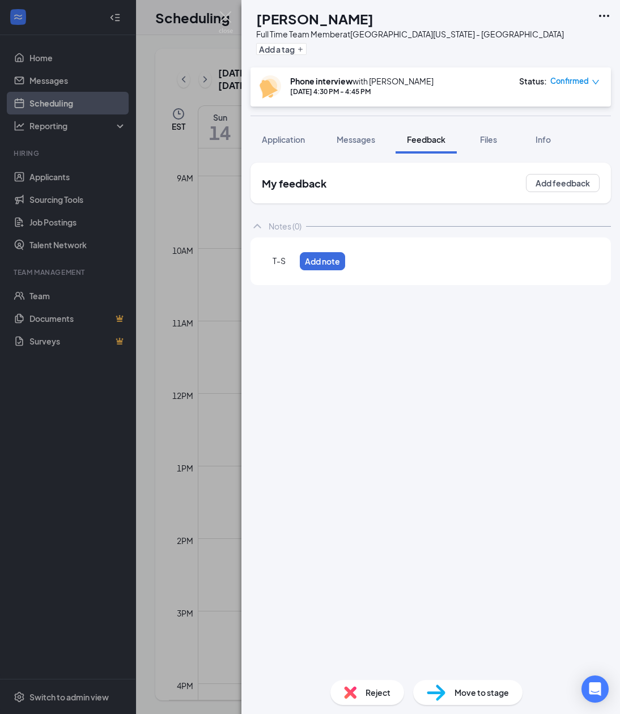
click at [295, 260] on div "T-S" at bounding box center [284, 261] width 22 height 12
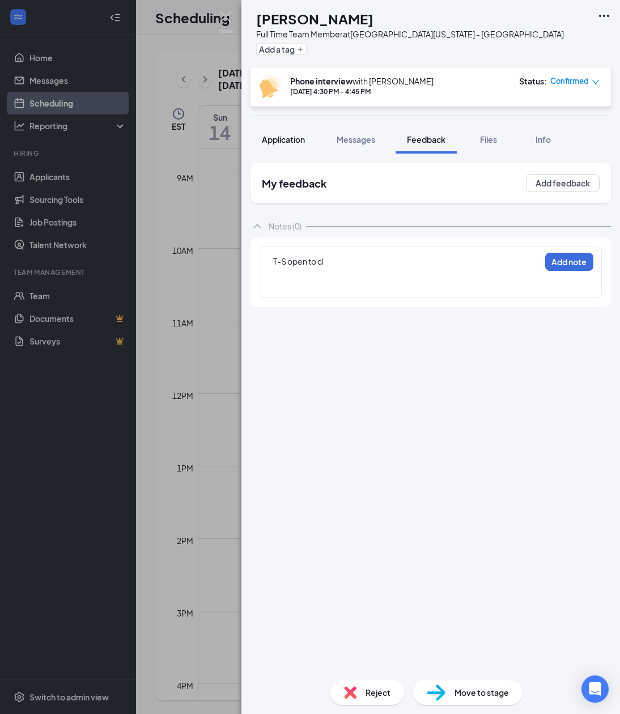
click at [298, 145] on button "Application" at bounding box center [284, 139] width 66 height 28
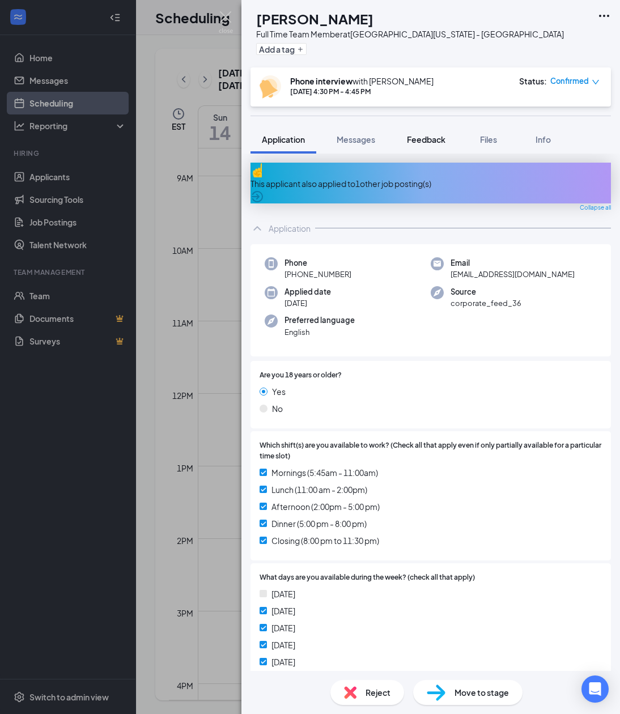
click at [417, 143] on span "Feedback" at bounding box center [426, 139] width 39 height 10
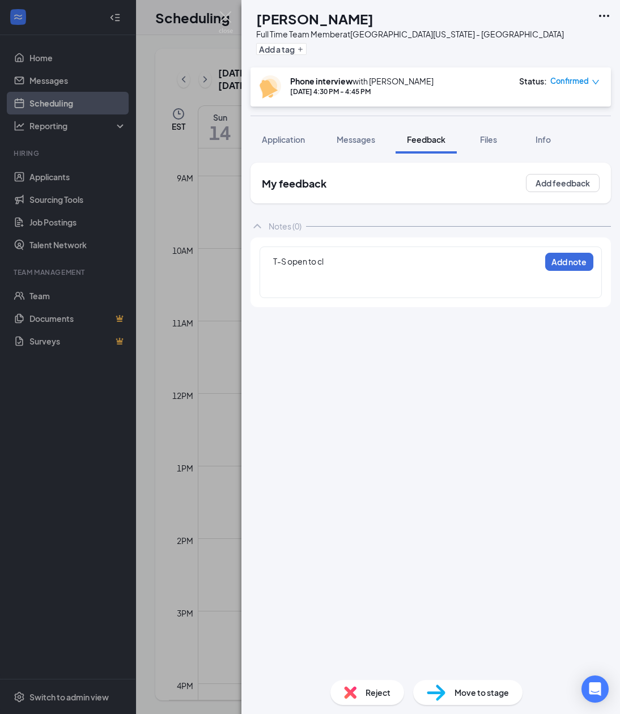
click at [336, 274] on div at bounding box center [406, 274] width 267 height 12
click at [330, 287] on div at bounding box center [344, 285] width 143 height 12
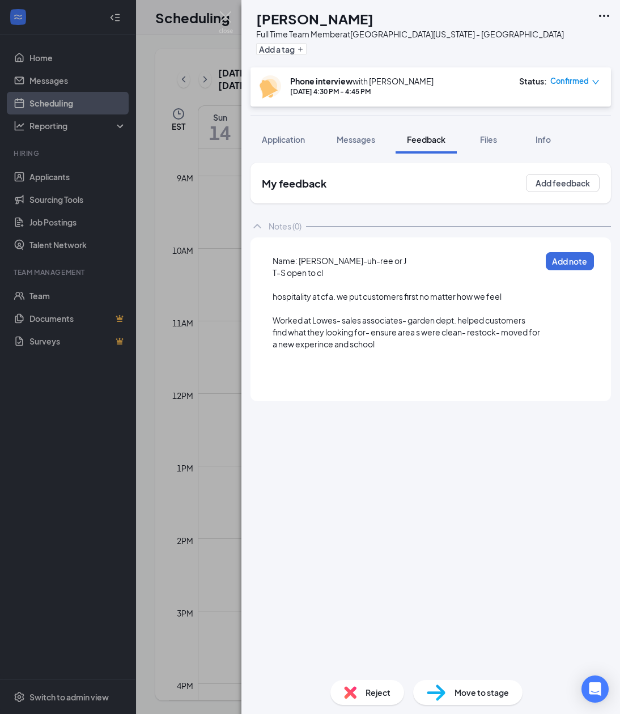
click at [536, 336] on div "Worked at Lowes- sales associates- garden dept. helped customers find what they…" at bounding box center [407, 333] width 268 height 36
click at [409, 388] on div "Name: [PERSON_NAME]-uh-ree or J T-S open to cl hospitality at cfa. we put custo…" at bounding box center [431, 320] width 342 height 146
click at [386, 357] on div at bounding box center [406, 357] width 267 height 12
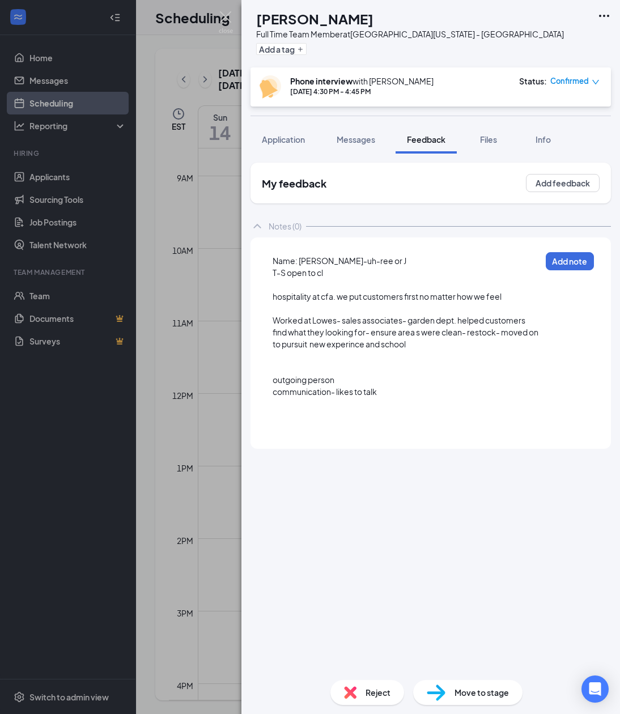
click at [320, 264] on span "Name: [PERSON_NAME]-uh-ree or J" at bounding box center [340, 261] width 134 height 10
click at [407, 401] on div "Name: [PERSON_NAME]-ree or J T-S open to cl hospitality at cfa. we put customer…" at bounding box center [407, 344] width 268 height 179
click at [373, 417] on div at bounding box center [407, 416] width 268 height 12
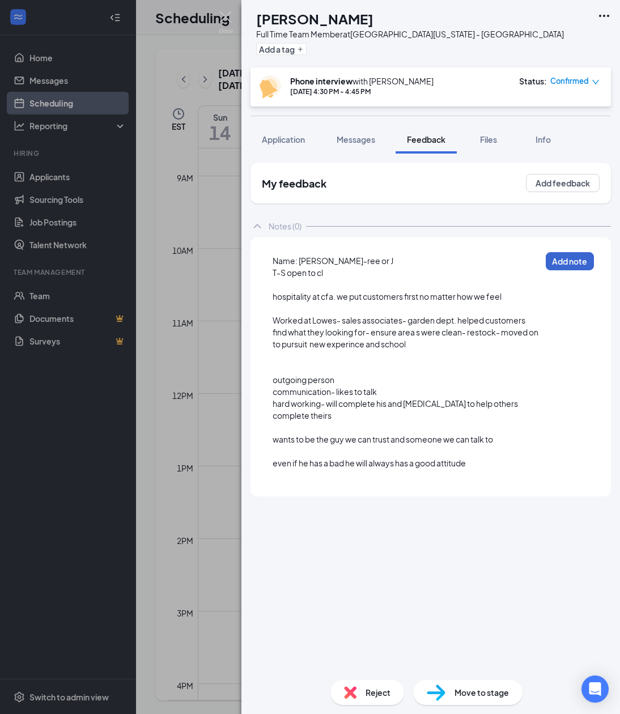
click at [577, 269] on button "Add note" at bounding box center [570, 261] width 48 height 18
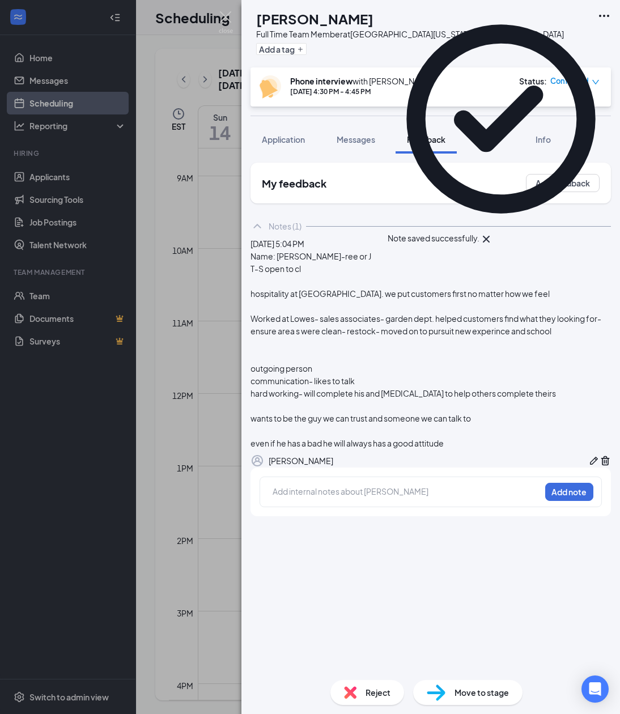
click at [339, 475] on div "Add internal notes about [PERSON_NAME] Add note" at bounding box center [431, 492] width 342 height 31
click at [332, 475] on div at bounding box center [406, 492] width 267 height 12
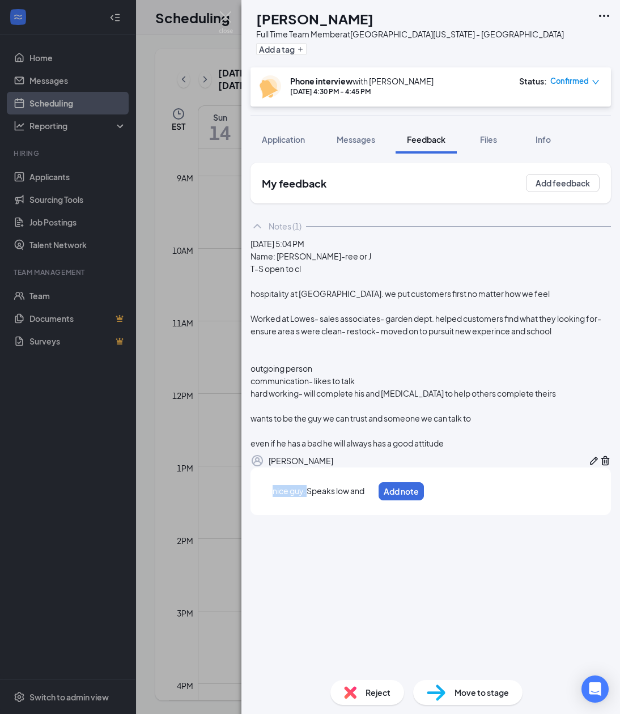
drag, startPoint x: 310, startPoint y: 552, endPoint x: 147, endPoint y: 536, distance: 164.0
click at [147, 475] on div "[PERSON_NAME] Jenoire [PERSON_NAME] Full Time Team Member at [GEOGRAPHIC_DATA][…" at bounding box center [310, 357] width 620 height 714
drag, startPoint x: 303, startPoint y: 548, endPoint x: 484, endPoint y: 548, distance: 180.3
click at [340, 475] on div "Speaks low and" at bounding box center [306, 491] width 67 height 12
click at [502, 475] on div "Speaks somewhat quiet but nice guy overall Add note" at bounding box center [381, 491] width 242 height 29
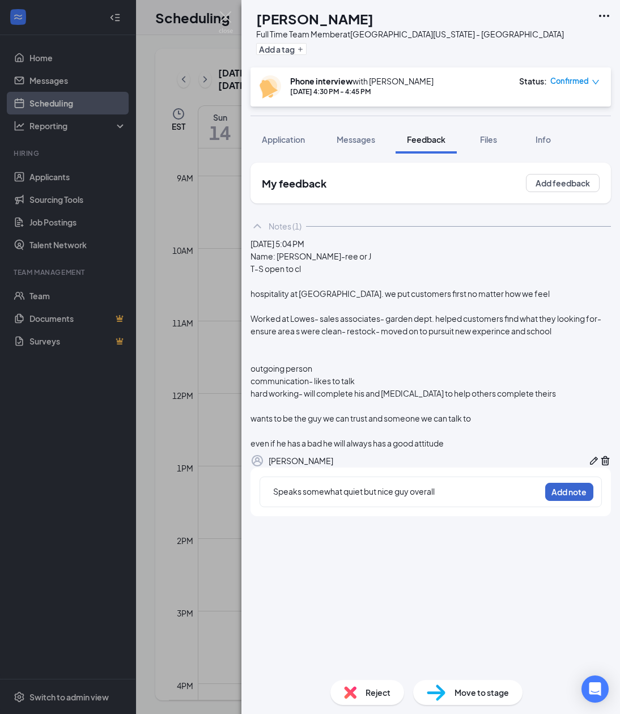
click at [583, 475] on button "Add note" at bounding box center [569, 492] width 48 height 18
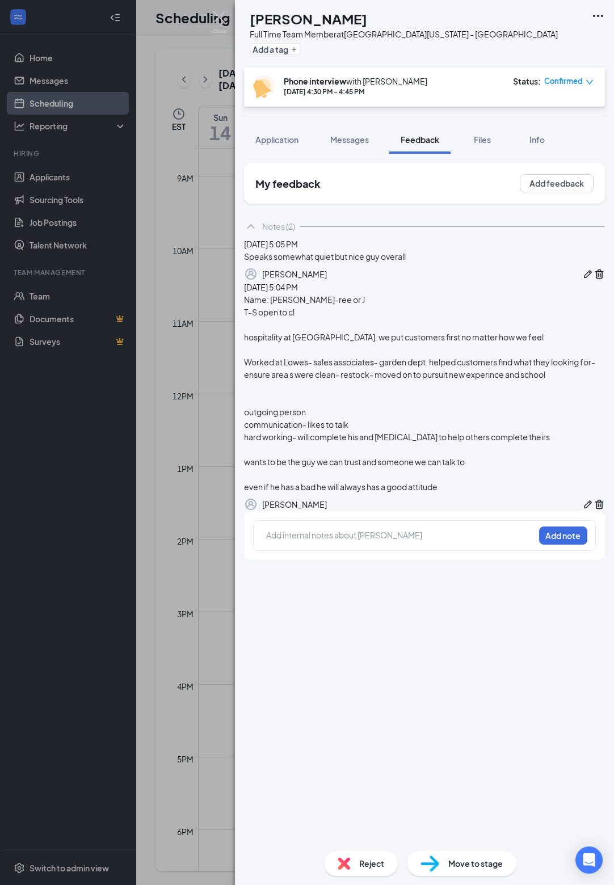
click at [463, 475] on span "Move to stage" at bounding box center [475, 863] width 54 height 12
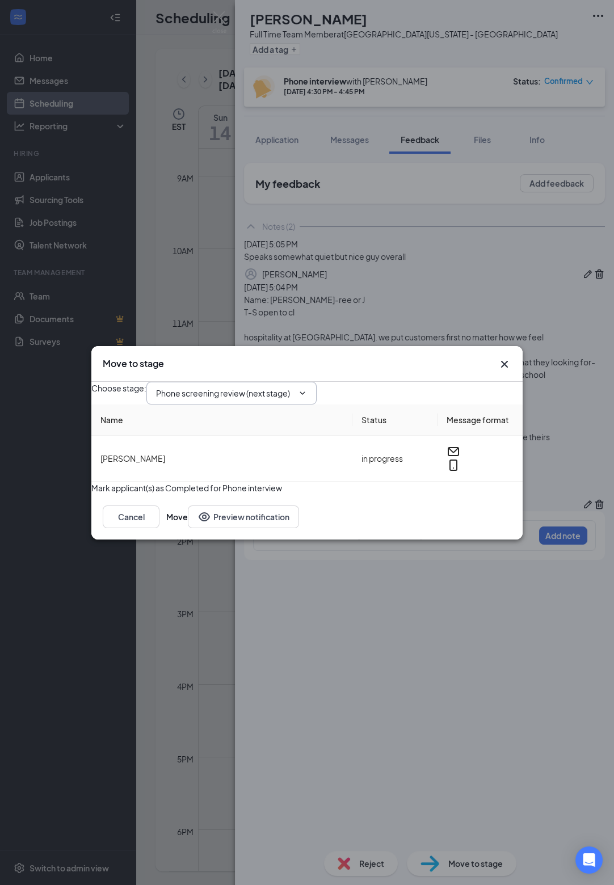
click at [284, 387] on input "Phone screening review (next stage)" at bounding box center [224, 393] width 137 height 12
click at [226, 432] on div "Onsite Interview" at bounding box center [195, 425] width 61 height 12
type input "Onsite Interview"
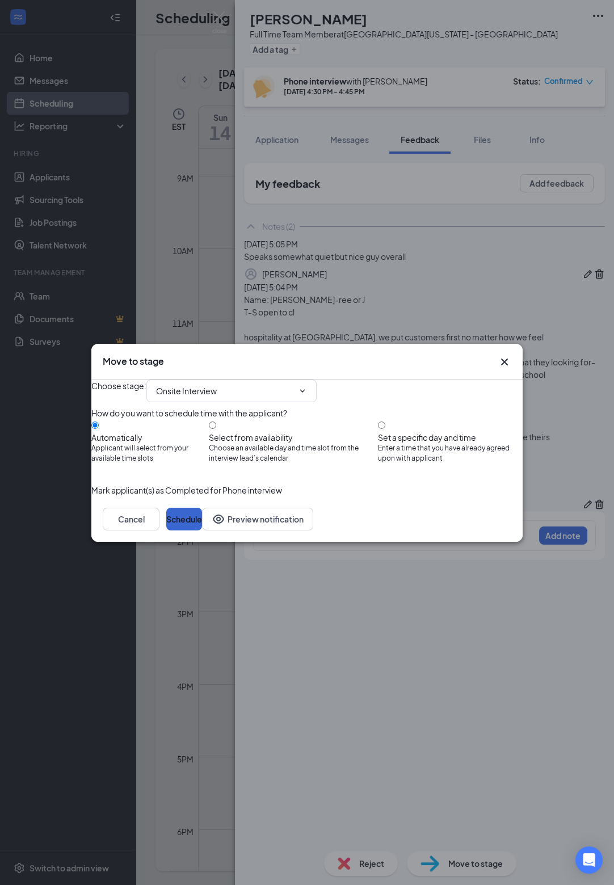
click at [202, 475] on button "Schedule" at bounding box center [184, 518] width 36 height 23
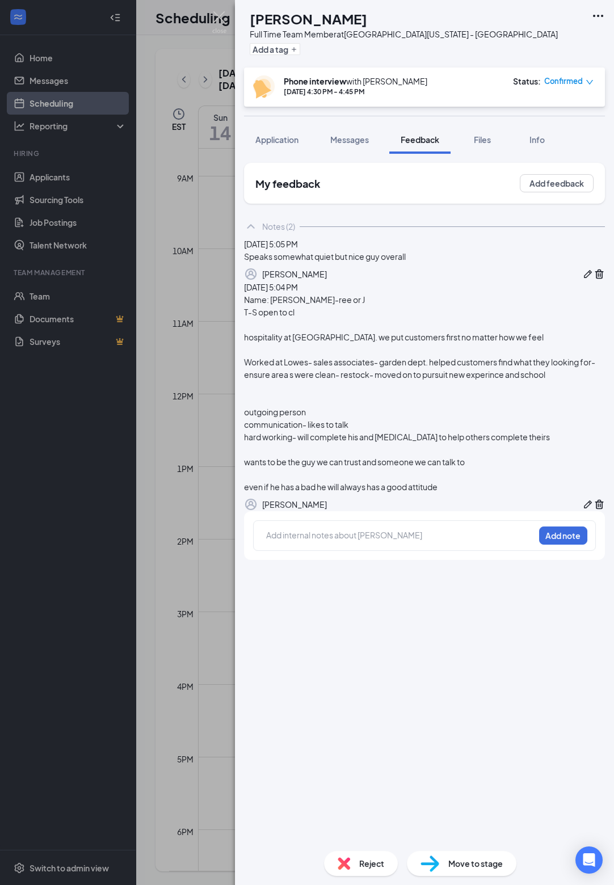
click at [200, 253] on div "[PERSON_NAME] Jenoire [PERSON_NAME] Full Time Team Member at [GEOGRAPHIC_DATA][…" at bounding box center [307, 442] width 614 height 885
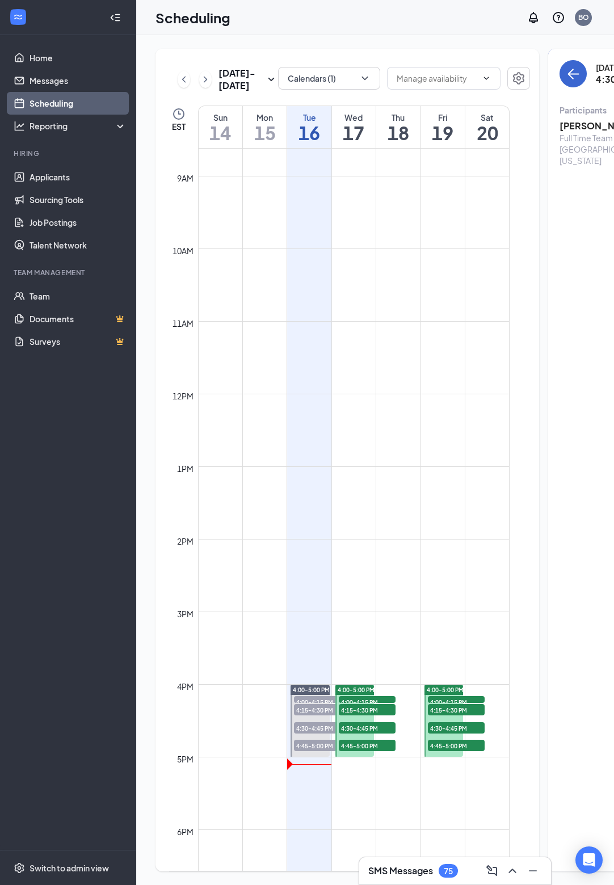
click at [561, 70] on button "back-button" at bounding box center [572, 73] width 27 height 27
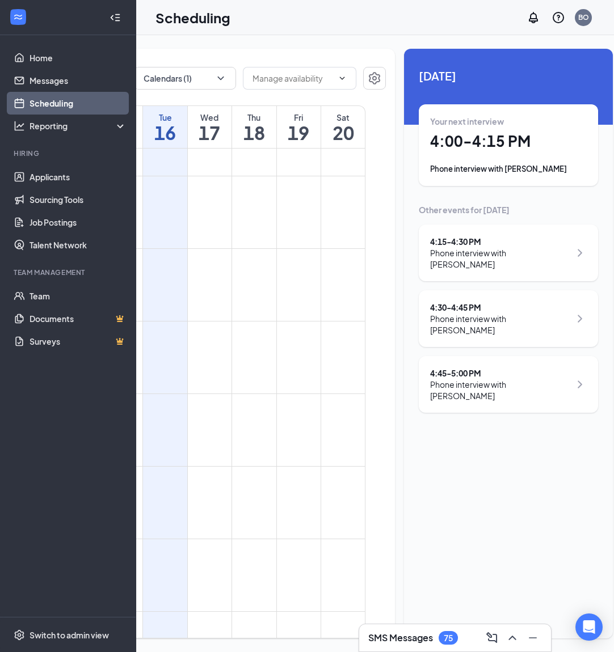
scroll to position [0, 143]
click at [492, 257] on div "Phone interview with [PERSON_NAME]" at bounding box center [501, 258] width 140 height 23
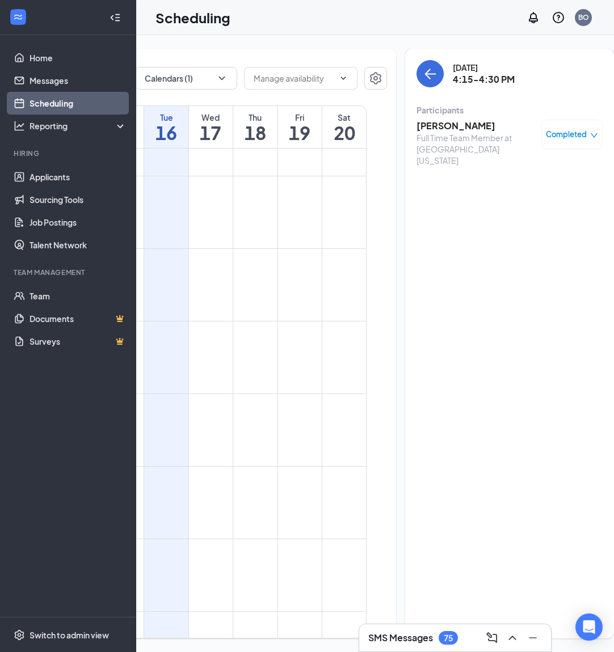
click at [445, 125] on h3 "[PERSON_NAME]" at bounding box center [475, 126] width 119 height 12
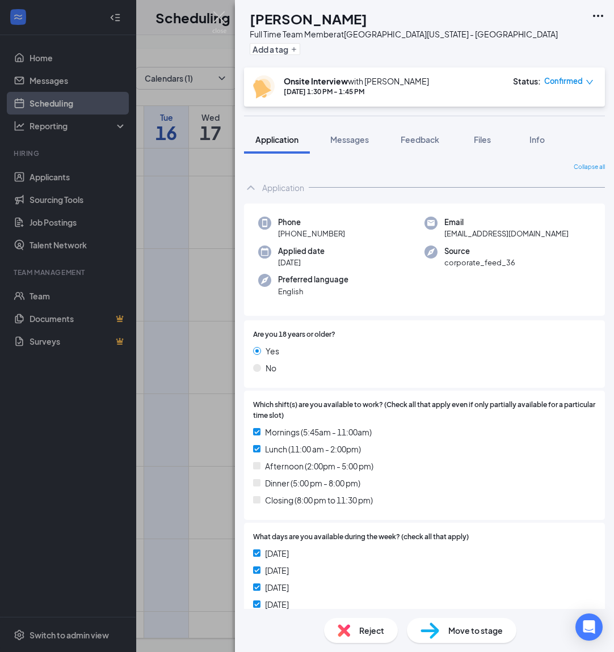
scroll to position [3, 0]
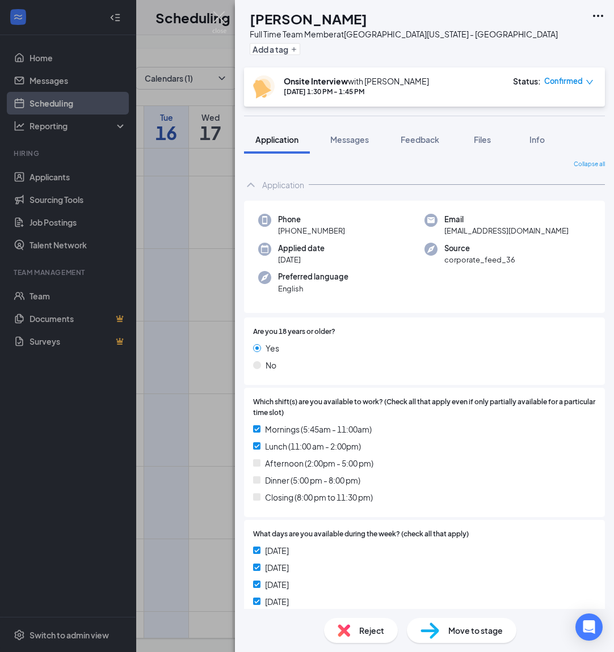
click at [461, 475] on span "Move to stage" at bounding box center [475, 630] width 54 height 12
type input "Review Interview (next stage)"
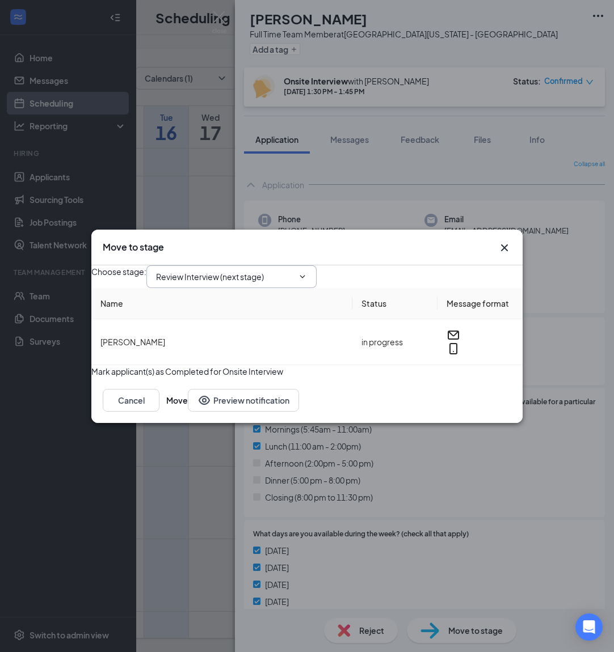
click at [280, 270] on input "Review Interview (next stage)" at bounding box center [224, 276] width 137 height 12
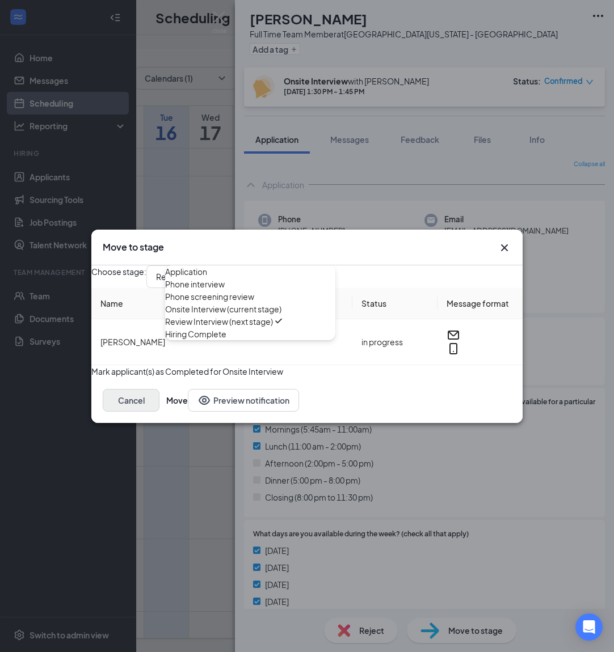
click at [159, 412] on button "Cancel" at bounding box center [131, 400] width 57 height 23
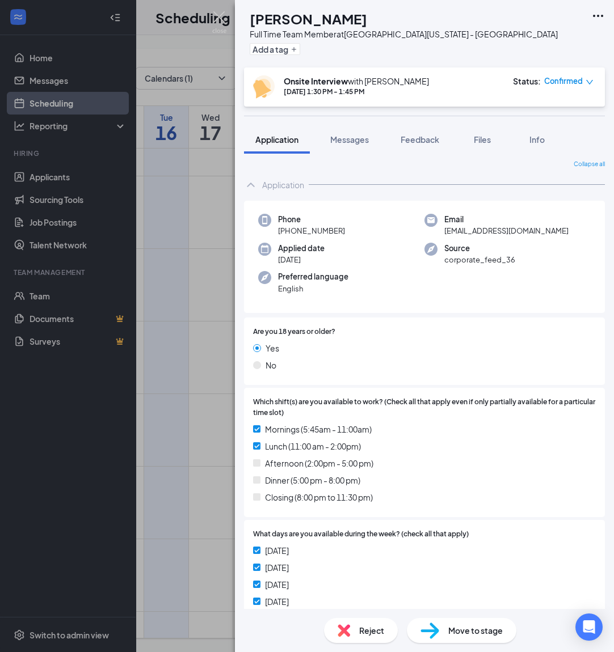
click at [205, 246] on div "KE [PERSON_NAME] Full Time Team Member at [GEOGRAPHIC_DATA][US_STATE] - [GEOGRA…" at bounding box center [307, 326] width 614 height 652
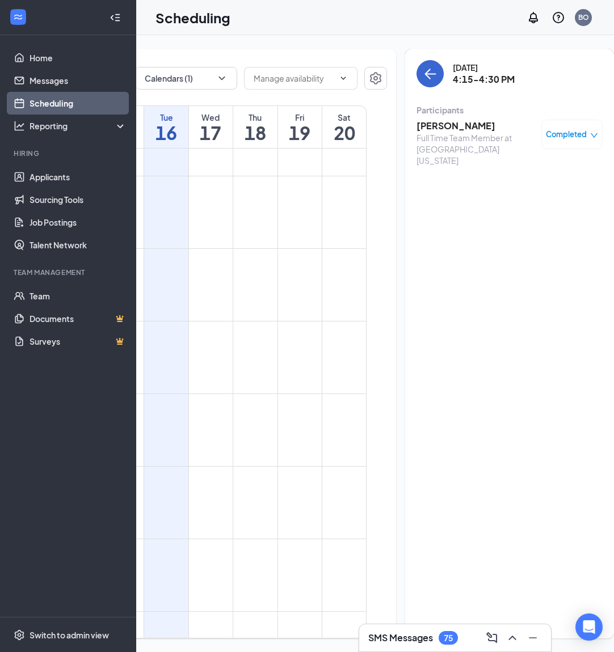
click at [416, 81] on button "back-button" at bounding box center [429, 73] width 27 height 27
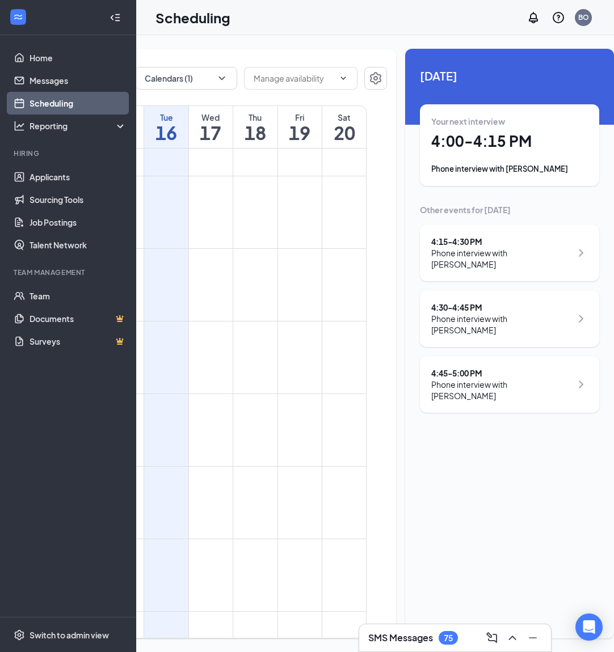
click at [498, 367] on div "4:45 - 5:00 PM" at bounding box center [501, 372] width 140 height 11
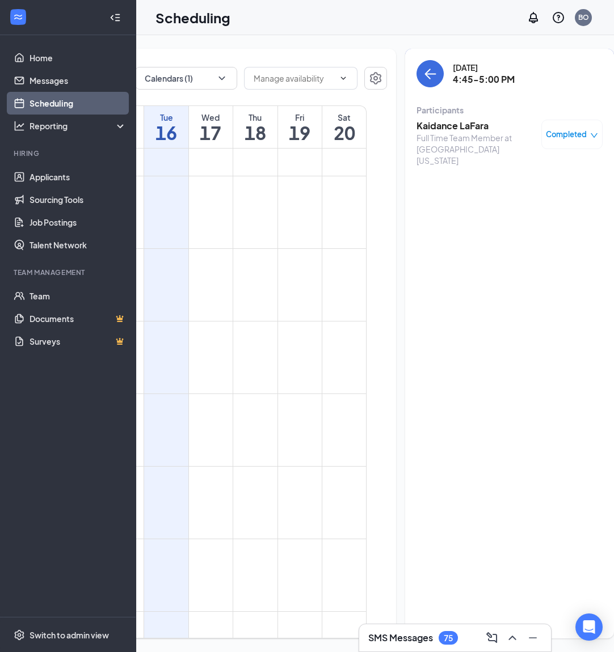
click at [442, 133] on div "Full Time Team Member at [GEOGRAPHIC_DATA][US_STATE]" at bounding box center [475, 149] width 119 height 34
click at [441, 127] on h3 "Kaidance LaFara" at bounding box center [475, 126] width 119 height 12
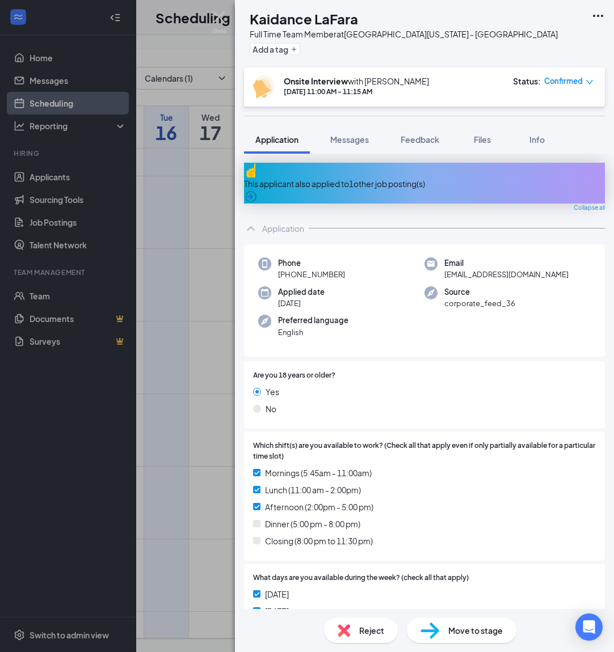
click at [462, 475] on span "Move to stage" at bounding box center [475, 630] width 54 height 12
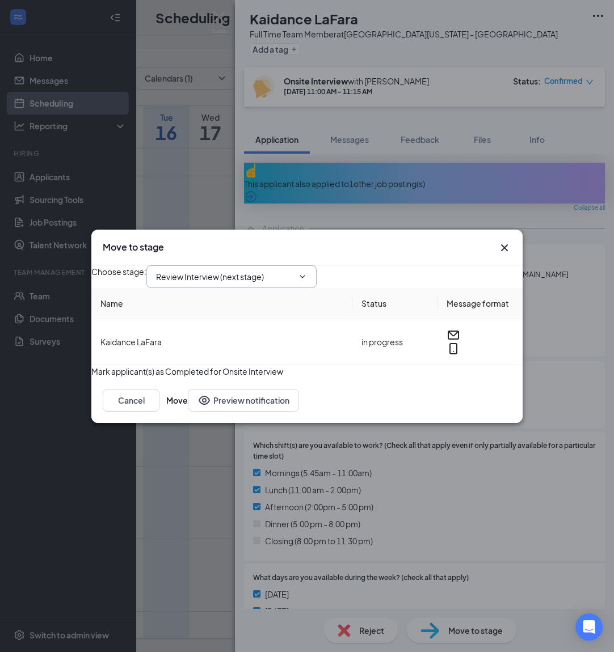
click at [251, 265] on span "Review Interview (next stage)" at bounding box center [231, 276] width 170 height 23
click at [253, 270] on input "Review Interview (next stage)" at bounding box center [224, 276] width 137 height 12
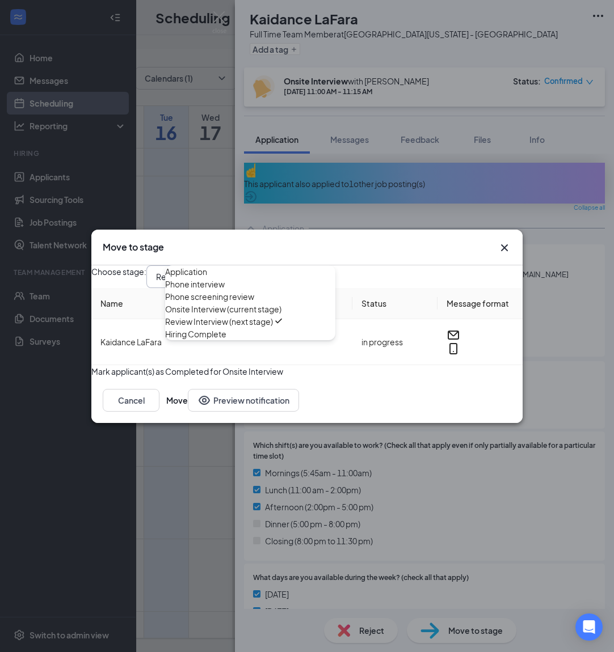
click at [253, 268] on div "Application" at bounding box center [250, 271] width 170 height 12
type input "Application"
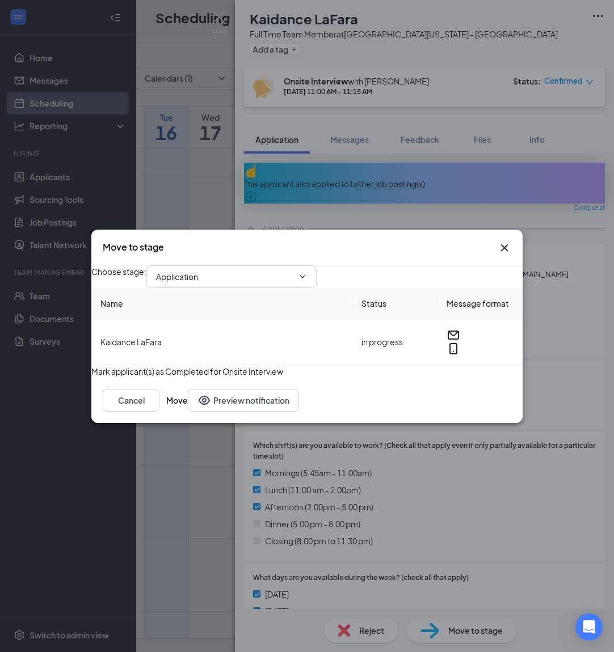
click at [208, 150] on div "Move to stage Choose stage : Application Application Phone interview Phone scre…" at bounding box center [307, 326] width 614 height 652
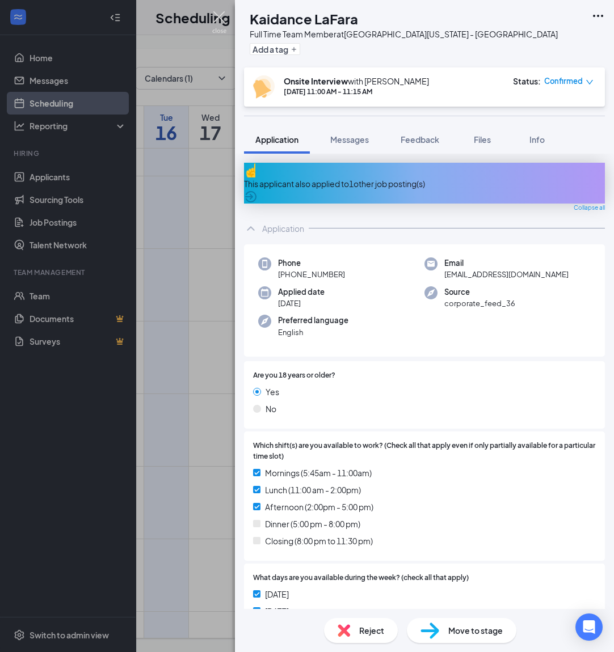
click at [224, 18] on img at bounding box center [219, 22] width 14 height 22
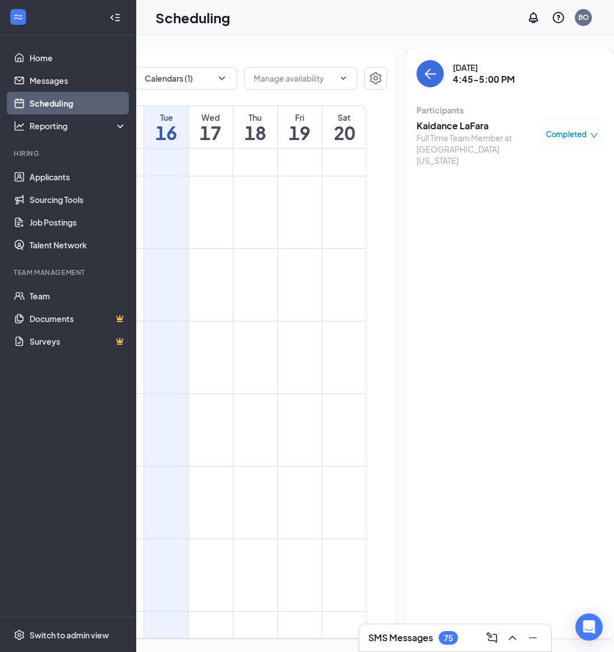
click at [416, 93] on div "[DATE] 4:45-5:00 PM Participants Kaidance LaFara Full Time Team Member at [GEOG…" at bounding box center [509, 116] width 186 height 113
click at [416, 81] on button "back-button" at bounding box center [429, 73] width 27 height 27
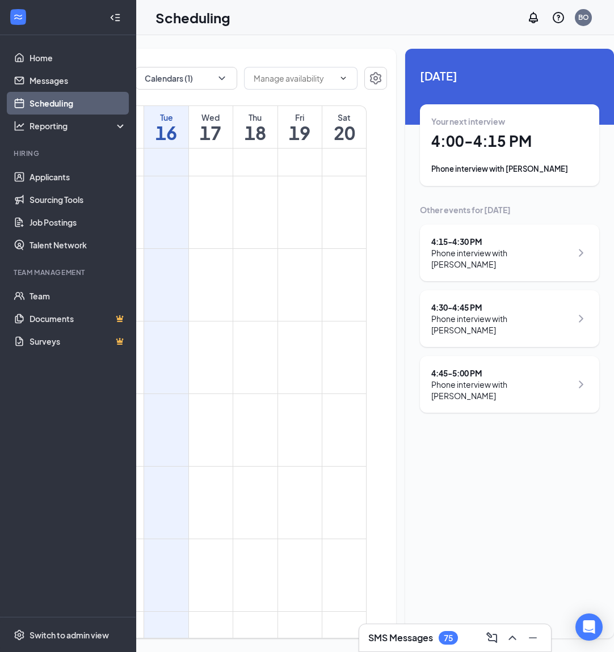
click at [545, 313] on div "Phone interview with [PERSON_NAME]" at bounding box center [501, 324] width 140 height 23
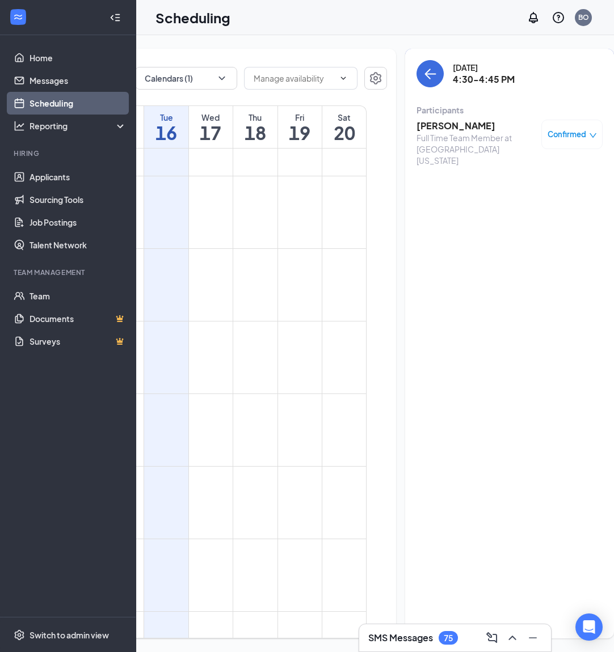
click at [446, 133] on div "Full Time Team Member at [GEOGRAPHIC_DATA][US_STATE]" at bounding box center [475, 149] width 119 height 34
click at [449, 123] on h3 "[PERSON_NAME]" at bounding box center [475, 126] width 119 height 12
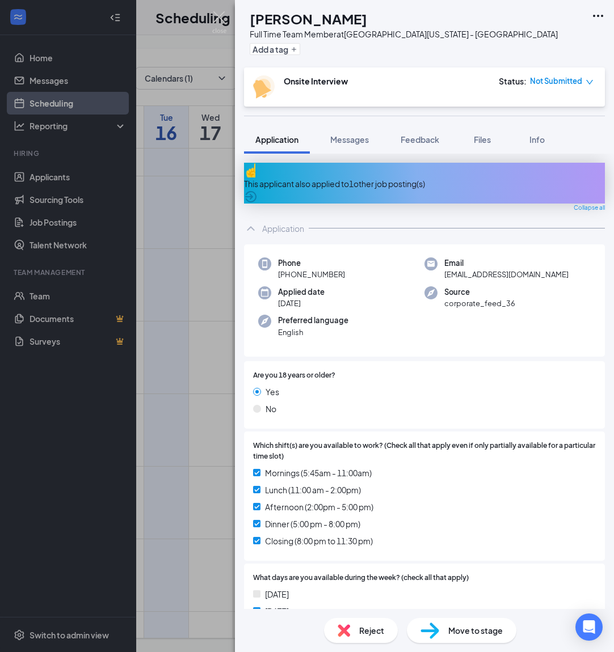
click at [467, 475] on div "Move to stage" at bounding box center [461, 630] width 109 height 25
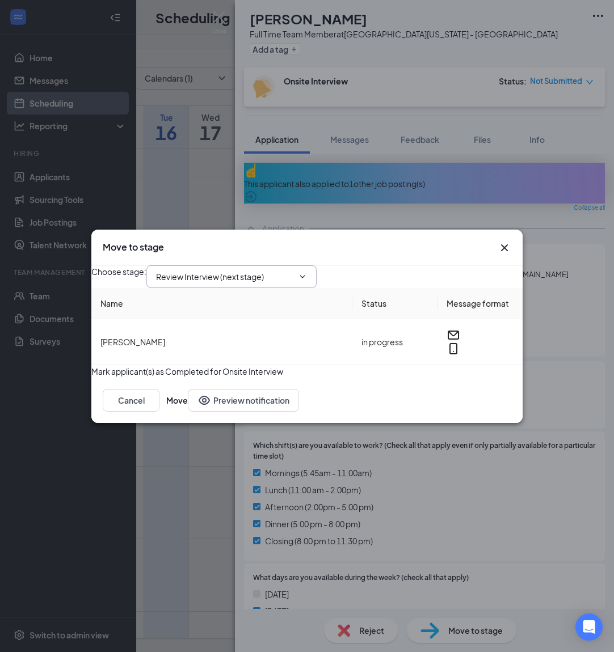
click at [276, 270] on input "Review Interview (next stage)" at bounding box center [224, 276] width 137 height 12
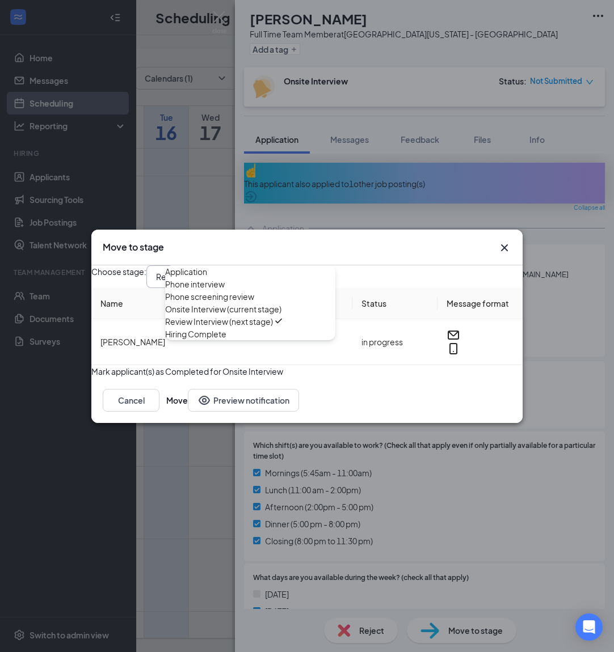
click at [301, 148] on div "Move to stage Choose stage : Review Interview (next stage) Application Phone in…" at bounding box center [307, 326] width 614 height 652
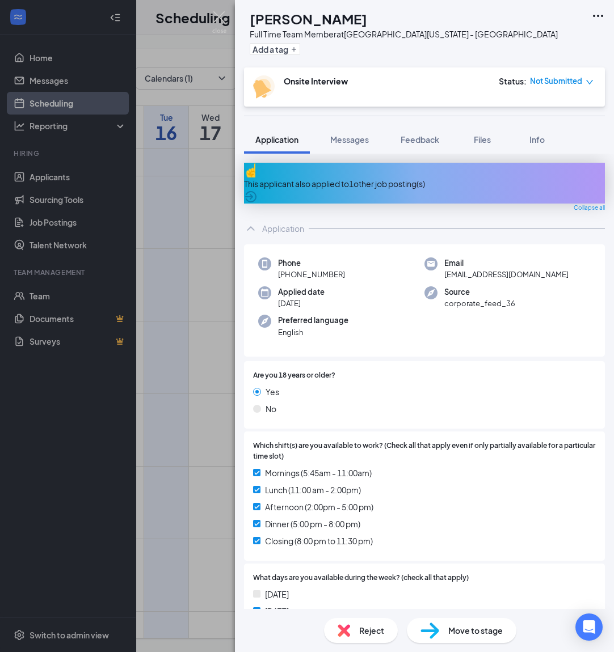
click at [218, 138] on div "[PERSON_NAME] Jenoire [PERSON_NAME] Full Time Team Member at [GEOGRAPHIC_DATA][…" at bounding box center [307, 326] width 614 height 652
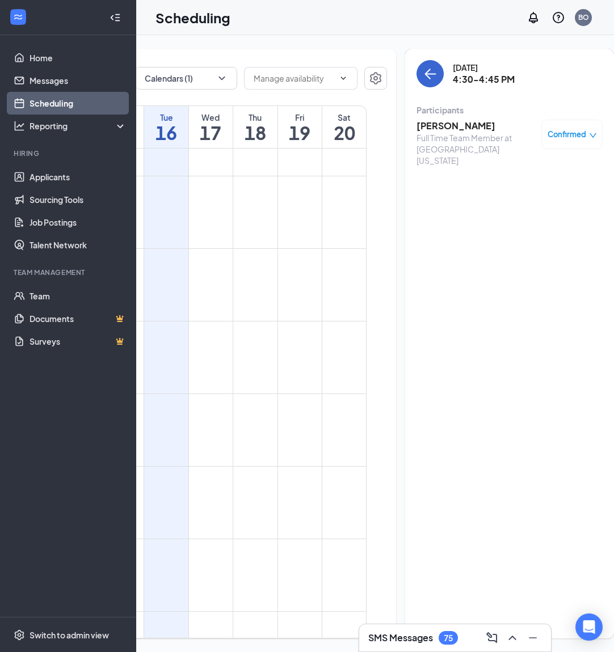
click at [423, 77] on icon "ArrowLeft" at bounding box center [430, 74] width 14 height 14
